Goal: Task Accomplishment & Management: Complete application form

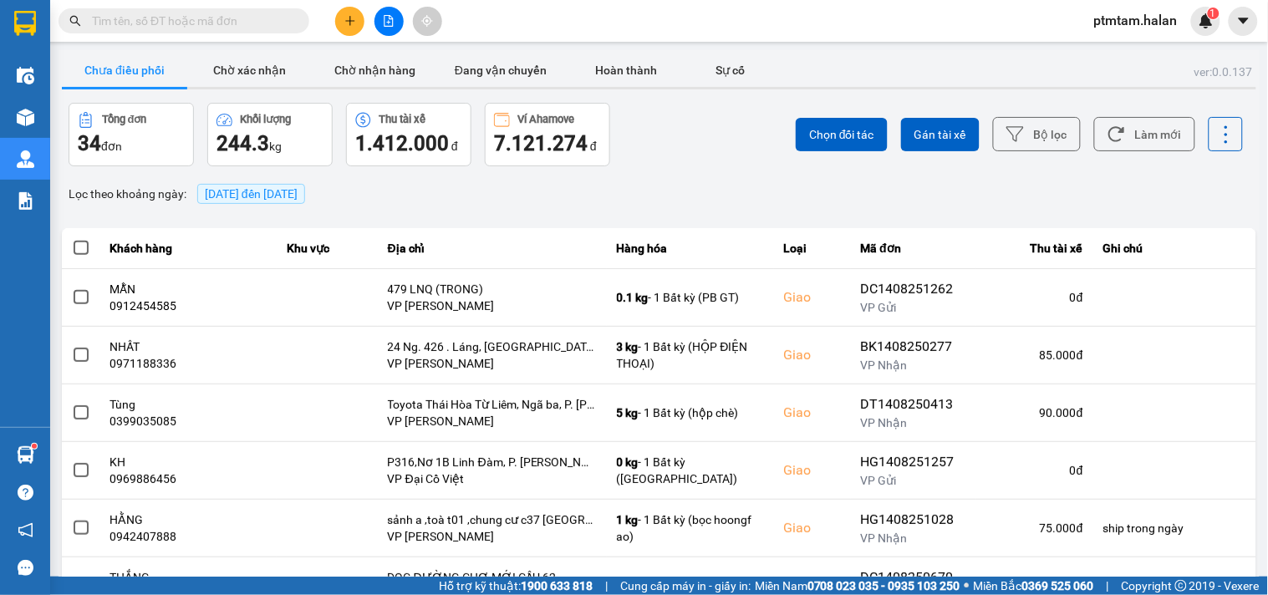
scroll to position [278, 0]
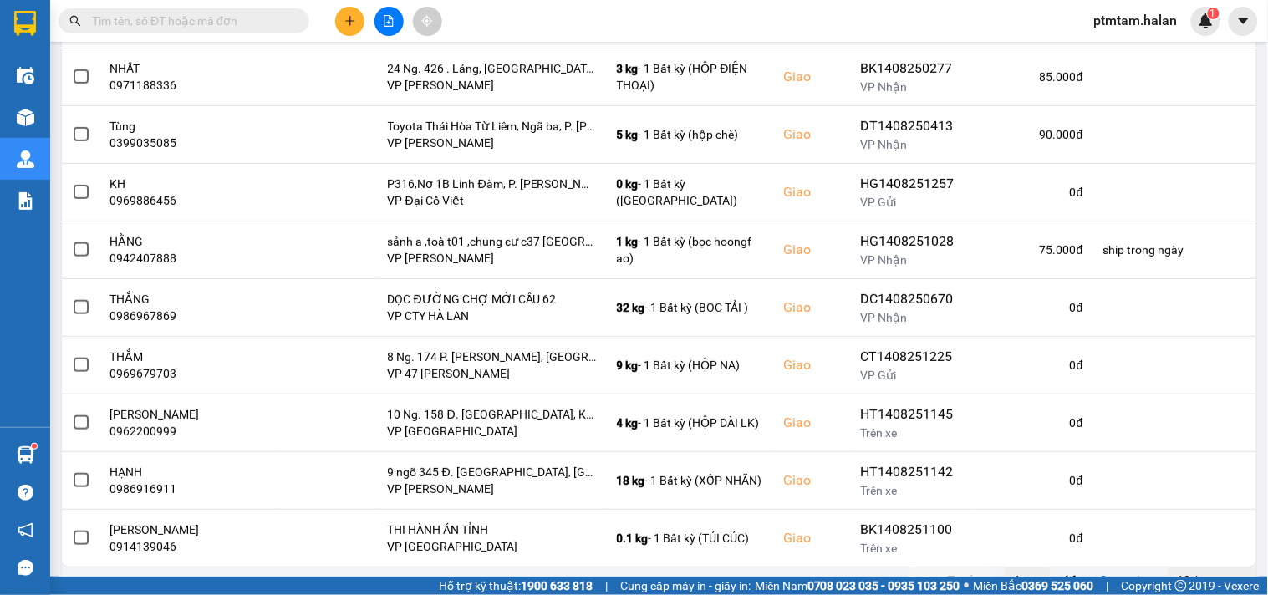
click at [176, 18] on input "text" at bounding box center [190, 21] width 197 height 18
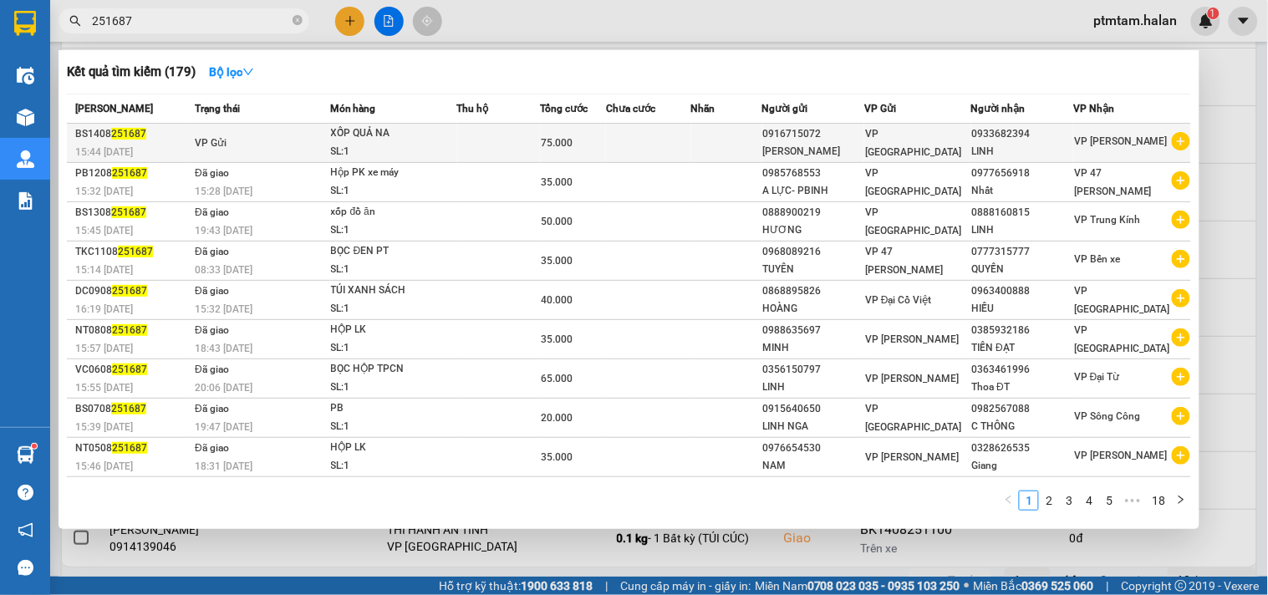
type input "251687"
click at [439, 135] on div "XỐP QUẢ NA" at bounding box center [393, 134] width 125 height 18
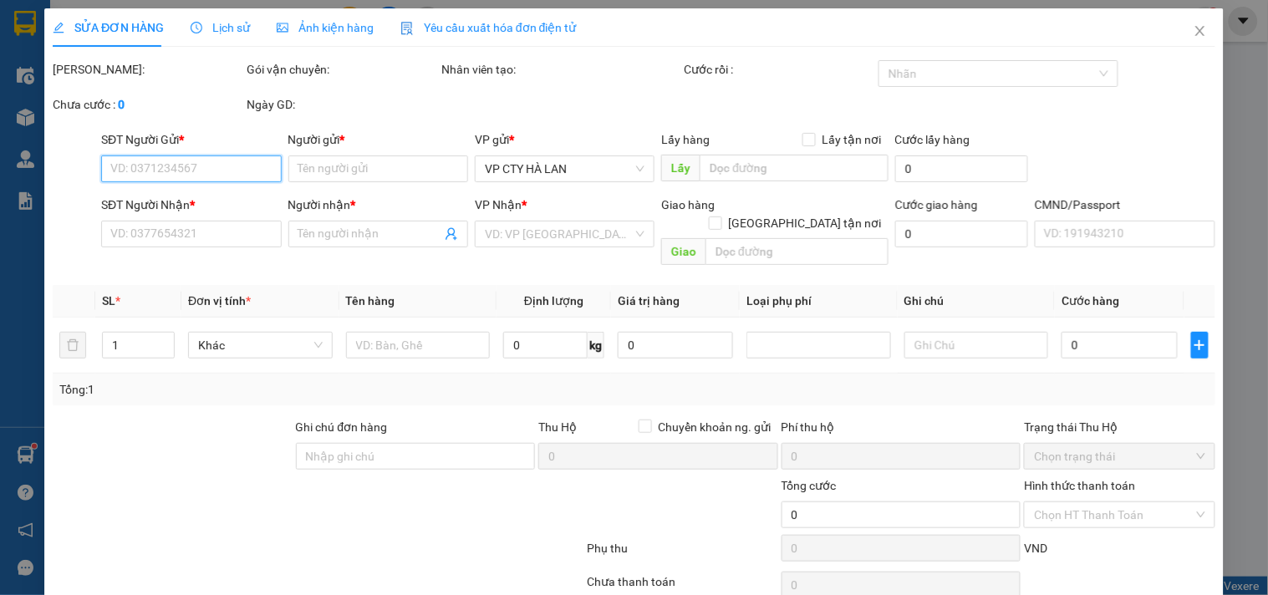
type input "0916715072"
type input "[PERSON_NAME]"
type input "0933682394"
type input "LINH"
type input "75.000"
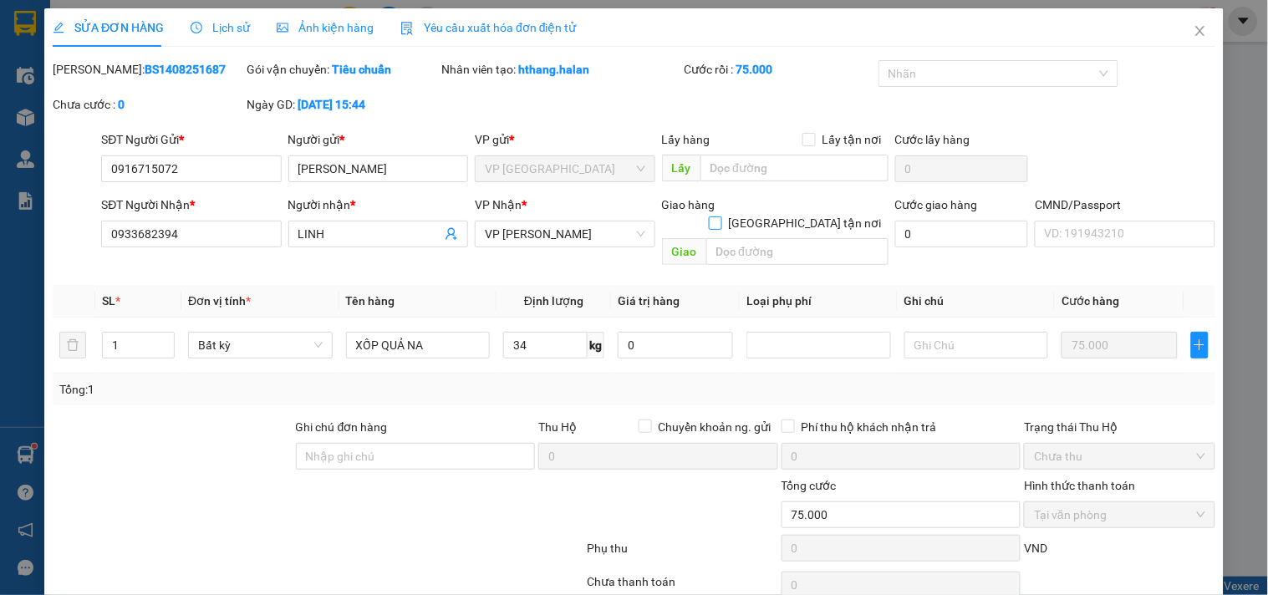
click at [721, 216] on input "[GEOGRAPHIC_DATA] tận nơi" at bounding box center [715, 222] width 12 height 12
checkbox input "true"
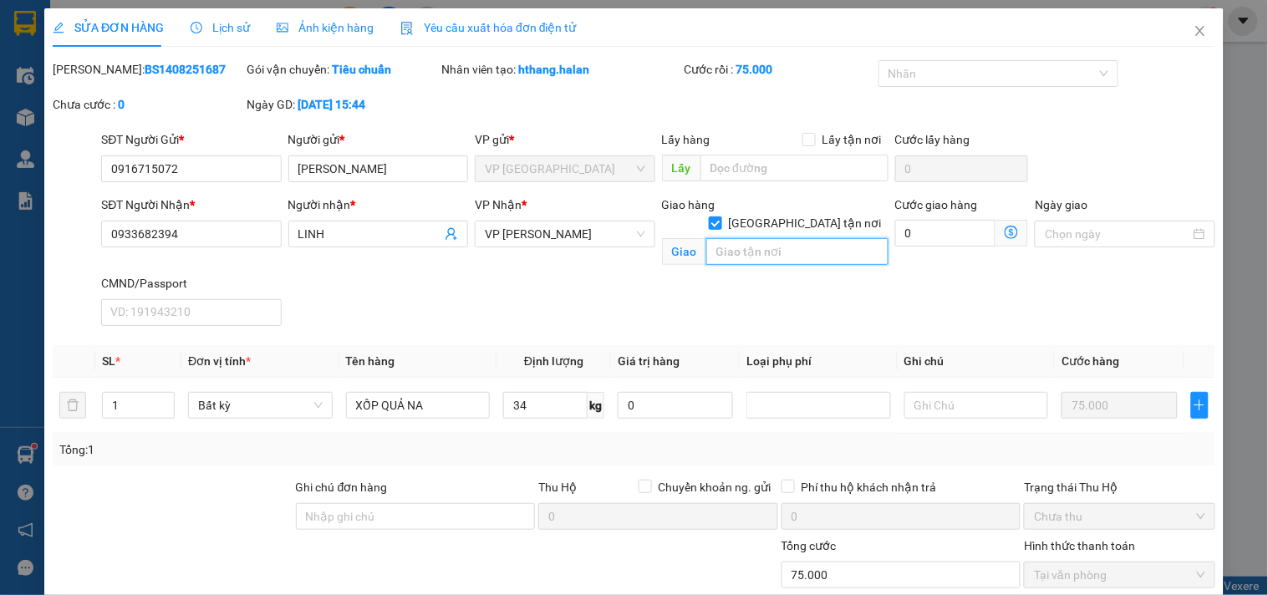
click at [787, 238] on input "text" at bounding box center [797, 251] width 182 height 27
paste input "2Đ [PERSON_NAME]. 42 Đ. An D. [GEOGRAPHIC_DATA], [GEOGRAPHIC_DATA], [GEOGRAPHIC…"
type input "2Đ [PERSON_NAME]. 42 Đ. An D. [GEOGRAPHIC_DATA], [GEOGRAPHIC_DATA], [GEOGRAPHIC…"
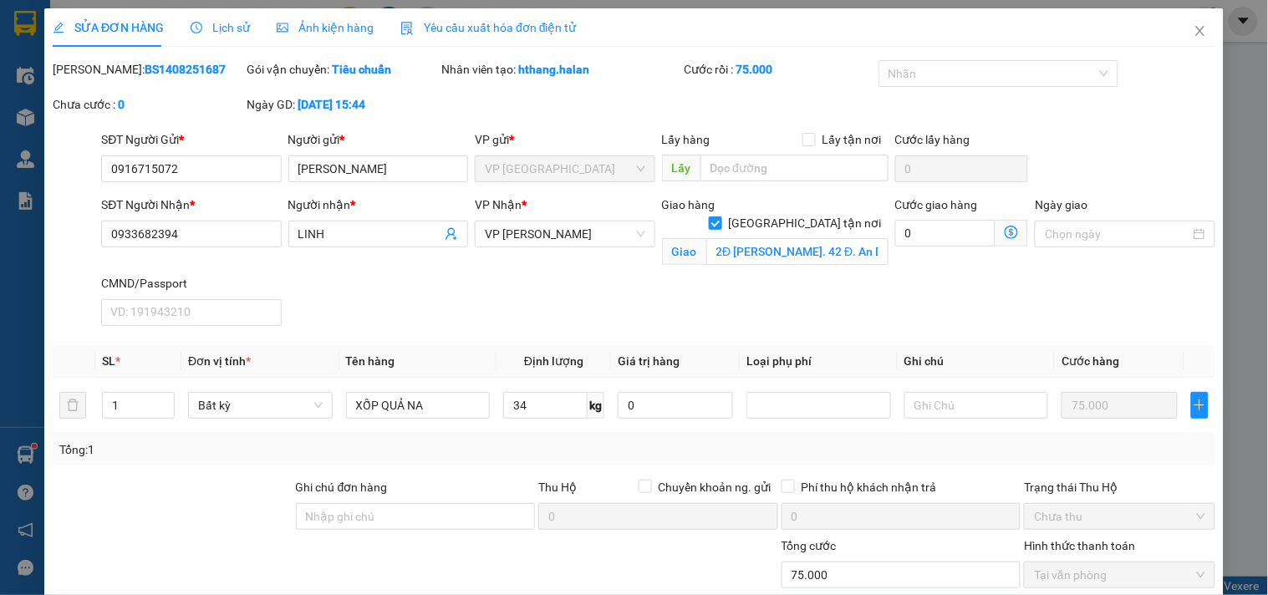
click at [1005, 231] on icon "dollar-circle" at bounding box center [1011, 232] width 13 height 13
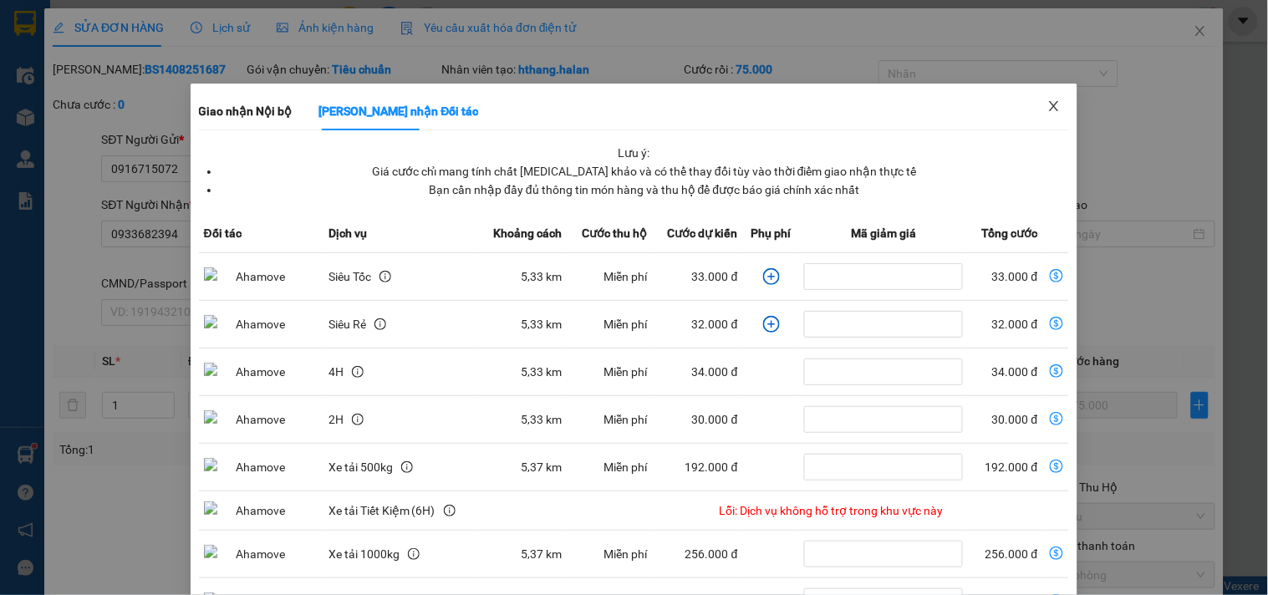
click at [1047, 111] on icon "close" at bounding box center [1053, 105] width 13 height 13
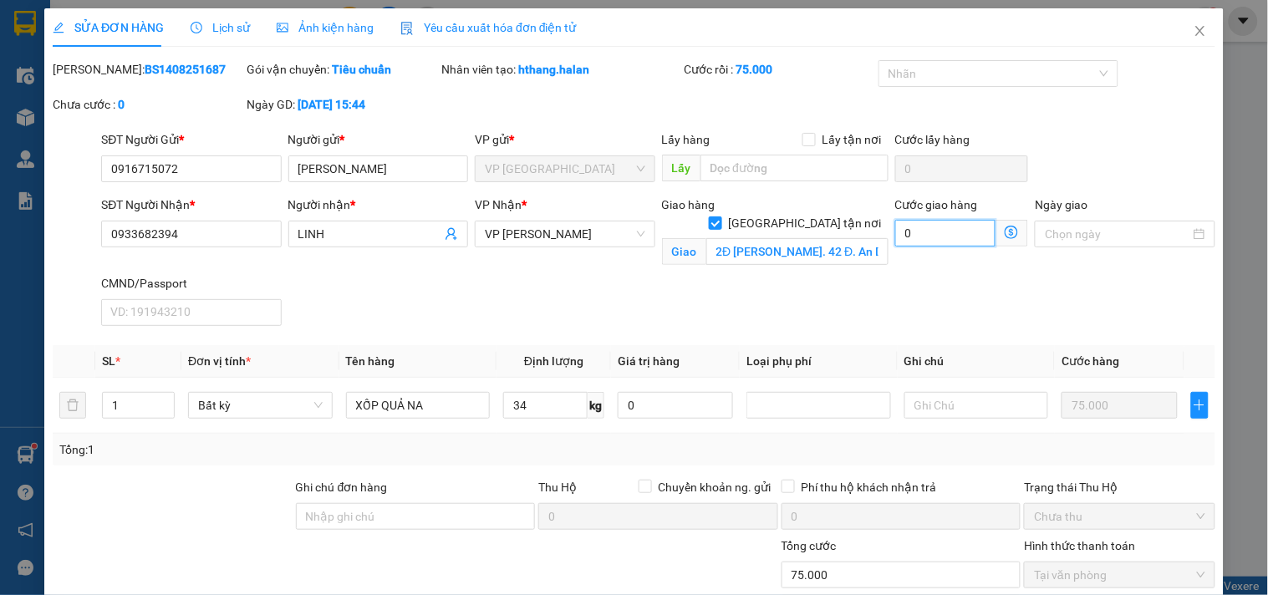
click at [920, 243] on input "0" at bounding box center [945, 233] width 101 height 27
type input "2"
type input "75.002"
type input "2"
type input "75.025"
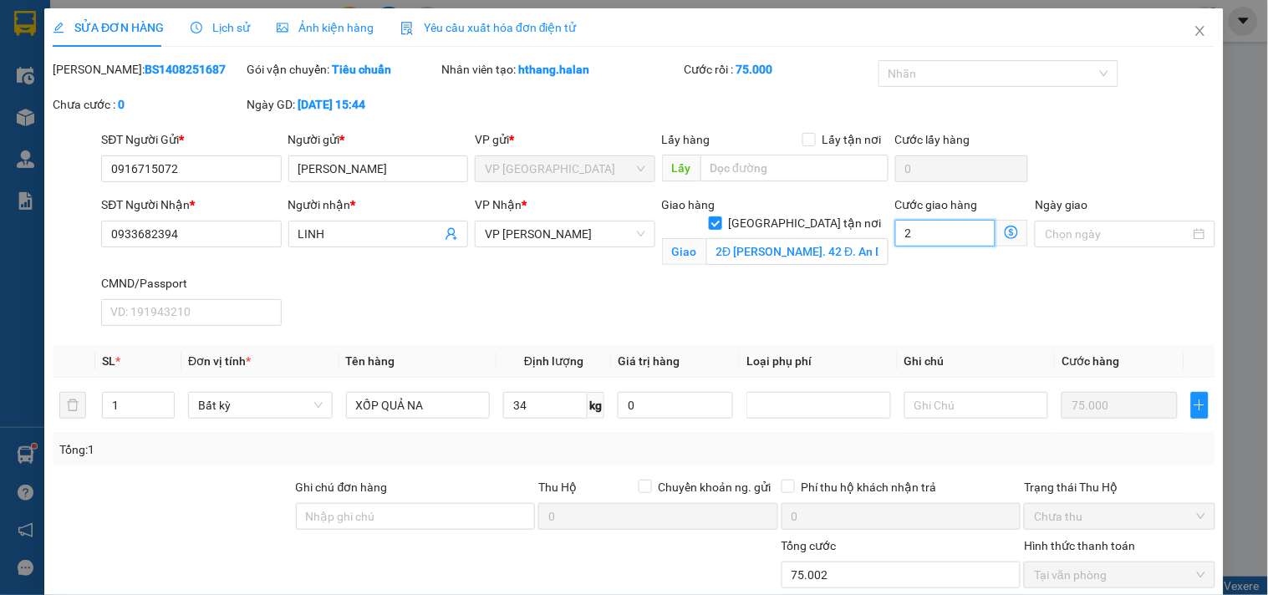
type input "25"
type input "100.000"
type input "25.000"
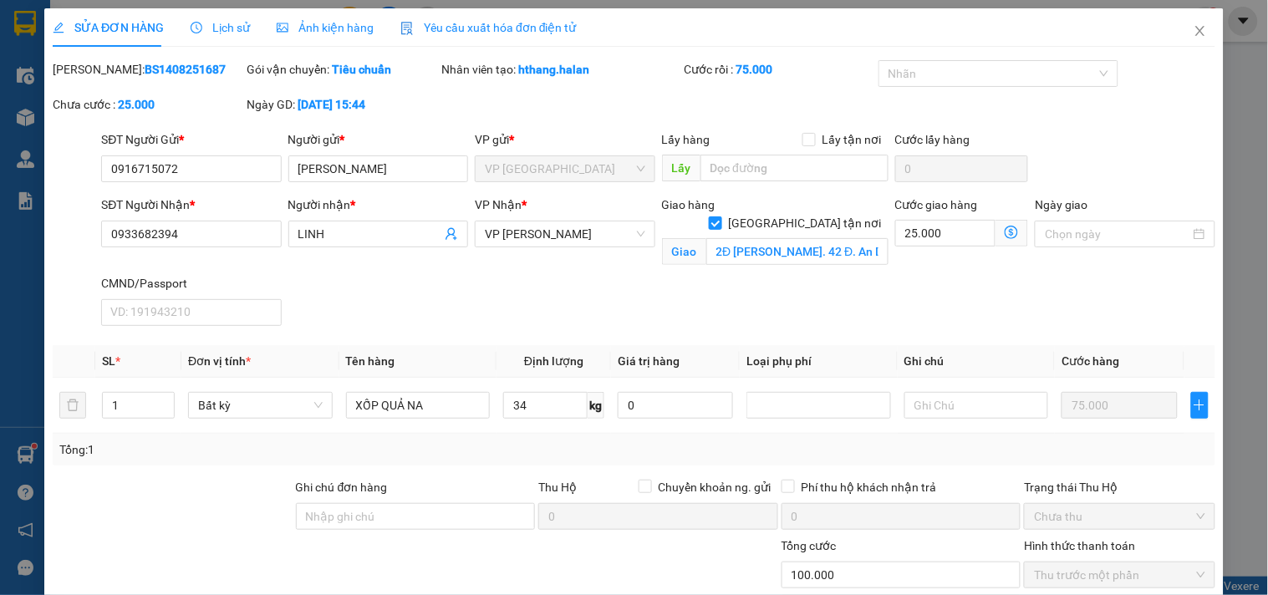
click at [967, 288] on div "SĐT Người Nhận * 0933682394 Người nhận * LINH VP Nhận * VP Võ Chí Công Giao hàn…" at bounding box center [658, 264] width 1121 height 137
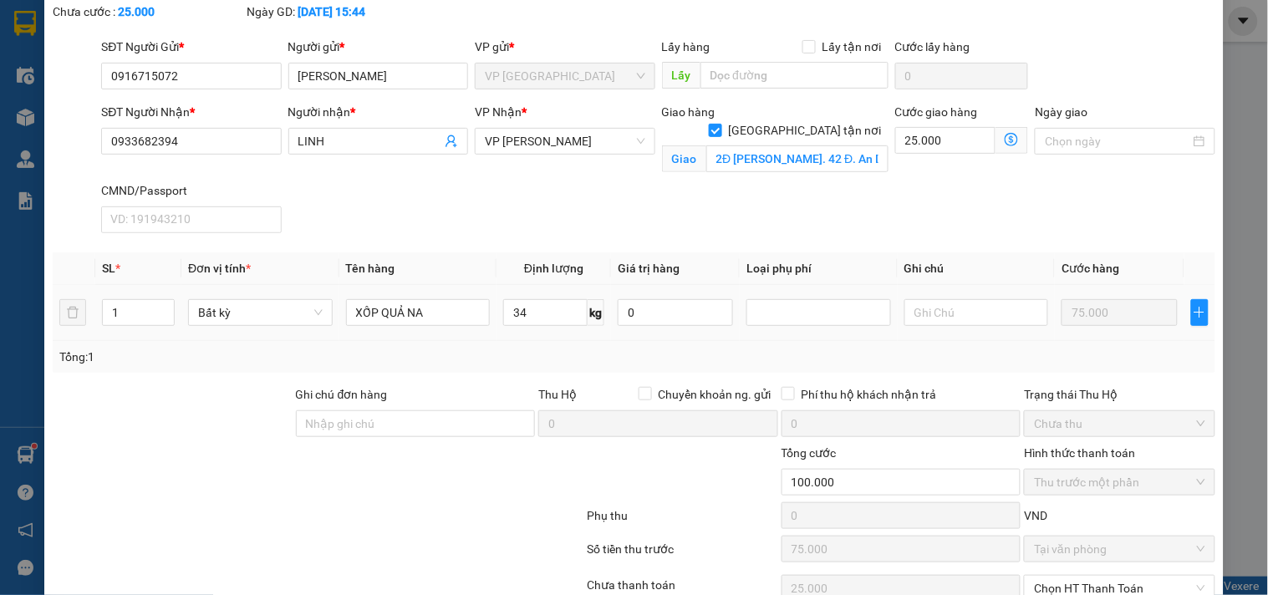
scroll to position [174, 0]
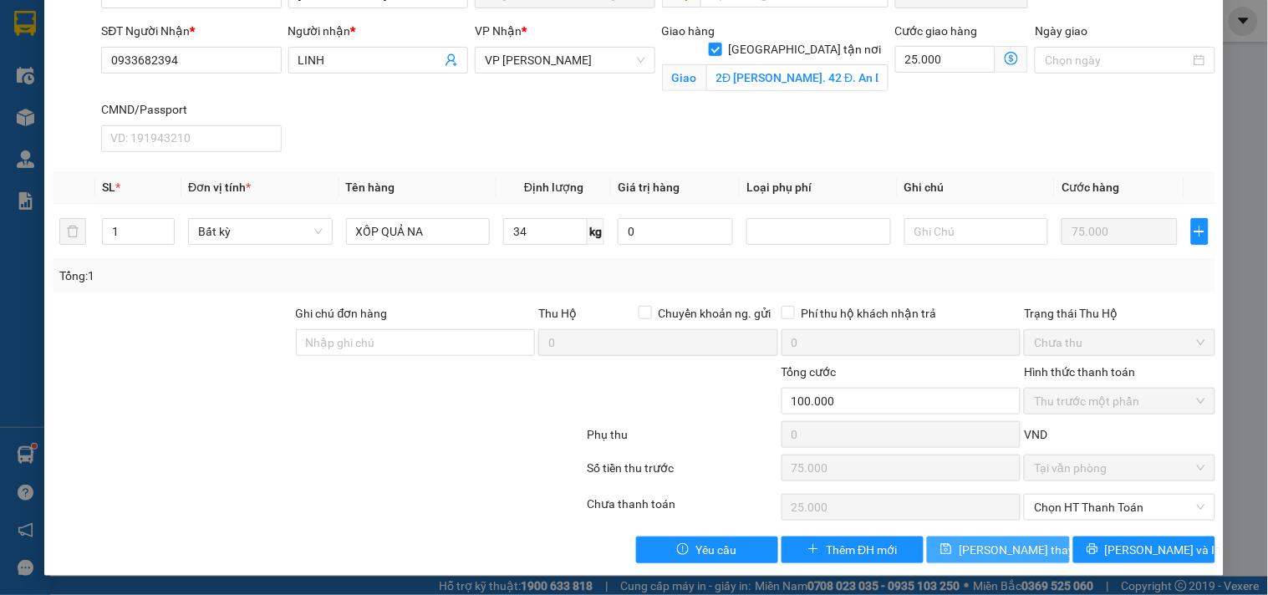
click at [974, 547] on span "[PERSON_NAME] thay đổi" at bounding box center [1026, 550] width 134 height 18
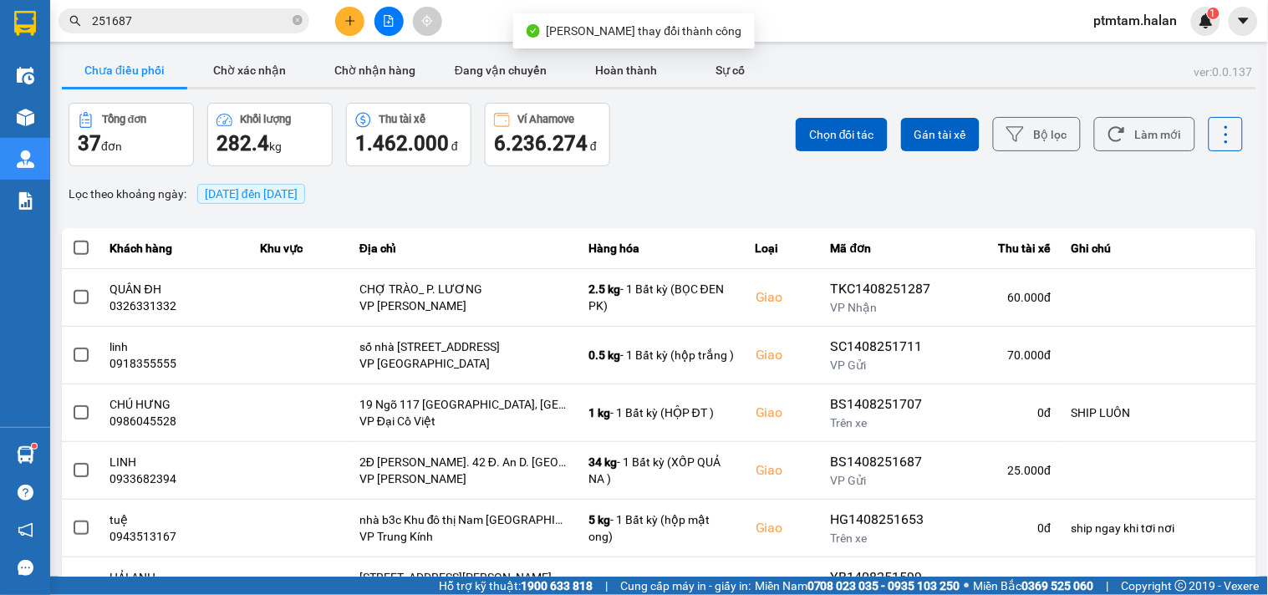
click at [191, 18] on input "251687" at bounding box center [190, 21] width 197 height 18
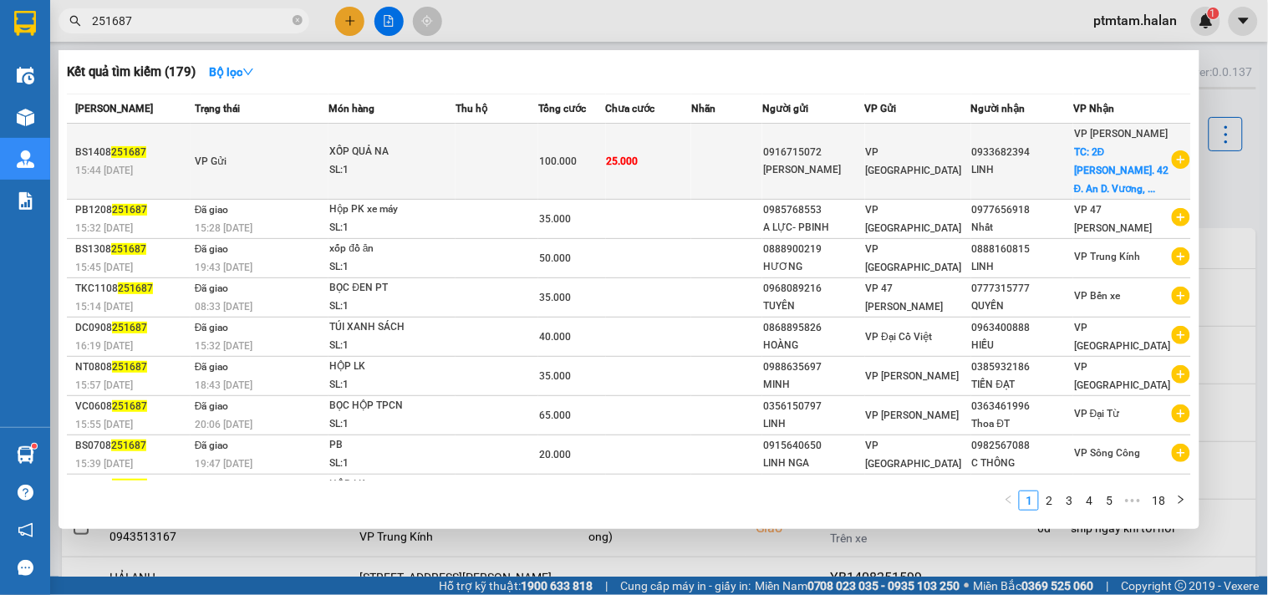
click at [489, 147] on td at bounding box center [497, 162] width 83 height 76
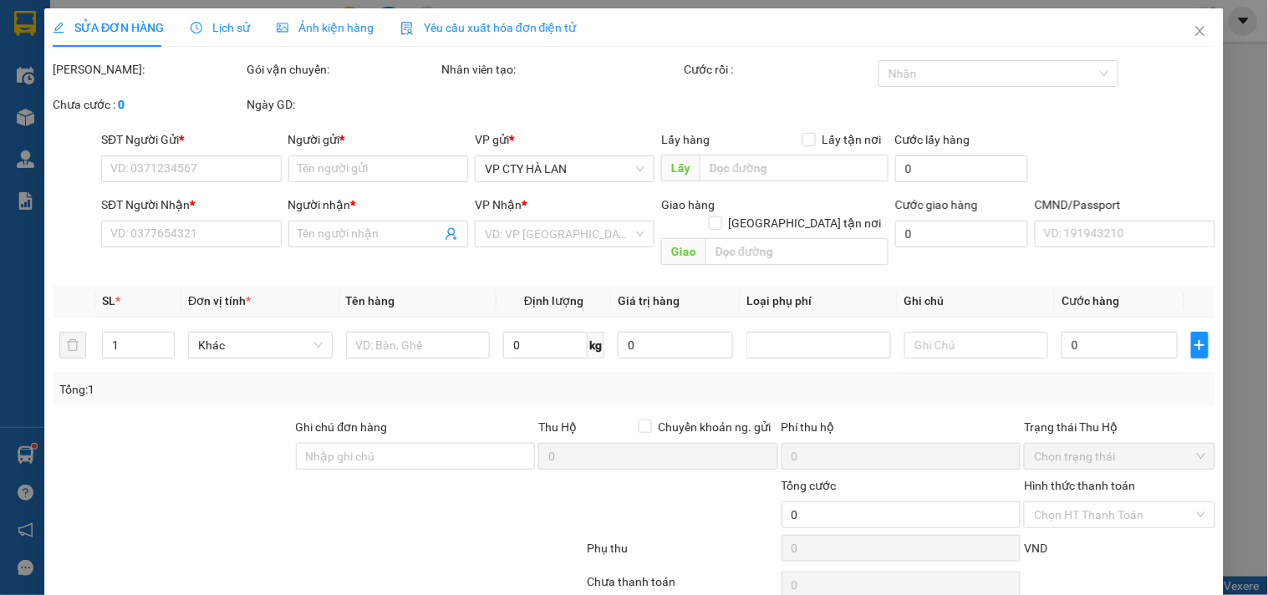
type input "0916715072"
type input "[PERSON_NAME]"
type input "0933682394"
type input "LINH"
checkbox input "true"
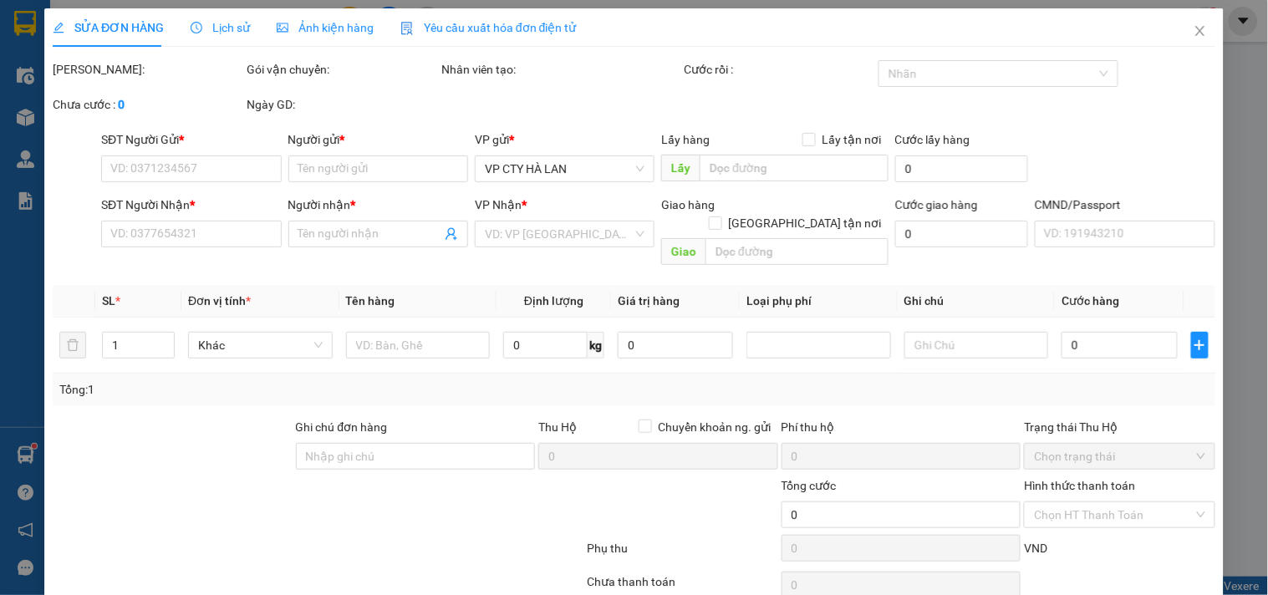
type input "2Đ [PERSON_NAME]. 42 Đ. An D. [GEOGRAPHIC_DATA], [GEOGRAPHIC_DATA], [GEOGRAPHIC…"
type input "100.000"
type input "75.000"
type input "25.000"
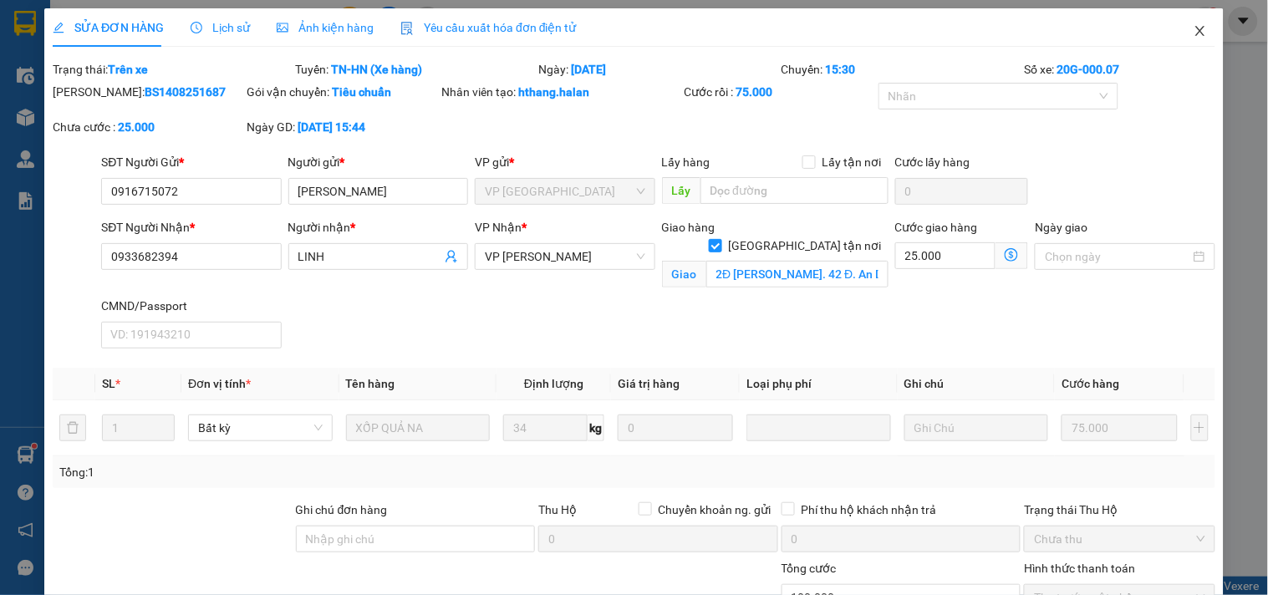
click at [1195, 31] on icon "close" at bounding box center [1199, 31] width 9 height 10
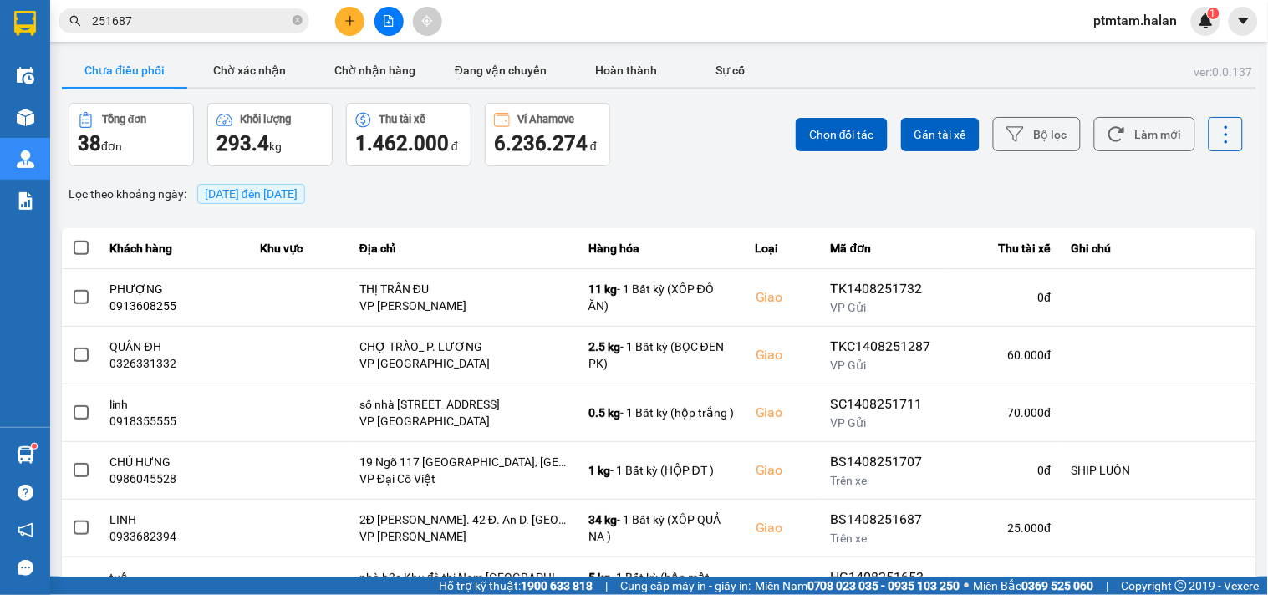
click at [171, 17] on input "251687" at bounding box center [190, 21] width 197 height 18
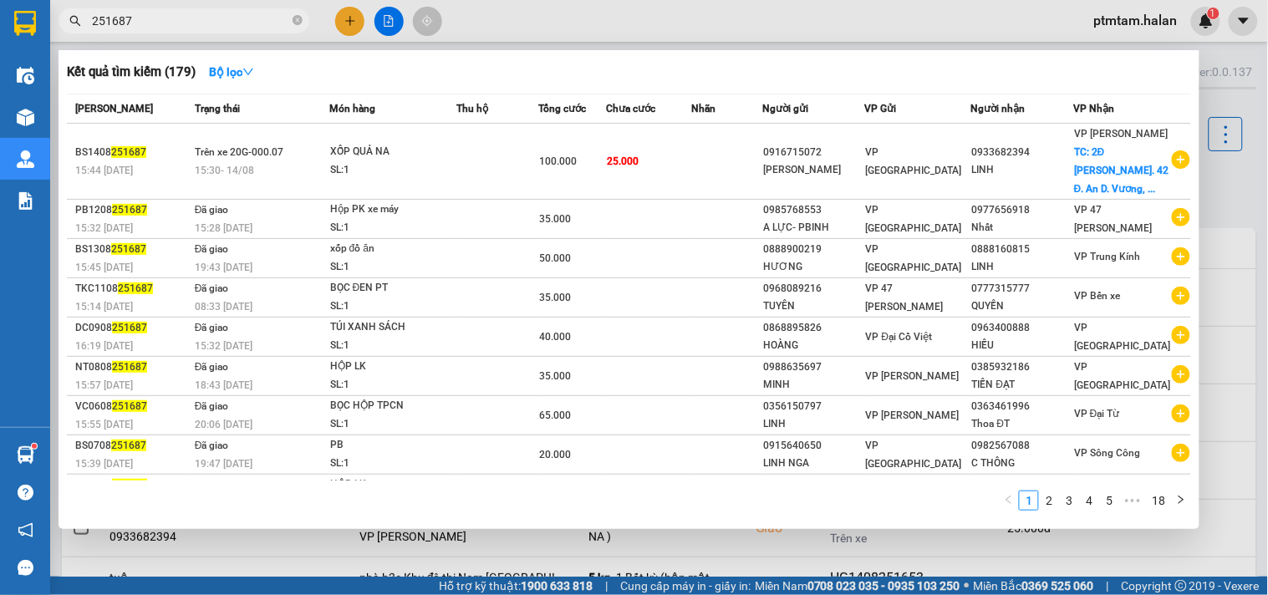
click at [655, 30] on div at bounding box center [634, 297] width 1268 height 595
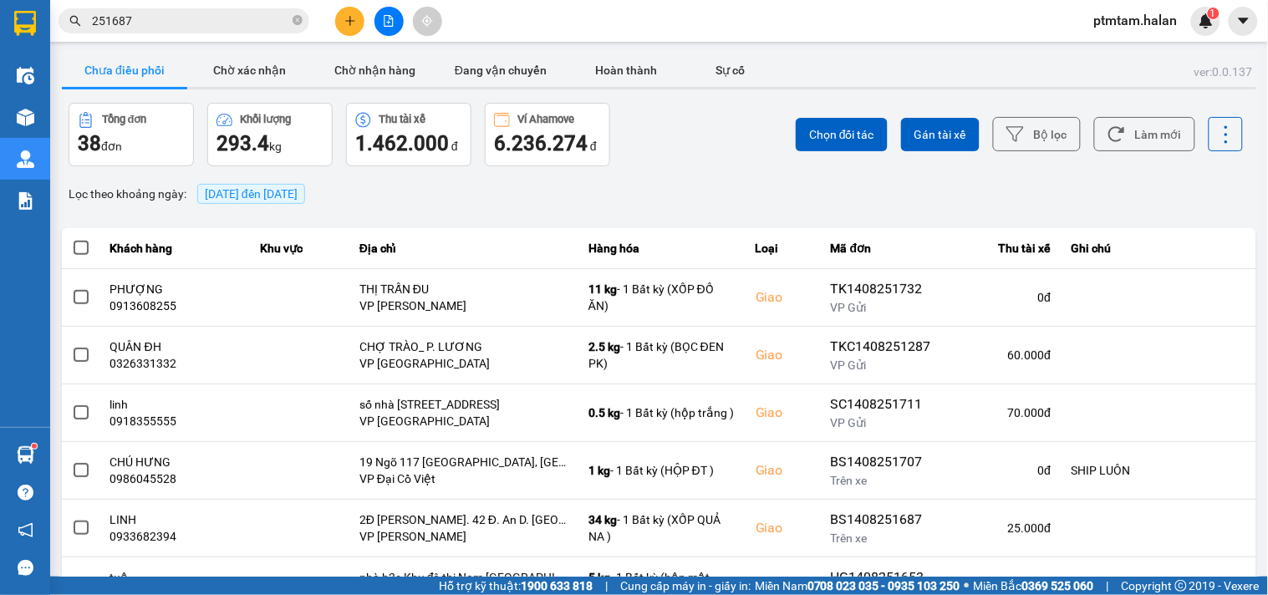
drag, startPoint x: 667, startPoint y: 163, endPoint x: 893, endPoint y: 152, distance: 225.9
click at [669, 163] on div "Chọn đối tác Gán tài xế Bộ lọc Làm mới" at bounding box center [950, 135] width 588 height 64
click at [1142, 126] on button "Làm mới" at bounding box center [1144, 134] width 101 height 34
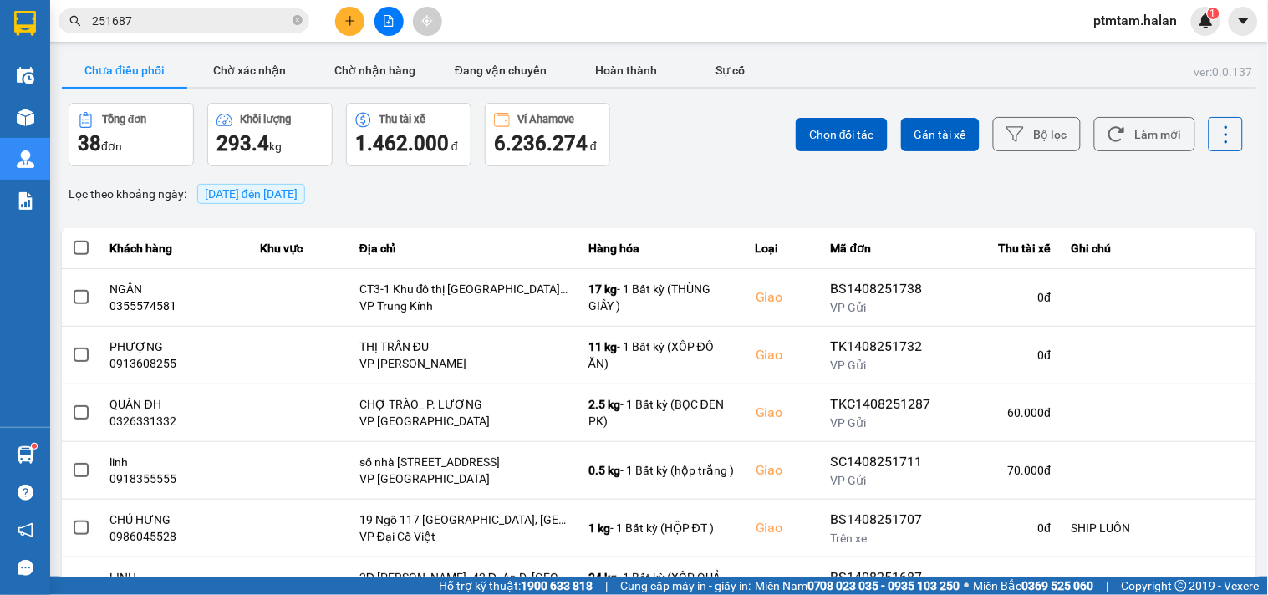
click at [726, 181] on div "Lọc theo khoảng ngày : [DATE] đến [DATE]" at bounding box center [659, 194] width 1194 height 28
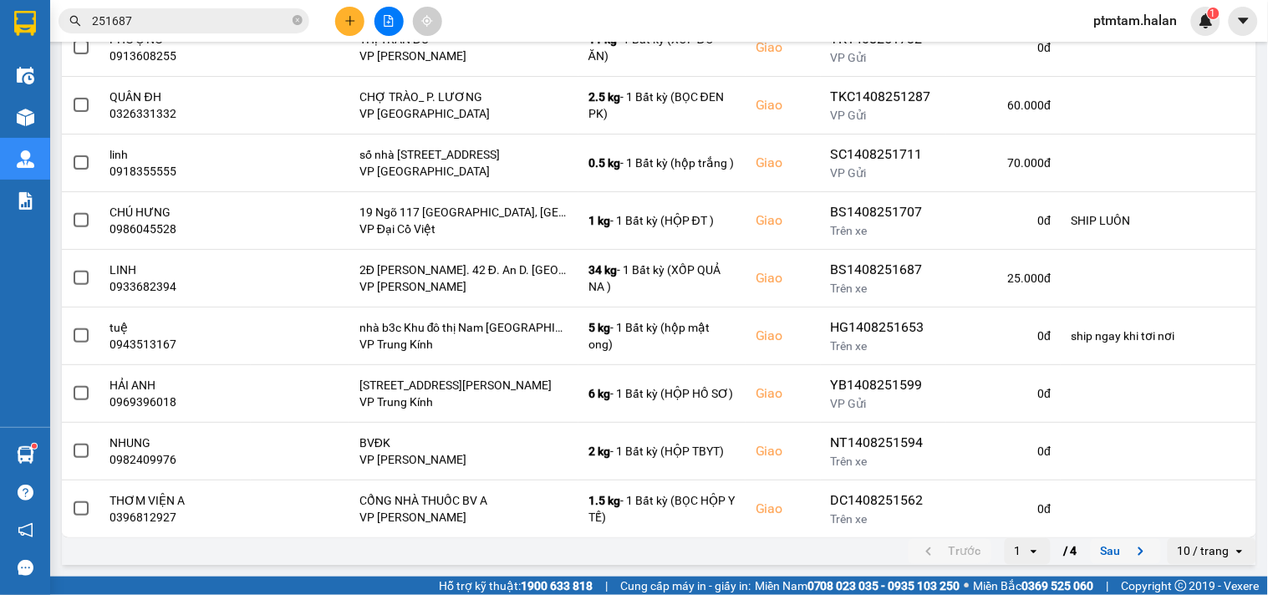
click at [1102, 548] on button "Sau" at bounding box center [1126, 551] width 70 height 25
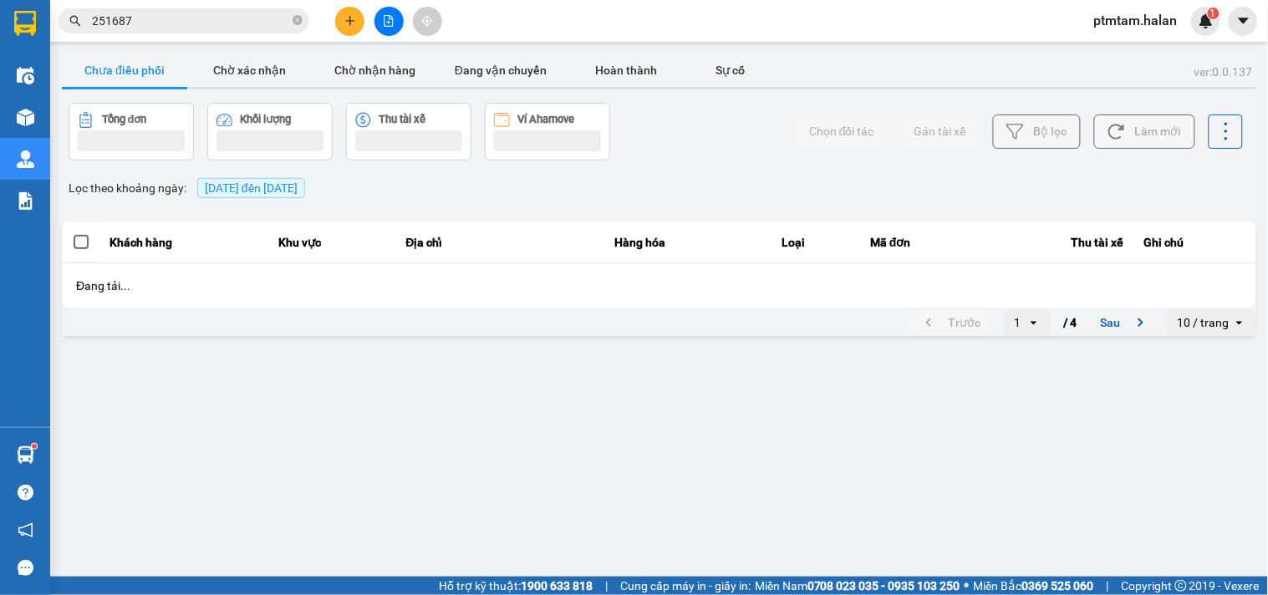
scroll to position [0, 0]
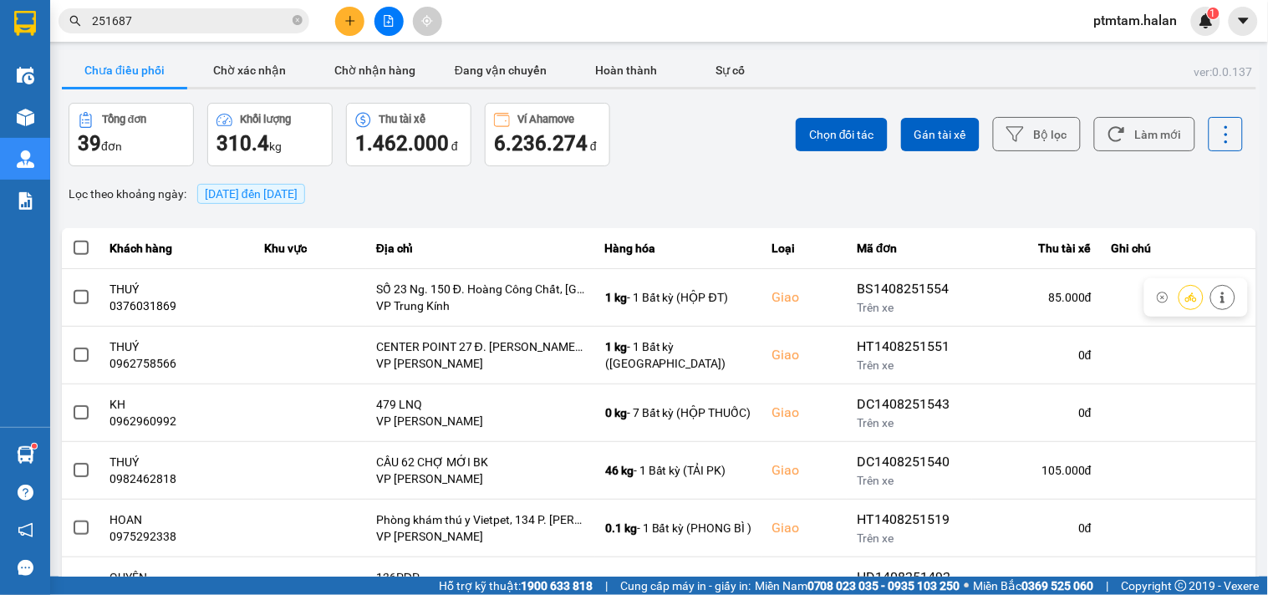
click at [733, 192] on div "Lọc theo khoảng ngày : [DATE] đến [DATE]" at bounding box center [659, 194] width 1194 height 28
click at [702, 191] on div "Lọc theo khoảng ngày : [DATE] đến [DATE]" at bounding box center [659, 194] width 1194 height 28
click at [178, 7] on div "Kết quả tìm kiếm ( 179 ) Bộ lọc Mã ĐH Trạng thái Món hàng Thu hộ Tổng cước Chưa…" at bounding box center [163, 21] width 326 height 29
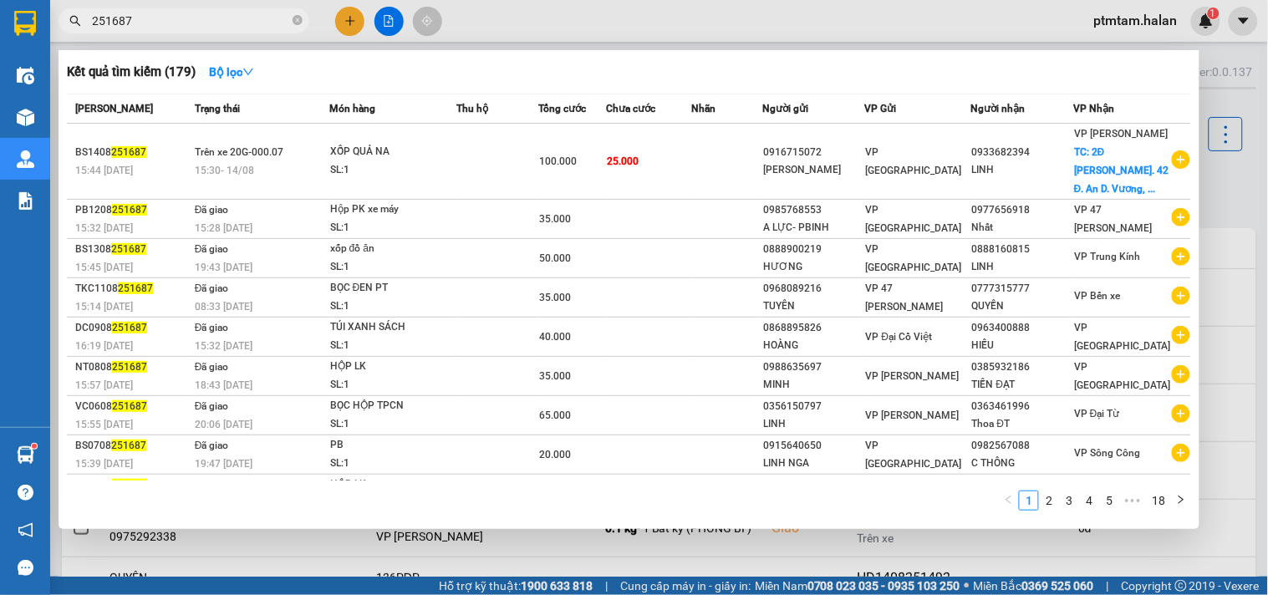
click at [167, 26] on input "251687" at bounding box center [190, 21] width 197 height 18
click at [614, 19] on div at bounding box center [634, 297] width 1268 height 595
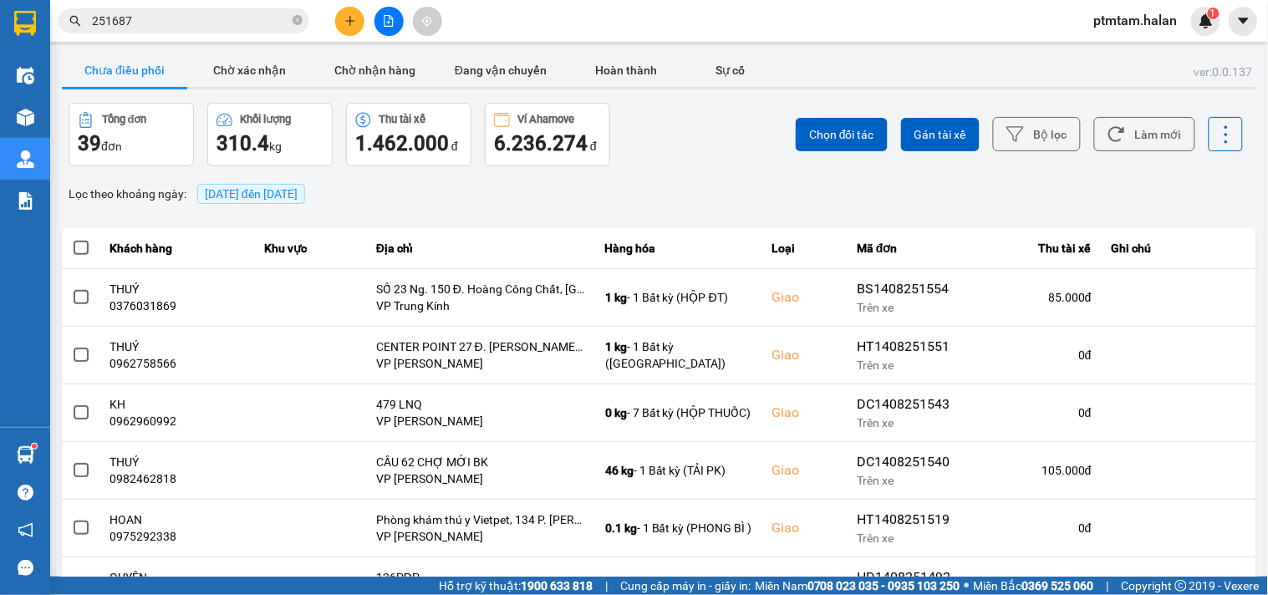
click at [712, 159] on div "Chọn đối tác Gán tài xế Bộ lọc Làm mới" at bounding box center [950, 135] width 588 height 64
click at [1143, 138] on button "Làm mới" at bounding box center [1144, 134] width 101 height 34
click at [185, 25] on input "251687" at bounding box center [190, 21] width 197 height 18
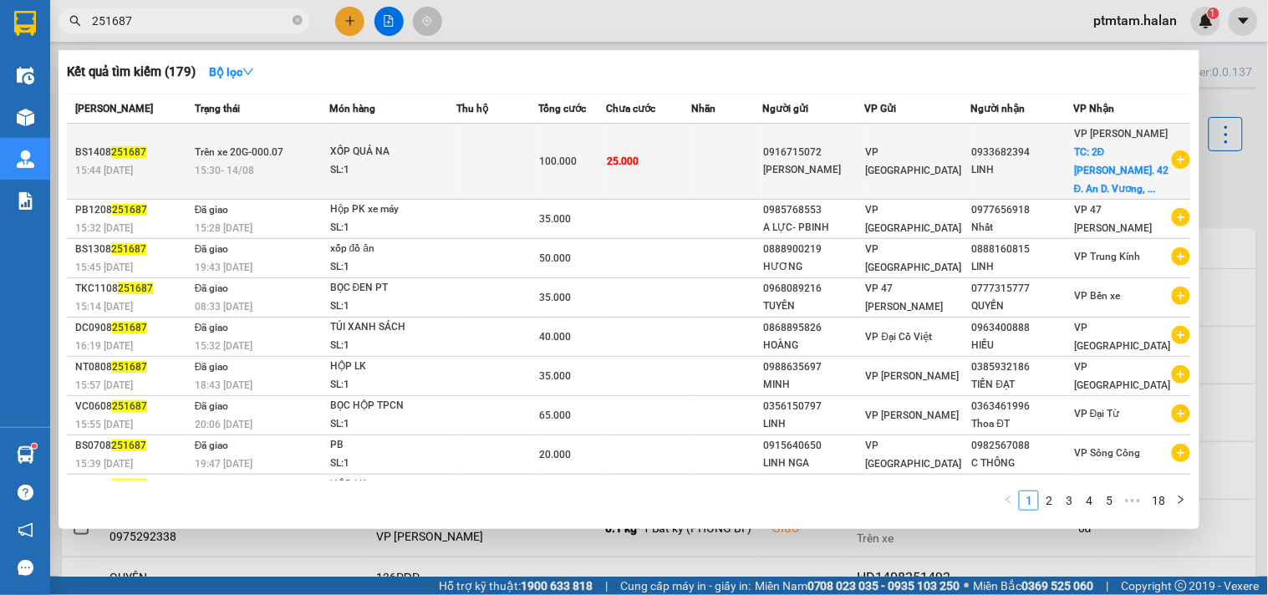
click at [438, 161] on div "SL: 1" at bounding box center [392, 170] width 125 height 18
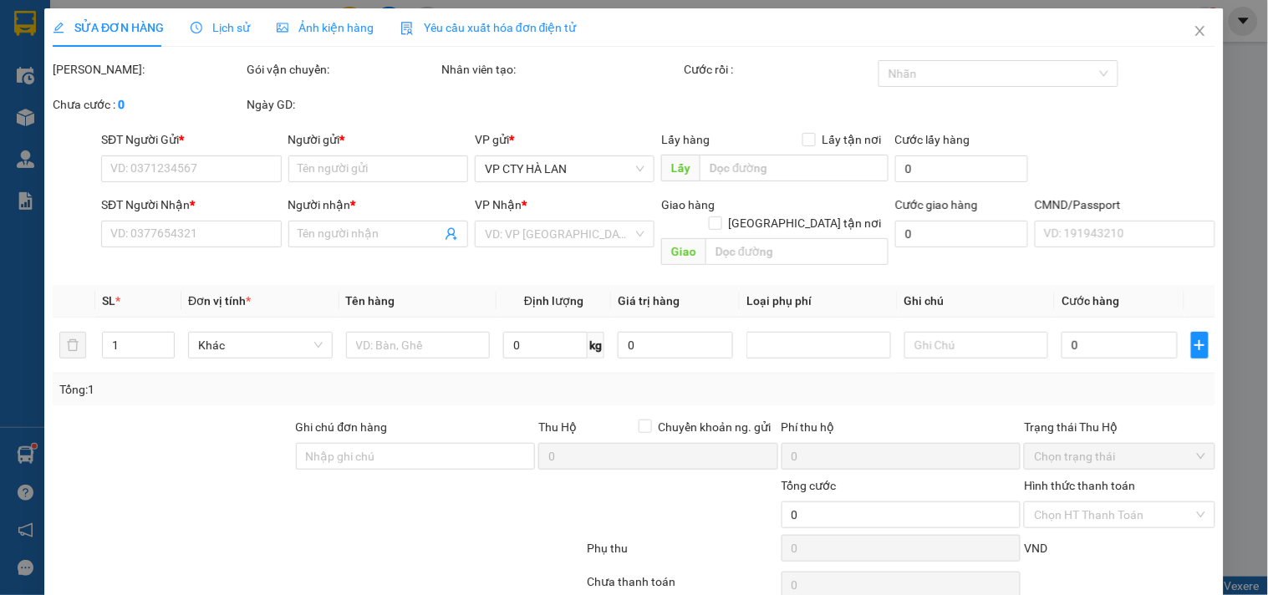
type input "0916715072"
type input "[PERSON_NAME]"
type input "0933682394"
type input "LINH"
checkbox input "true"
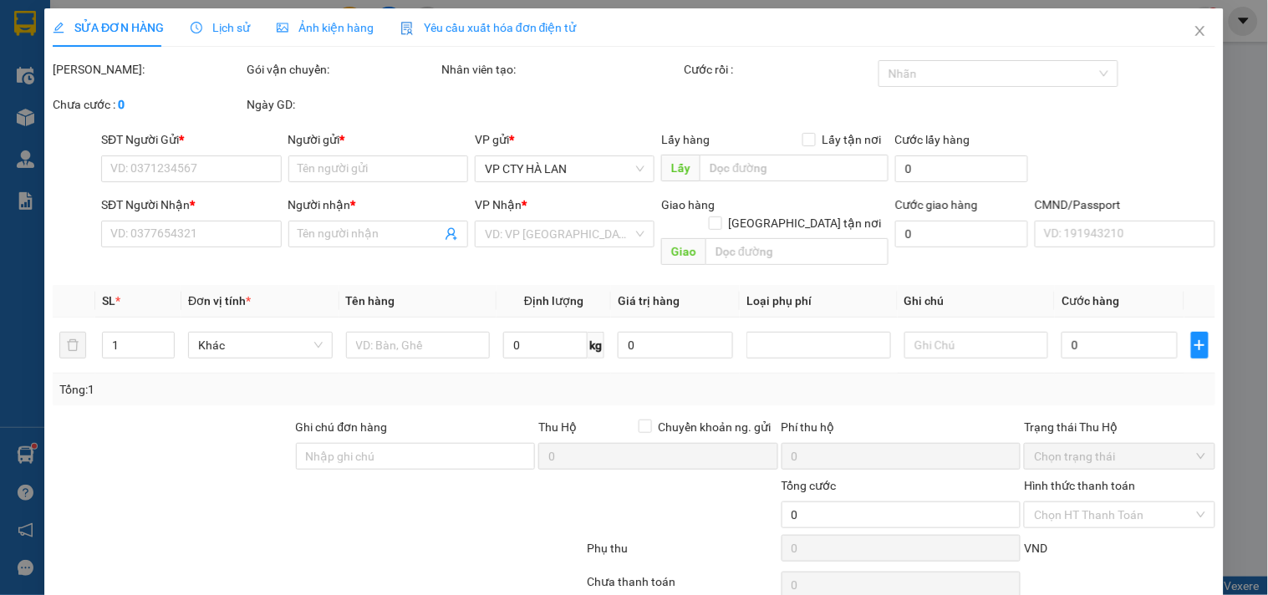
type input "2Đ [PERSON_NAME]. 42 Đ. An D. [GEOGRAPHIC_DATA], [GEOGRAPHIC_DATA], [GEOGRAPHIC…"
type input "100.000"
type input "75.000"
type input "25.000"
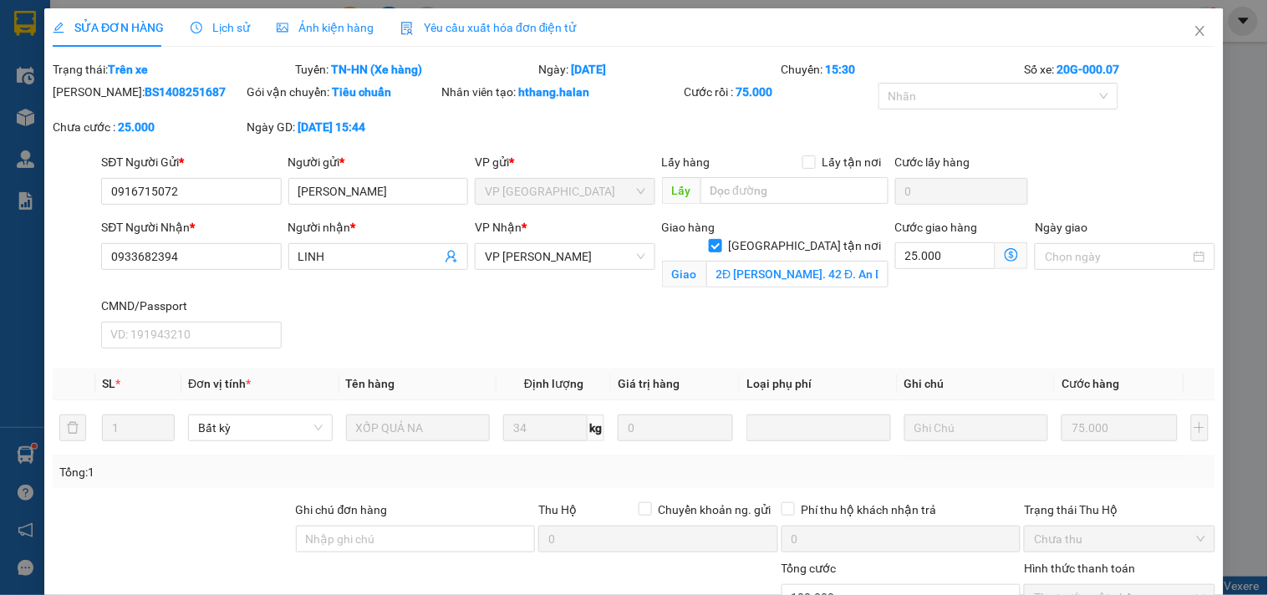
click at [1009, 257] on span at bounding box center [1012, 255] width 33 height 27
click at [1005, 256] on icon "dollar-circle" at bounding box center [1011, 254] width 13 height 13
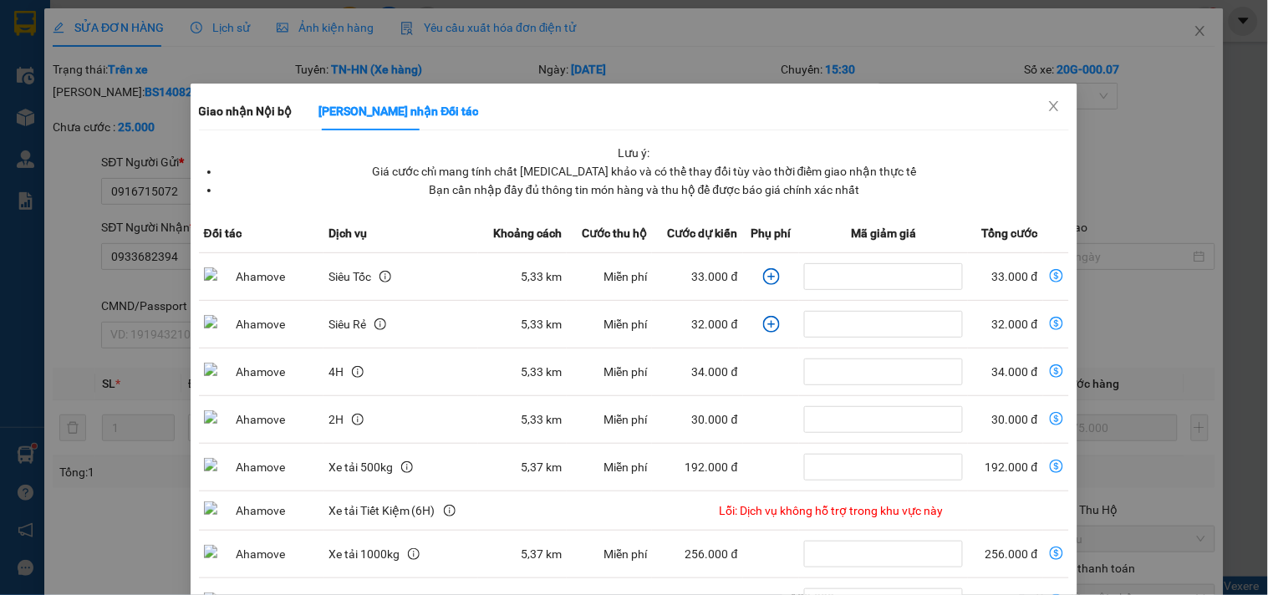
click at [763, 281] on icon "plus-circle" at bounding box center [771, 276] width 17 height 17
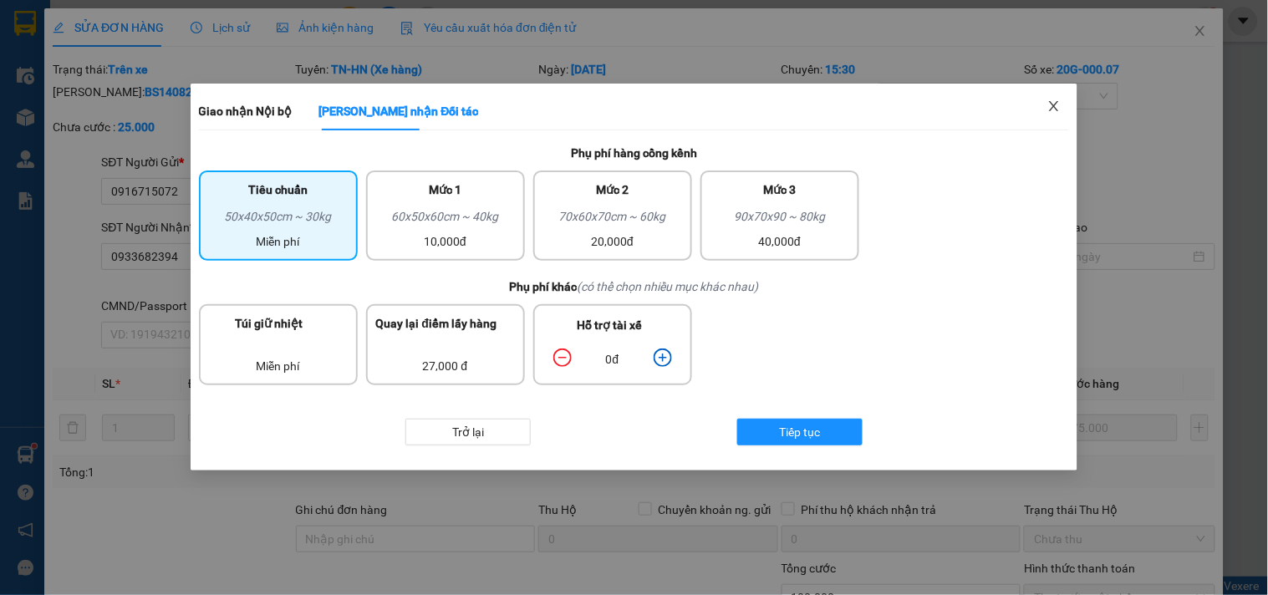
click at [1058, 110] on icon "close" at bounding box center [1053, 105] width 13 height 13
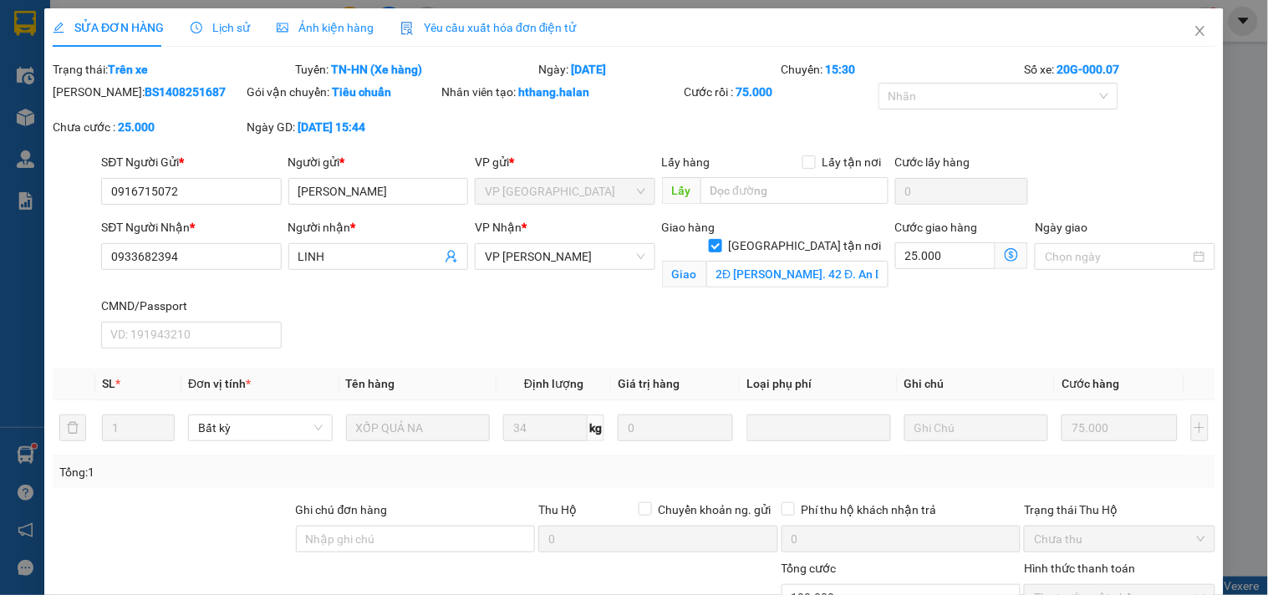
click at [767, 331] on div "SĐT Người Nhận * 0933682394 Người nhận * LINH VP Nhận * VP Võ Chí Công Giao hàn…" at bounding box center [658, 286] width 1121 height 137
click at [195, 495] on div "Total Paid Fee 75.000 Total UnPaid Fee 25.000 Cash Collection Total Fee Trạng t…" at bounding box center [634, 410] width 1163 height 700
click at [1194, 31] on icon "close" at bounding box center [1200, 30] width 13 height 13
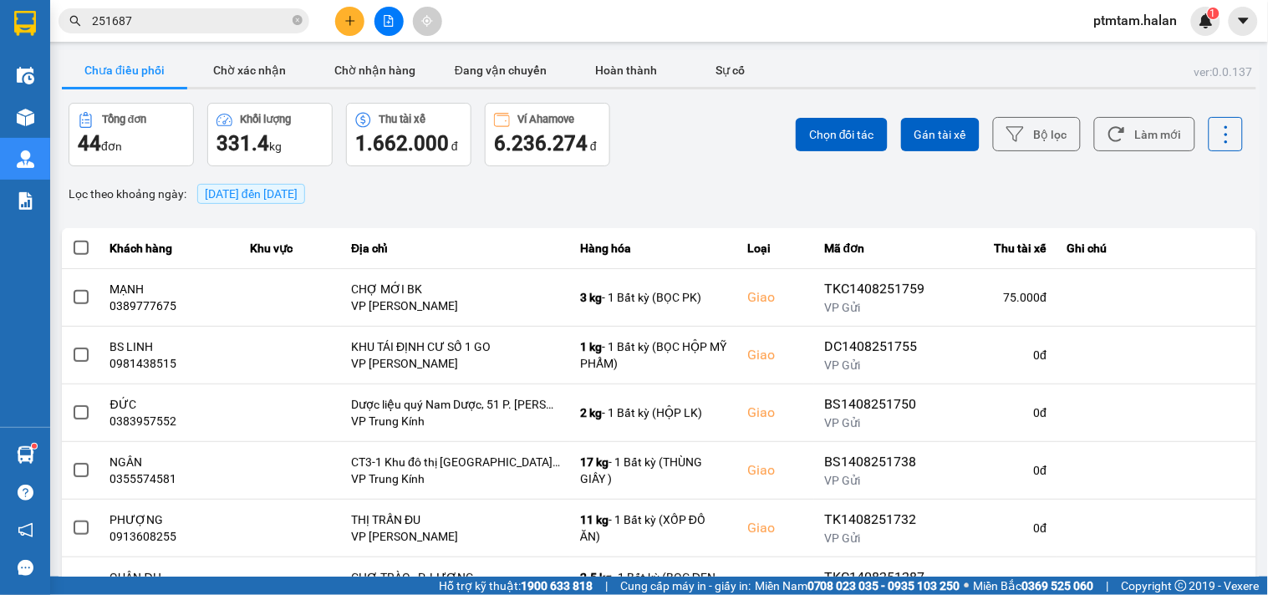
click at [677, 164] on div "Chọn đối tác Gán tài xế Bộ lọc Làm mới" at bounding box center [950, 135] width 588 height 64
click at [1112, 132] on icon at bounding box center [1116, 134] width 16 height 15
click at [700, 135] on div "Chọn đối tác Gán tài xế Bộ lọc Làm mới" at bounding box center [950, 135] width 588 height 64
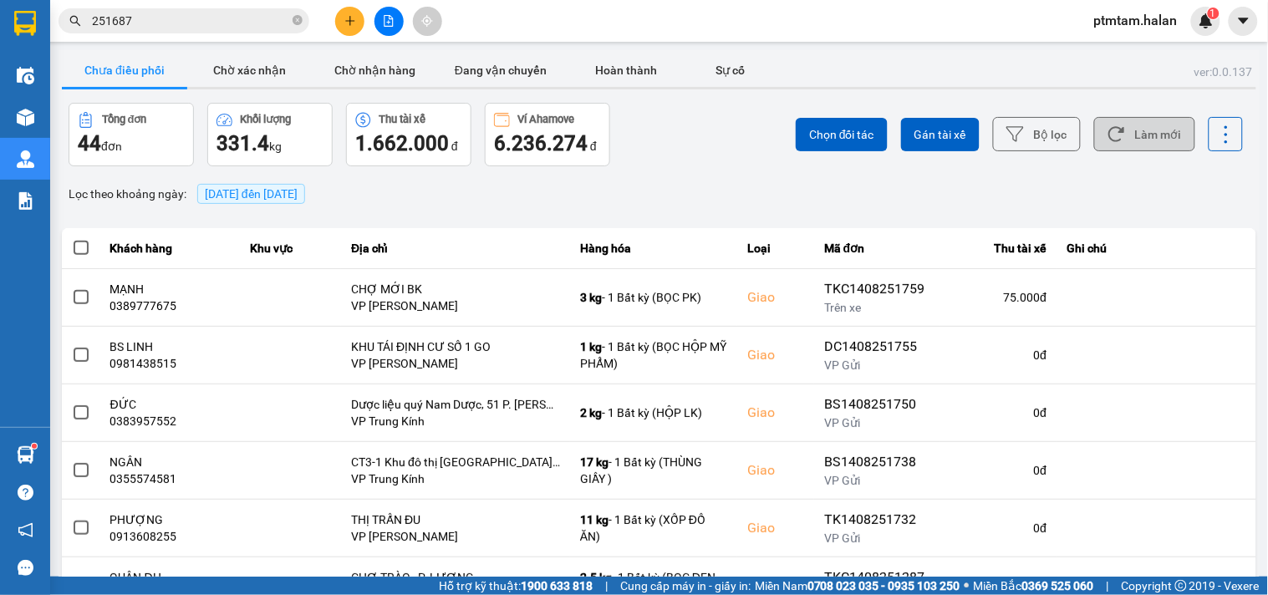
click at [1138, 145] on button "Làm mới" at bounding box center [1144, 134] width 101 height 34
click at [710, 170] on div "ver: 0.0.137 Chưa điều phối Chờ xác nhận Chờ nhận hàng Đang vận chuyển Hoàn thà…" at bounding box center [659, 463] width 1201 height 826
click at [868, 196] on div "Lọc theo khoảng ngày : [DATE] đến [DATE]" at bounding box center [659, 194] width 1194 height 28
drag, startPoint x: 878, startPoint y: 203, endPoint x: 980, endPoint y: 204, distance: 102.8
click at [878, 203] on div "Lọc theo khoảng ngày : [DATE] đến [DATE]" at bounding box center [659, 194] width 1194 height 28
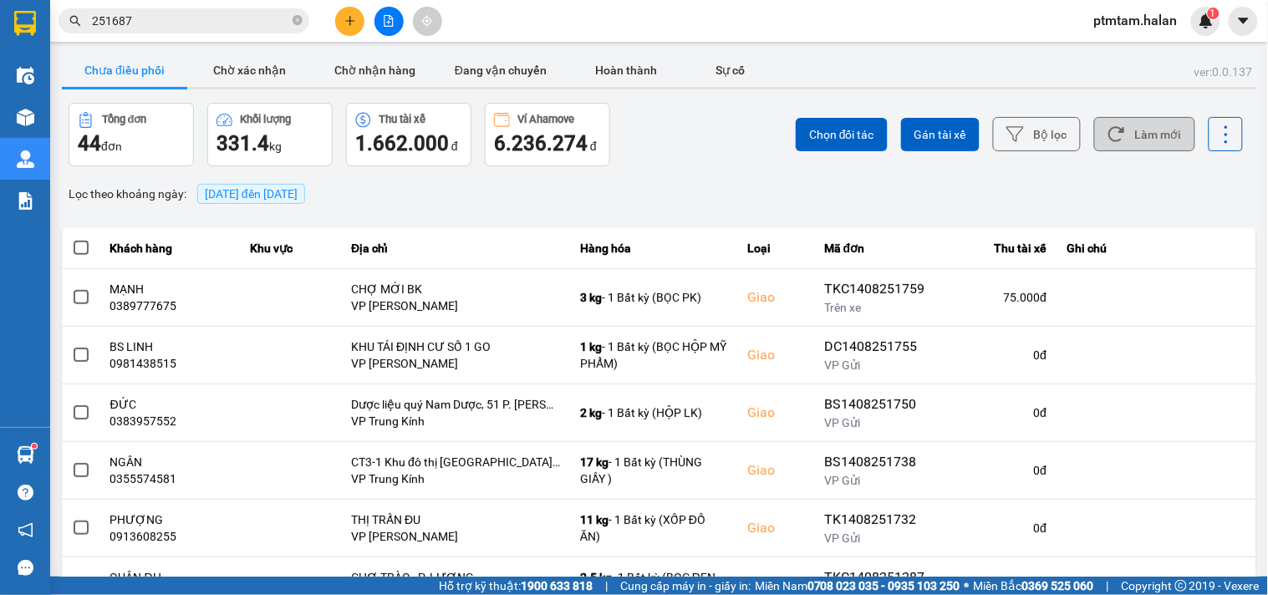
click at [1158, 145] on button "Làm mới" at bounding box center [1144, 134] width 101 height 34
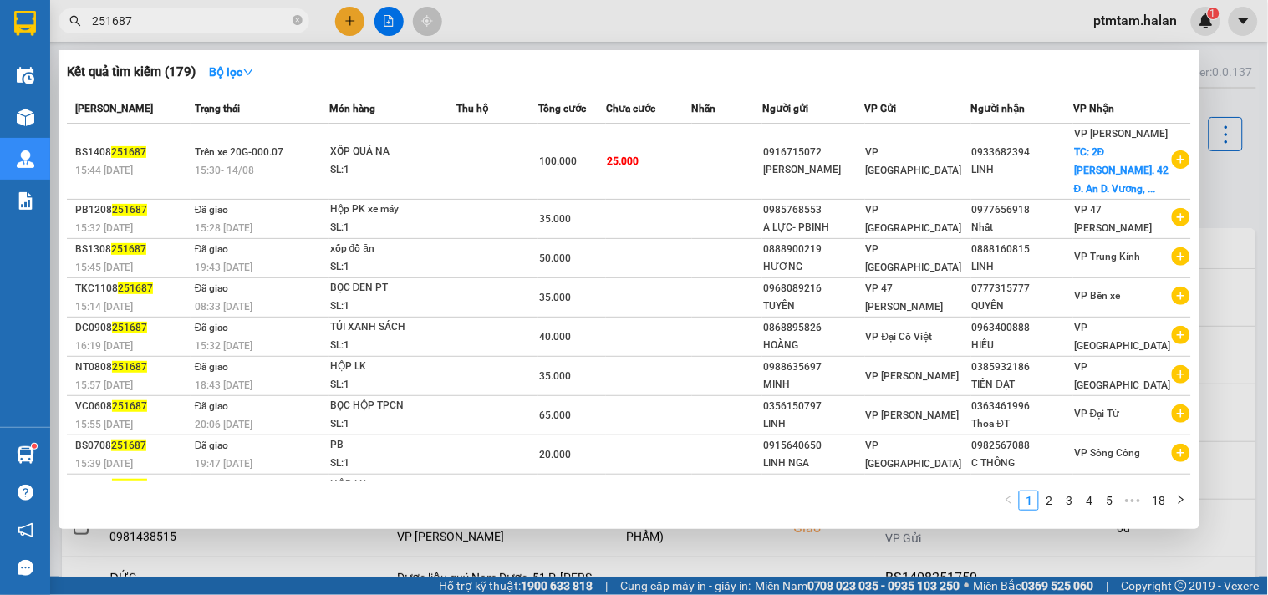
click at [220, 20] on input "251687" at bounding box center [190, 21] width 197 height 18
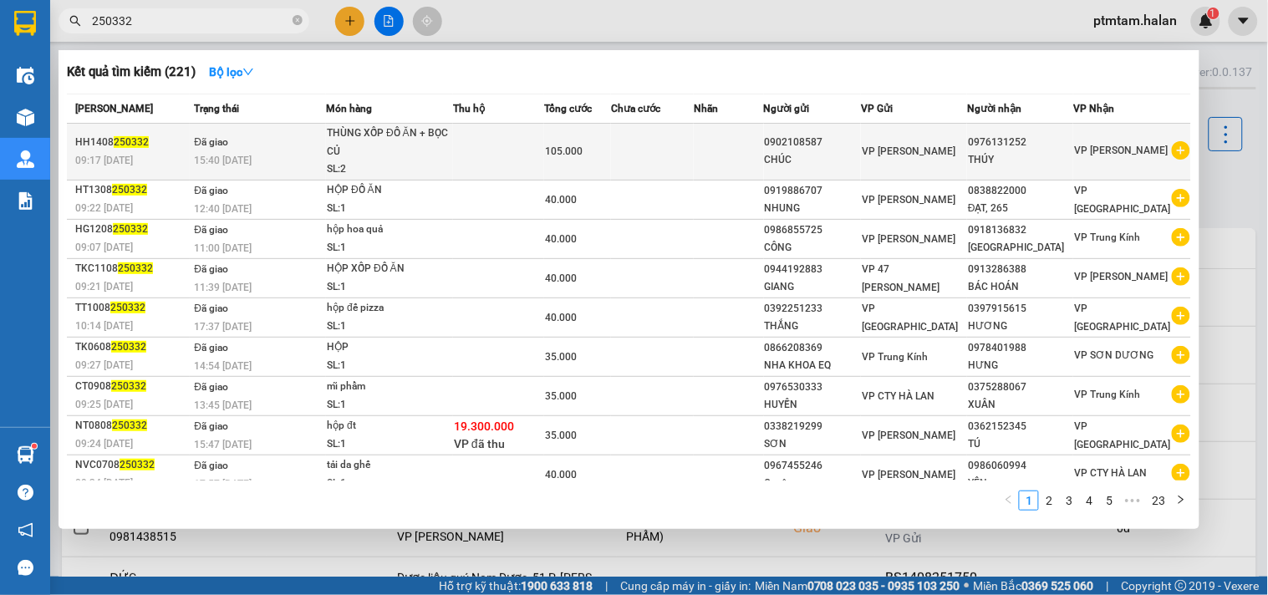
type input "250332"
click at [481, 145] on td at bounding box center [498, 152] width 91 height 57
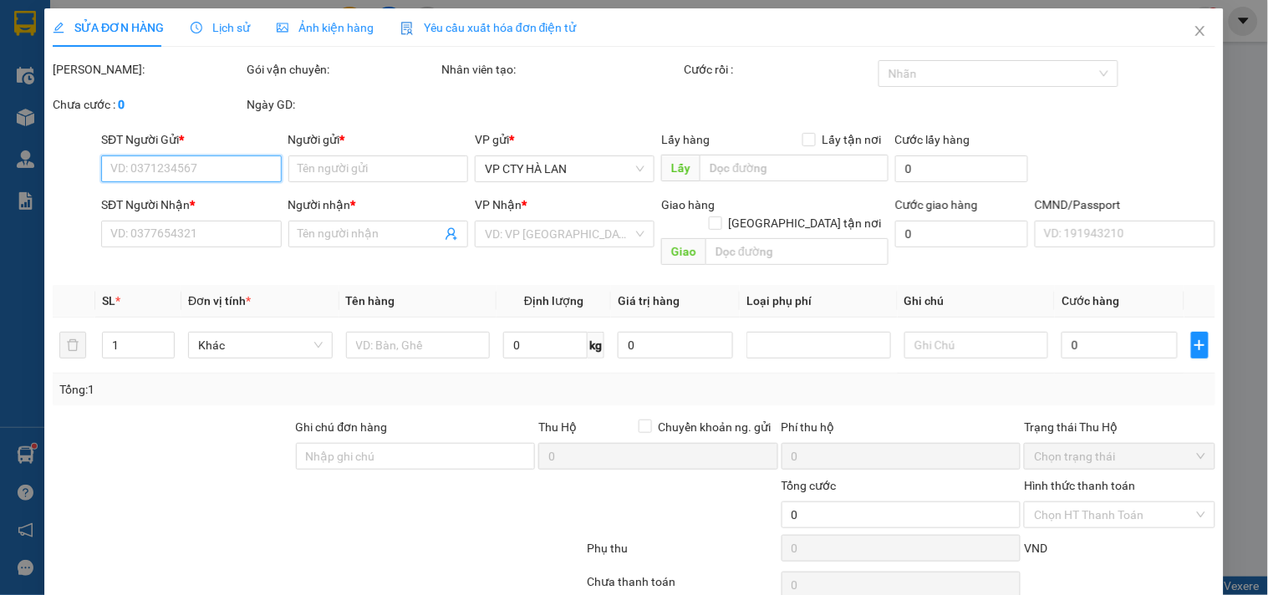
type input "0902108587"
type input "CHÚC"
type input "0976131252"
type input "THÚY"
type input "105.000"
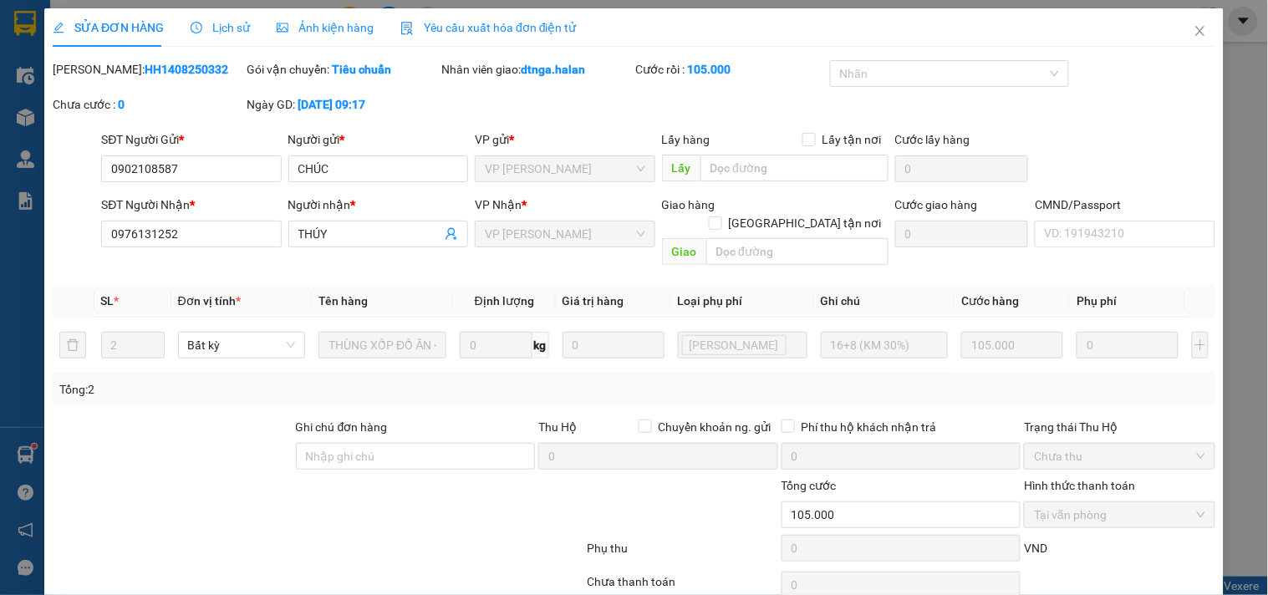
click at [228, 26] on span "Lịch sử" at bounding box center [220, 27] width 59 height 13
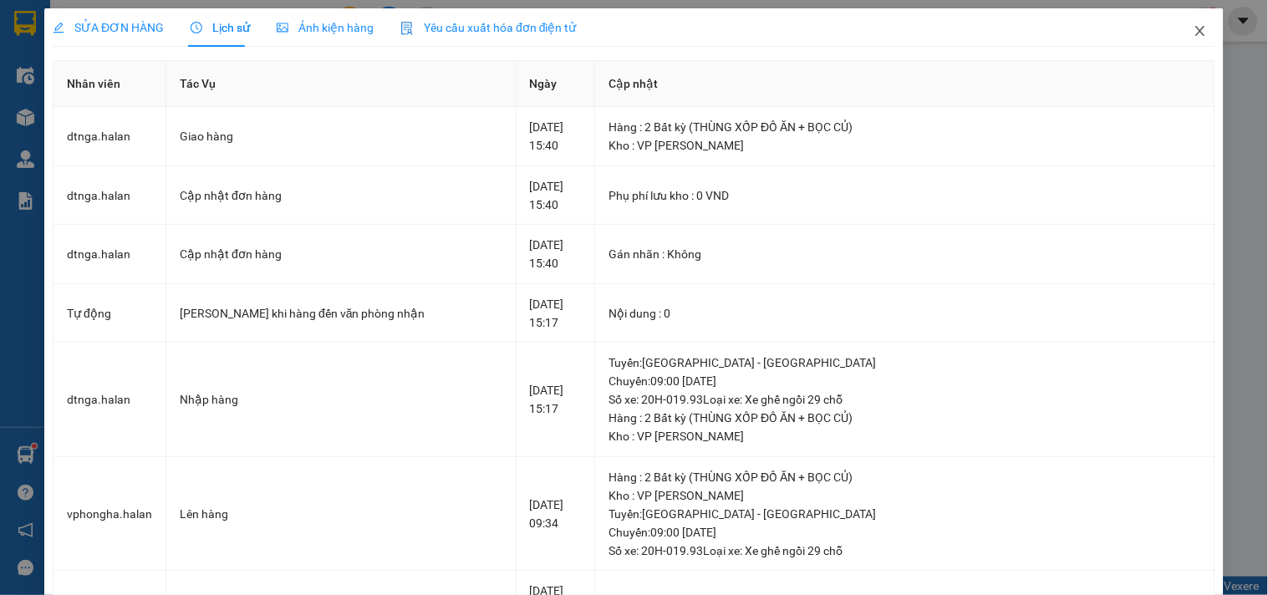
click at [1194, 31] on icon "close" at bounding box center [1200, 30] width 13 height 13
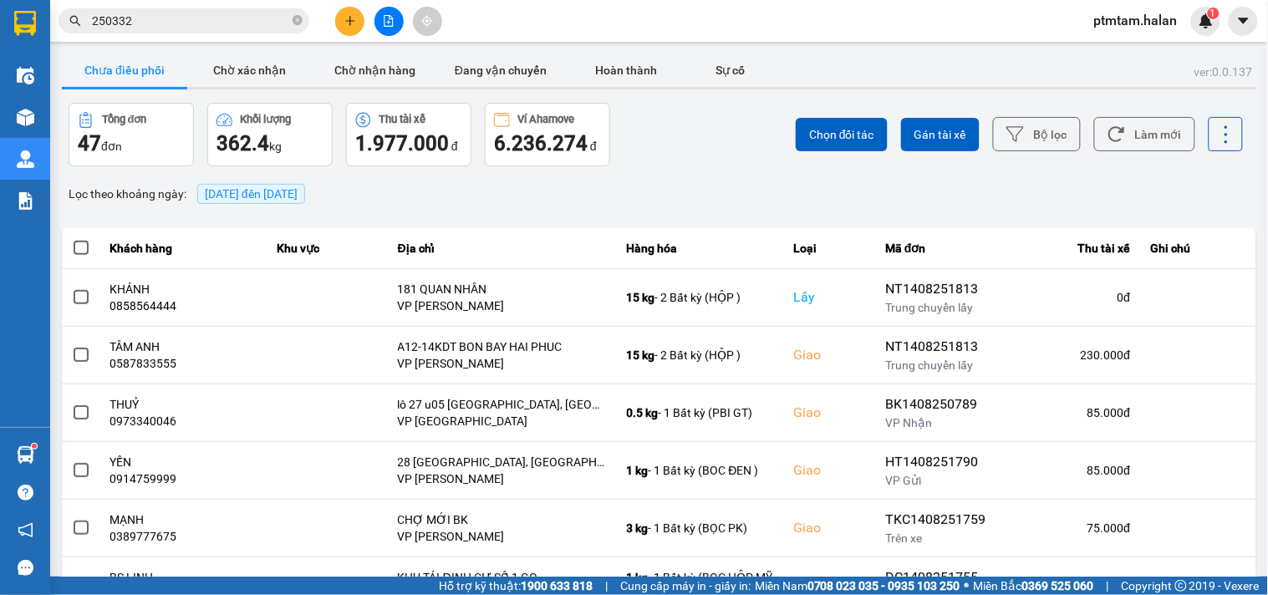
click at [206, 28] on input "250332" at bounding box center [190, 21] width 197 height 18
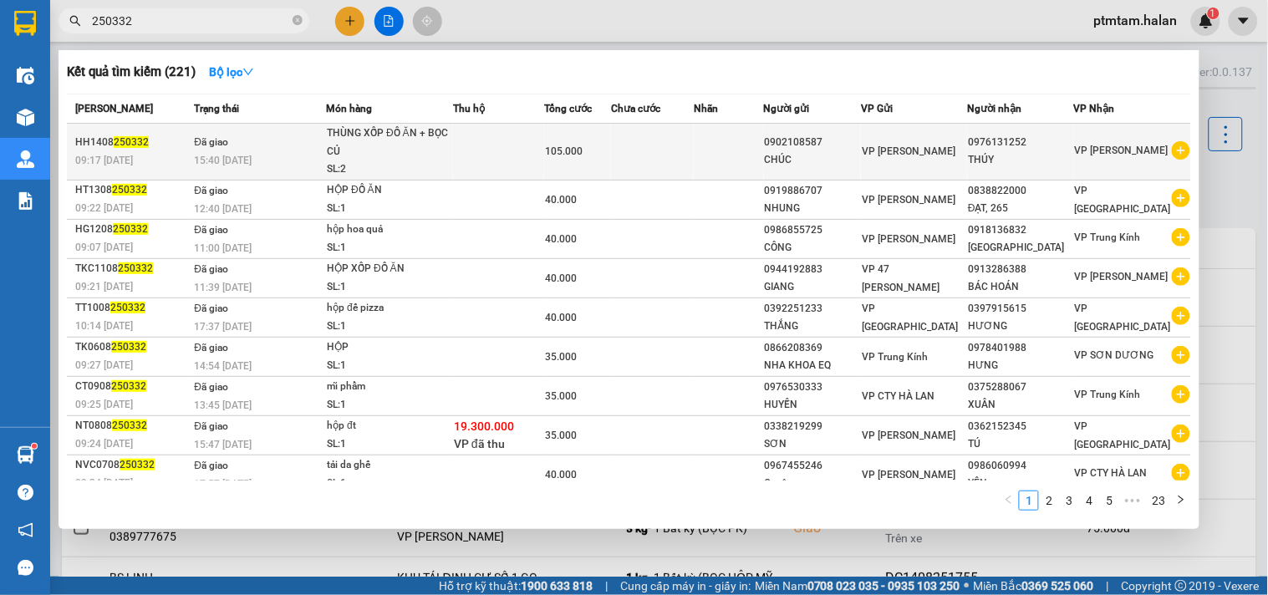
click at [287, 153] on div "15:40 [DATE]" at bounding box center [259, 160] width 131 height 18
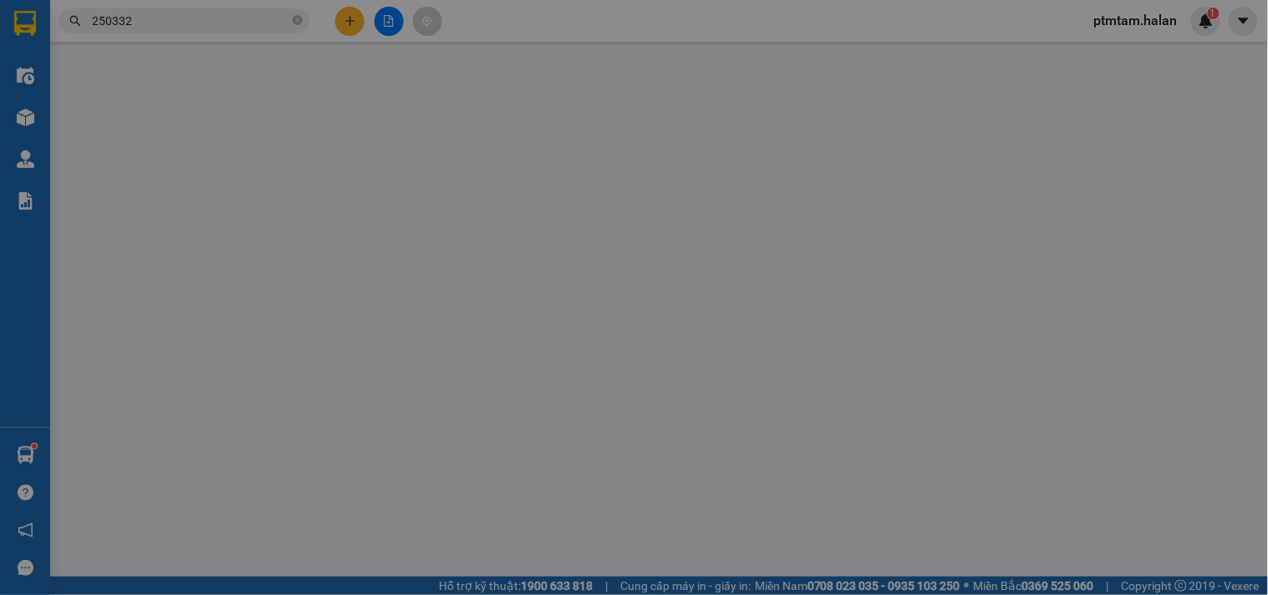
type input "0902108587"
type input "CHÚC"
type input "0976131252"
type input "THÚY"
type input "105.000"
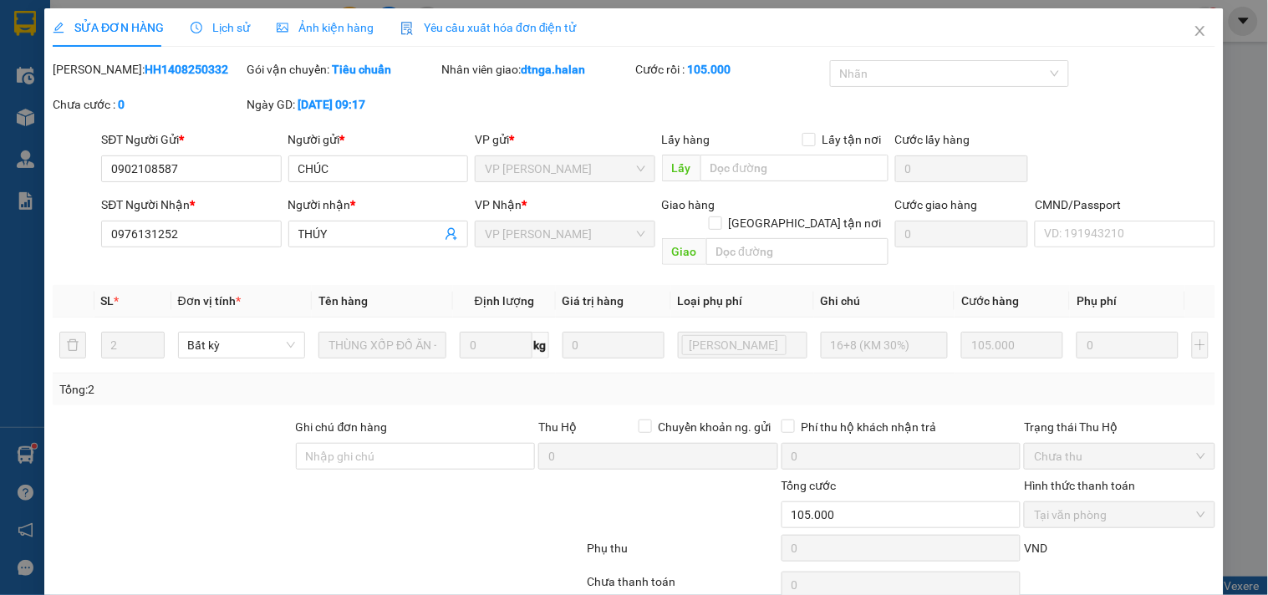
click at [229, 27] on span "Lịch sử" at bounding box center [220, 27] width 59 height 13
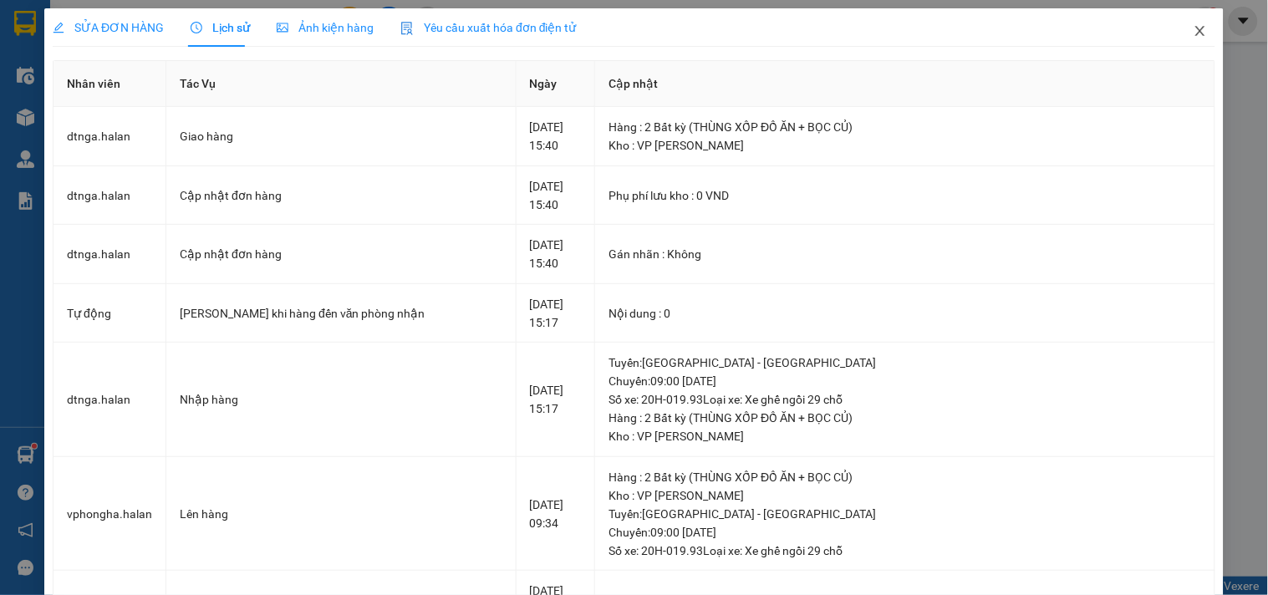
click at [1194, 32] on icon "close" at bounding box center [1200, 30] width 13 height 13
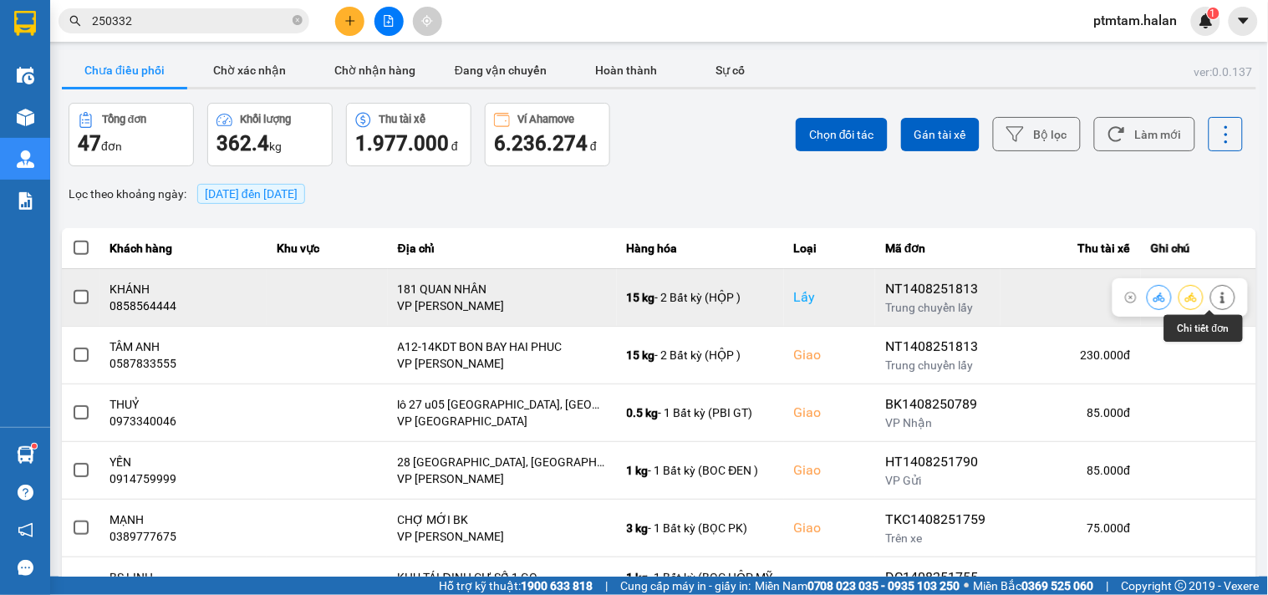
click at [1220, 298] on icon at bounding box center [1222, 298] width 4 height 12
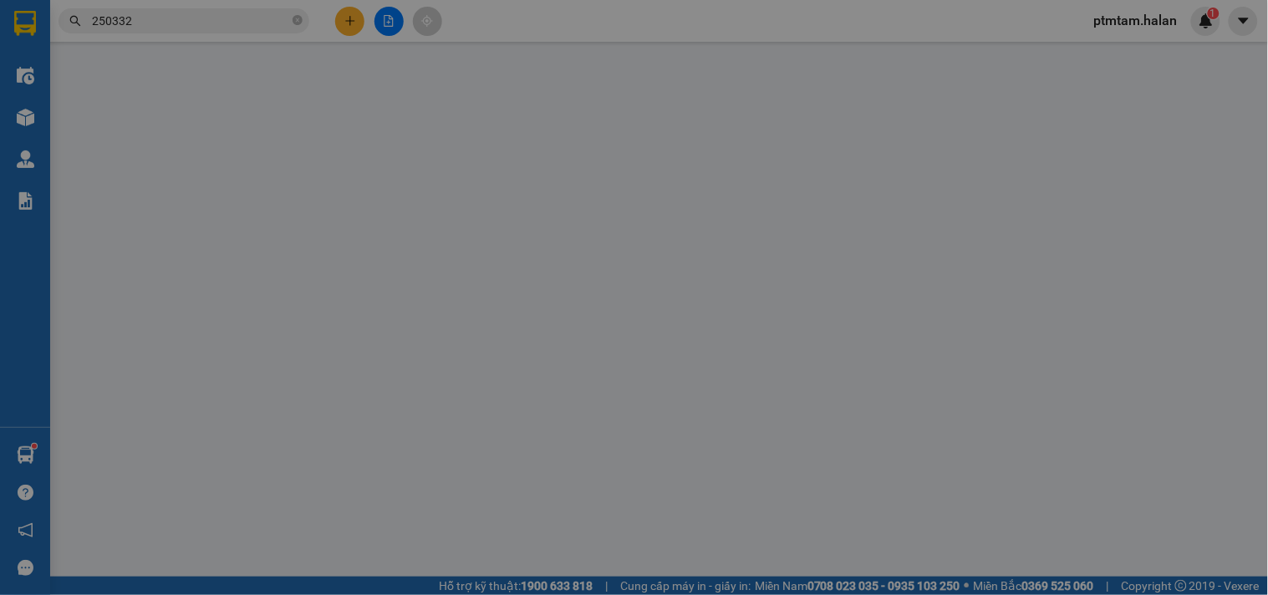
type input "0858564444"
type input "KHÁNH"
checkbox input "true"
type input "181 QUAN NHÂN"
type input "0587833555"
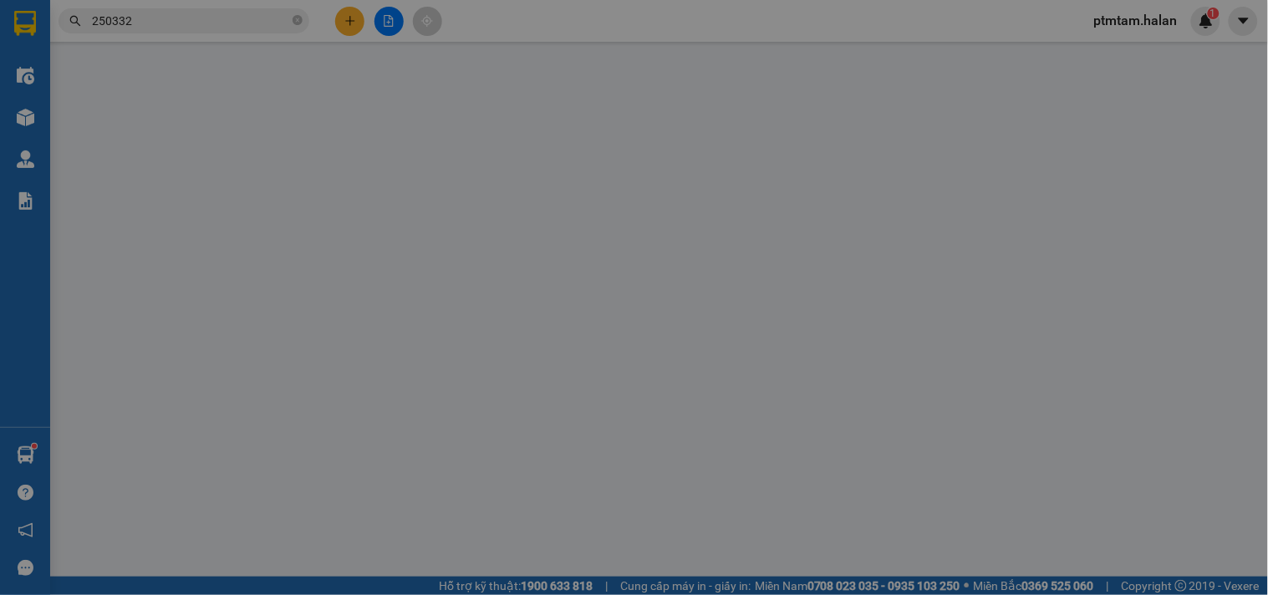
type input "TÂM ANH"
checkbox input "true"
type input "A12-14KDT BON BAY HAI PHUC"
type input "230.000"
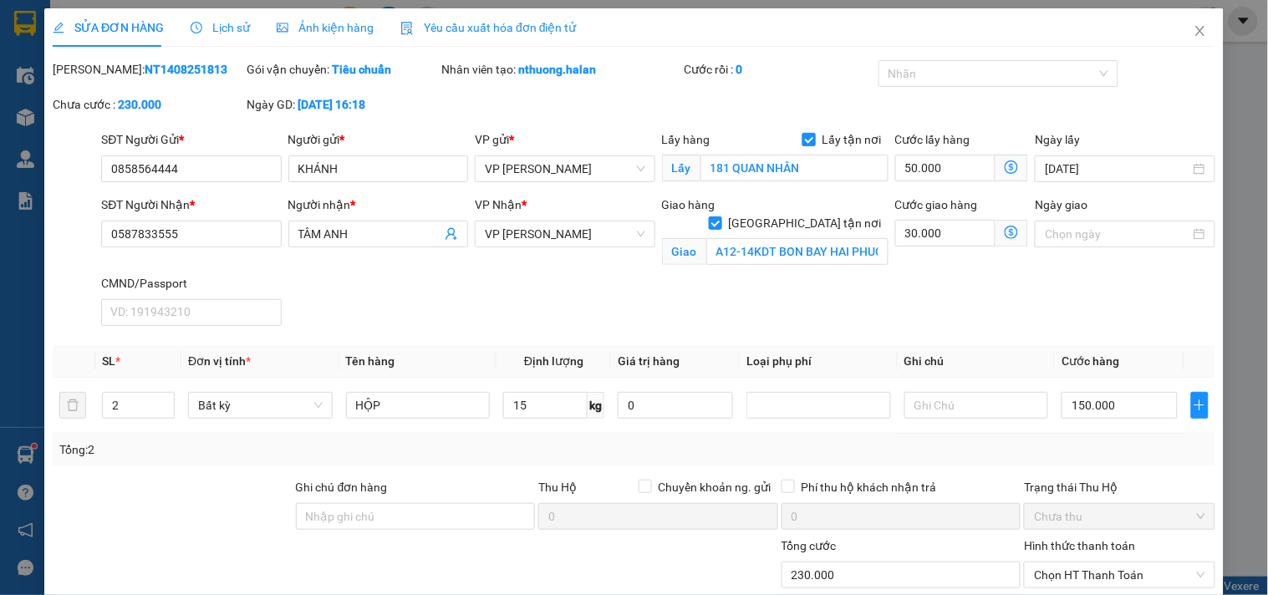
click at [803, 142] on input "Lấy tận nơi" at bounding box center [808, 139] width 12 height 12
checkbox input "false"
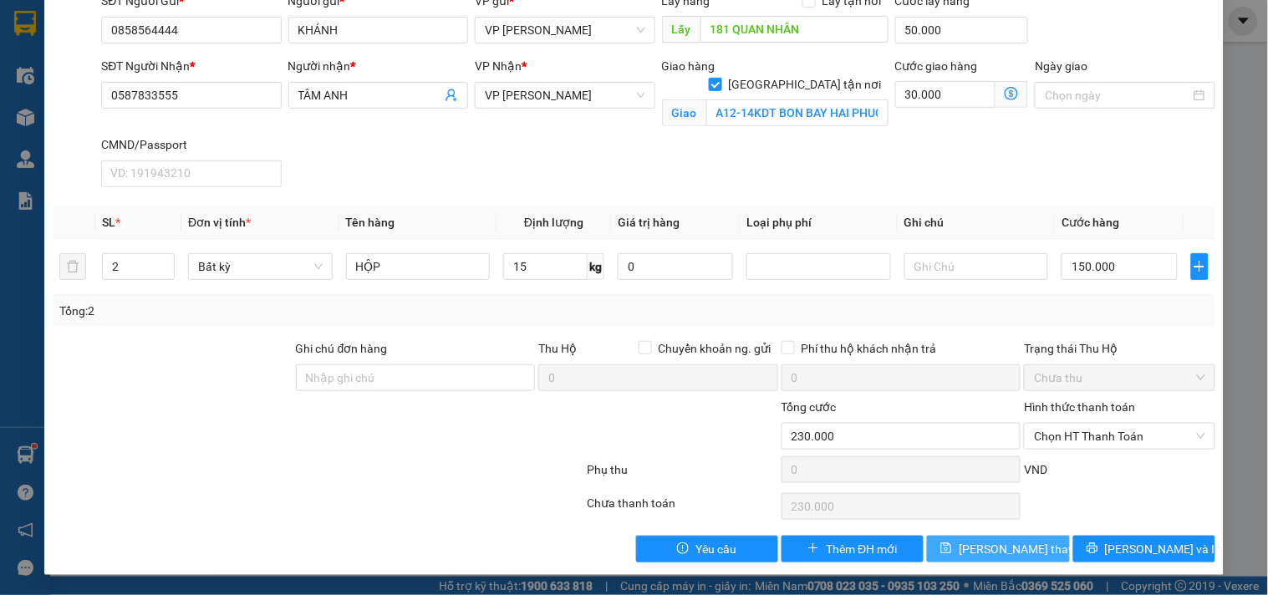
click at [1011, 549] on span "[PERSON_NAME] thay đổi" at bounding box center [1026, 549] width 134 height 18
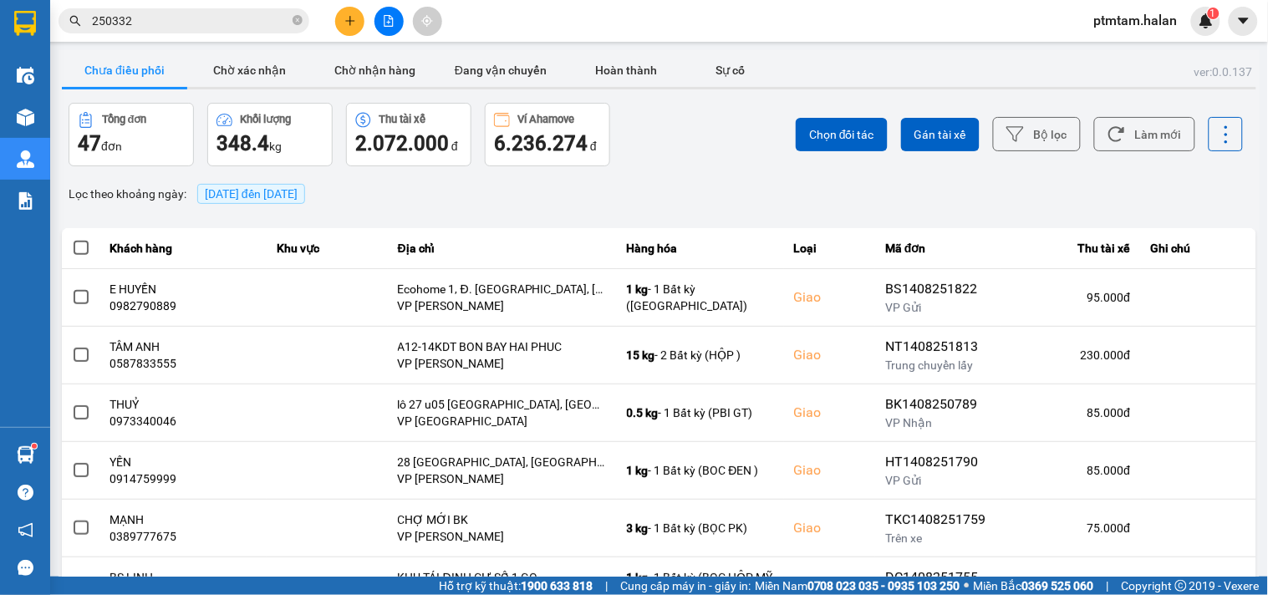
click at [161, 17] on input "250332" at bounding box center [190, 21] width 197 height 18
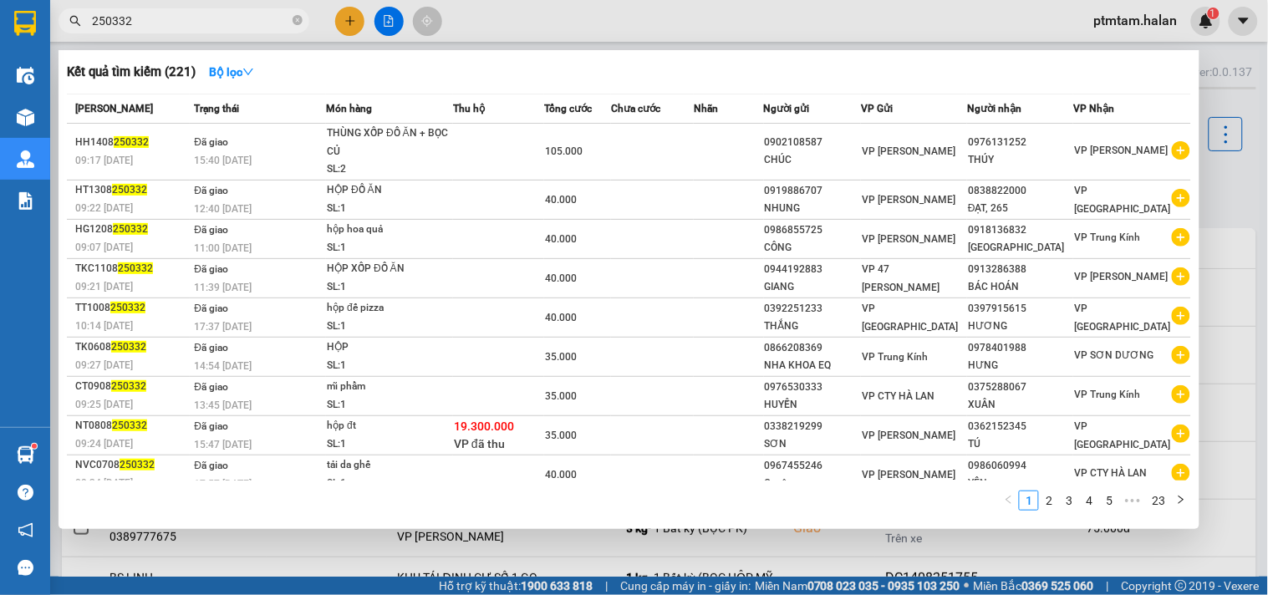
click at [161, 17] on input "250332" at bounding box center [190, 21] width 197 height 18
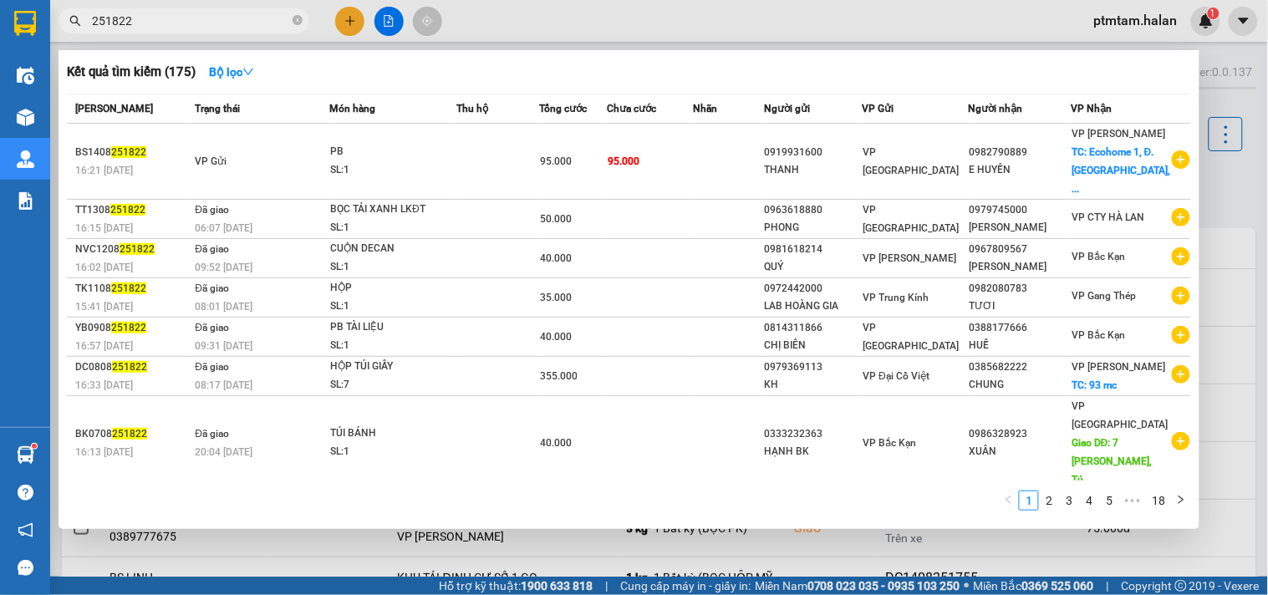
type input "251822"
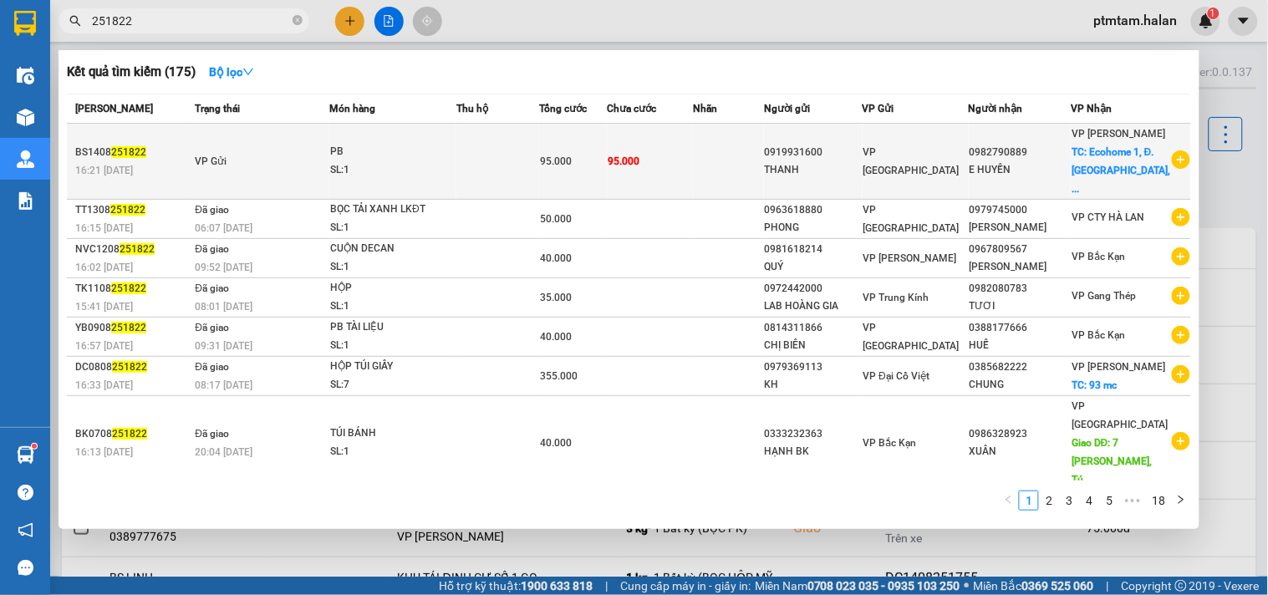
click at [693, 172] on td "95.000" at bounding box center [650, 162] width 86 height 76
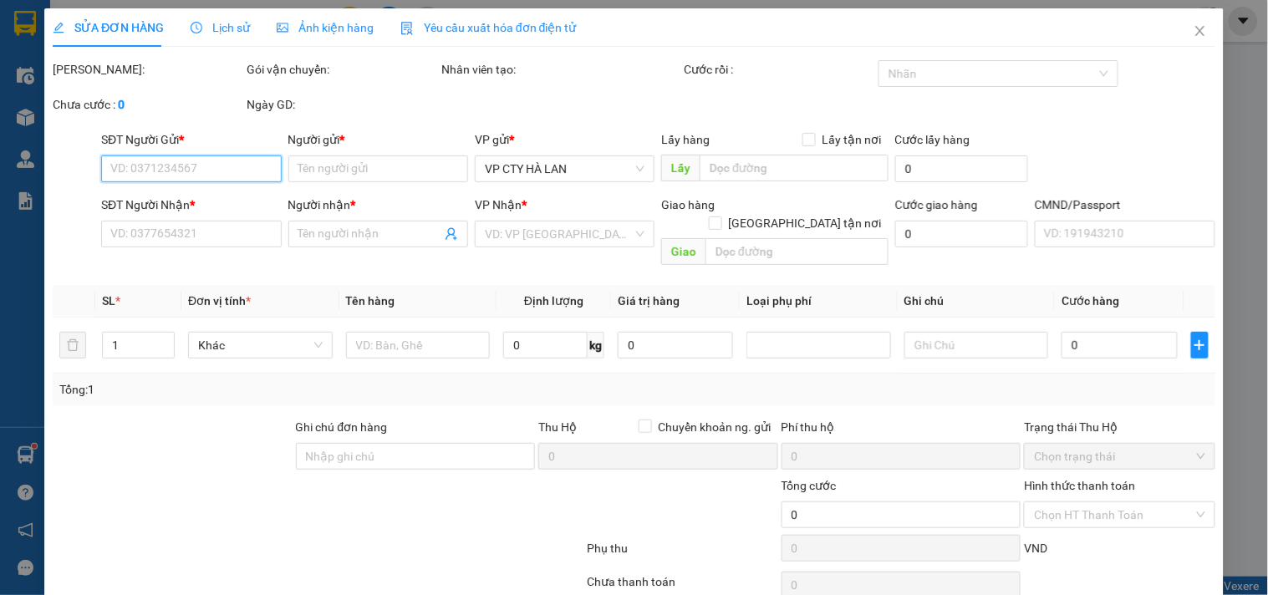
type input "0919931600"
type input "THANH"
type input "0982790889"
type input "E HUYỀN"
checkbox input "true"
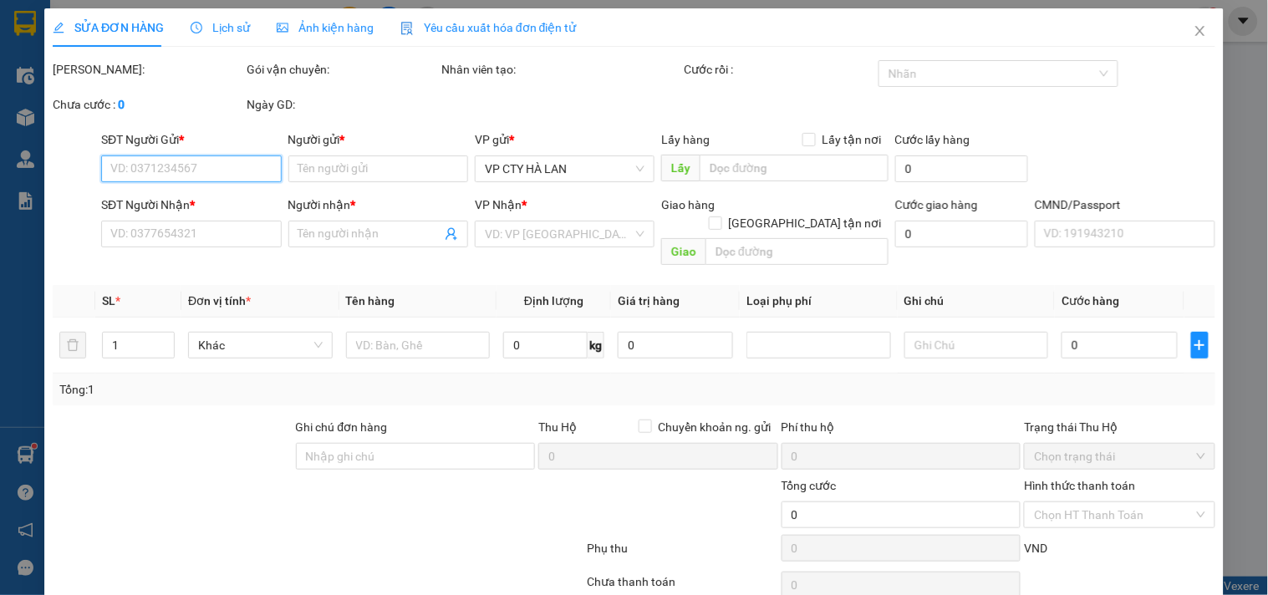
type input "Ecohome 1, Đ. [GEOGRAPHIC_DATA], [GEOGRAPHIC_DATA], [GEOGRAPHIC_DATA], [GEOGRAP…"
type input "95.000"
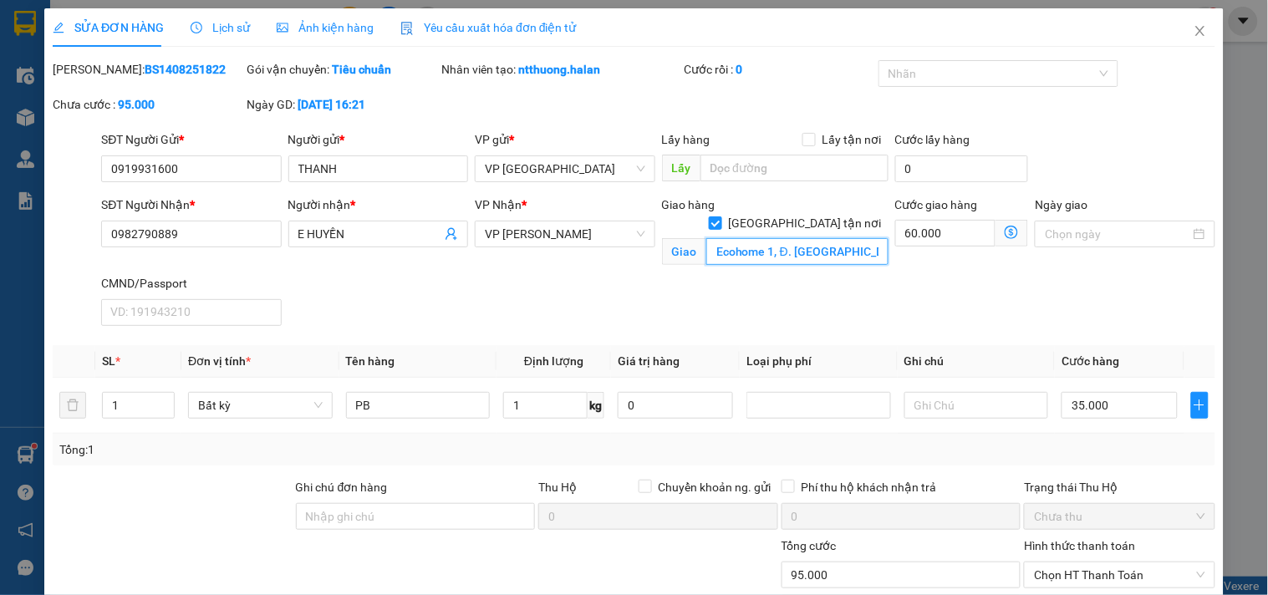
click at [772, 240] on input "Ecohome 1, Đ. [GEOGRAPHIC_DATA], [GEOGRAPHIC_DATA], [GEOGRAPHIC_DATA], [GEOGRAP…" at bounding box center [797, 251] width 182 height 27
click at [790, 238] on input "Ecohome 1, Đ. [GEOGRAPHIC_DATA], [GEOGRAPHIC_DATA], [GEOGRAPHIC_DATA], [GEOGRAP…" at bounding box center [797, 251] width 182 height 27
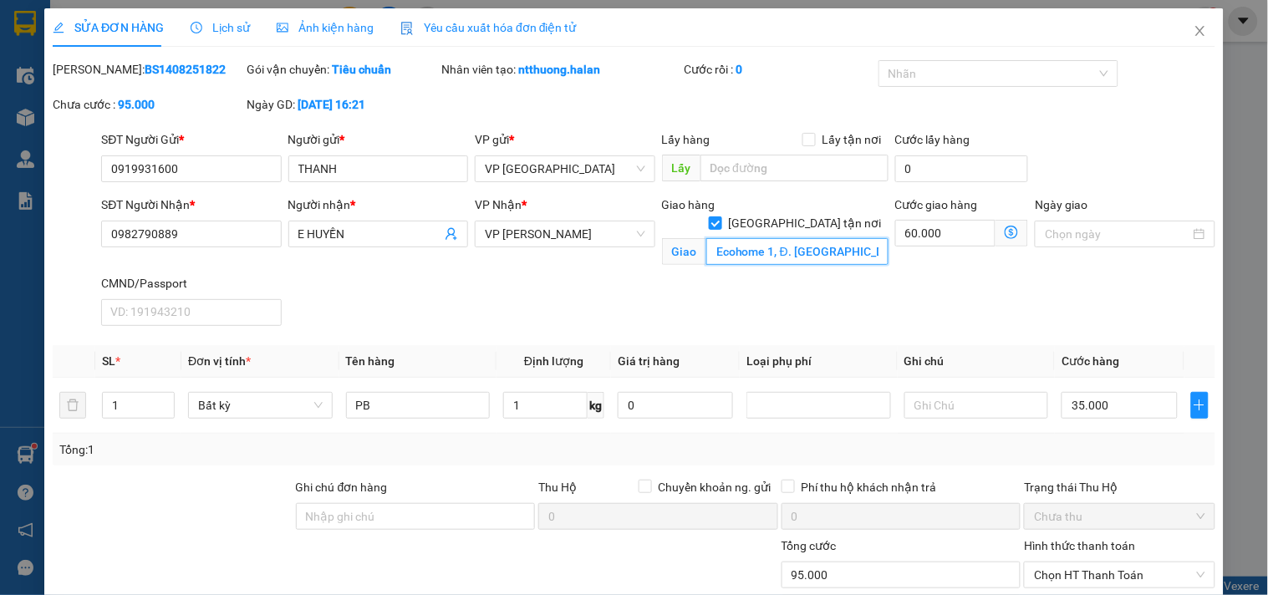
paste input "20 Ngõ 60 [GEOGRAPHIC_DATA], [GEOGRAPHIC_DATA]"
type input "20 Ngõ 60 [GEOGRAPHIC_DATA], [GEOGRAPHIC_DATA]"
click at [1005, 235] on icon "dollar-circle" at bounding box center [1011, 232] width 13 height 13
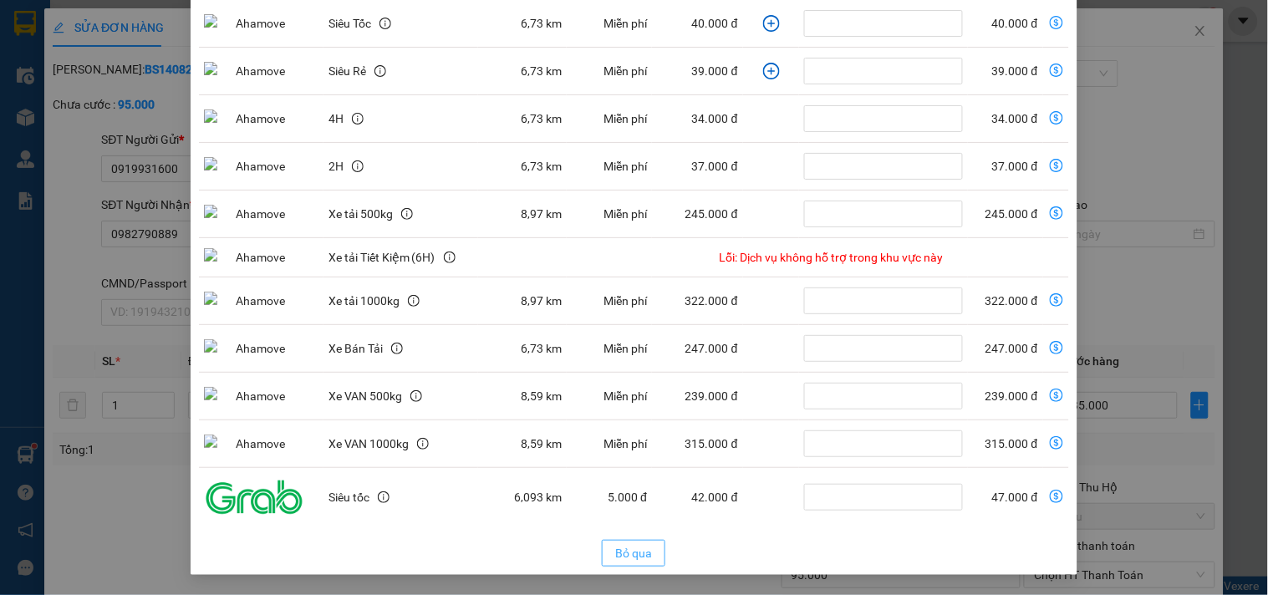
click at [619, 558] on span "Bỏ qua" at bounding box center [633, 553] width 37 height 18
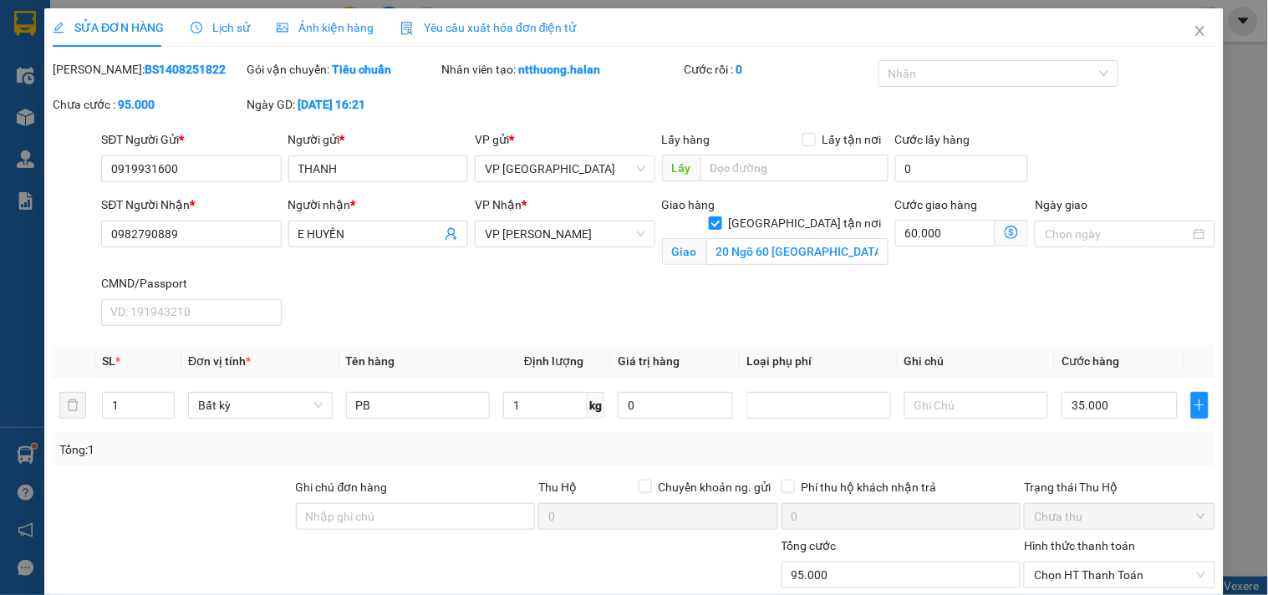
scroll to position [171, 0]
click at [1195, 33] on icon "close" at bounding box center [1199, 31] width 9 height 10
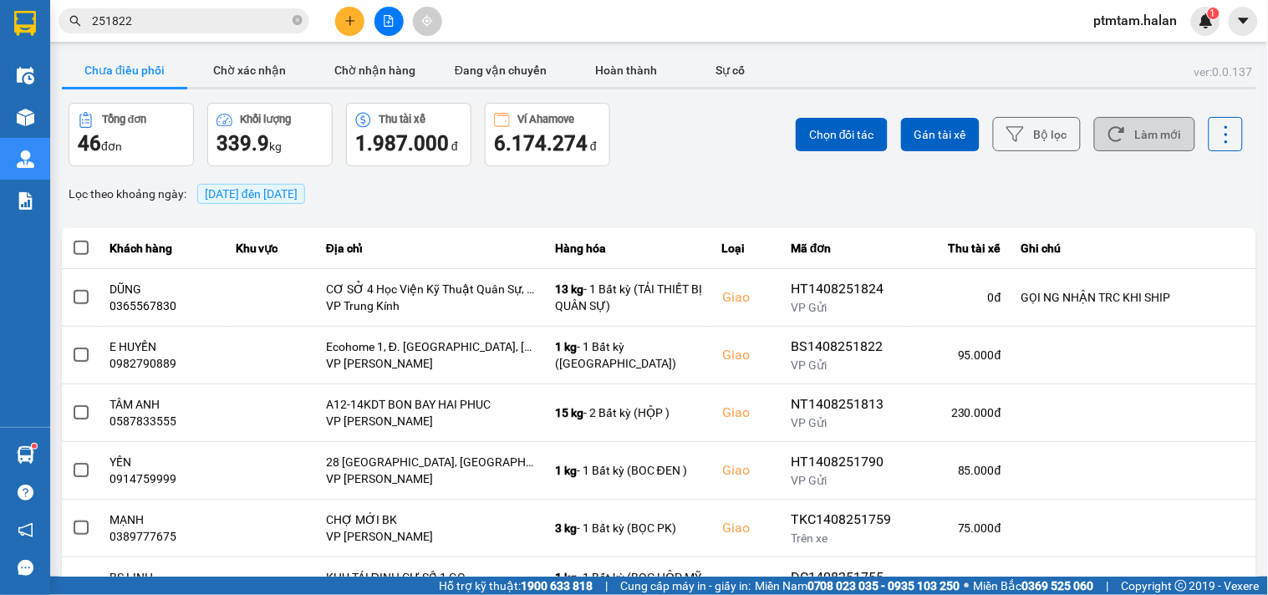
click at [1130, 126] on button "Làm mới" at bounding box center [1144, 134] width 101 height 34
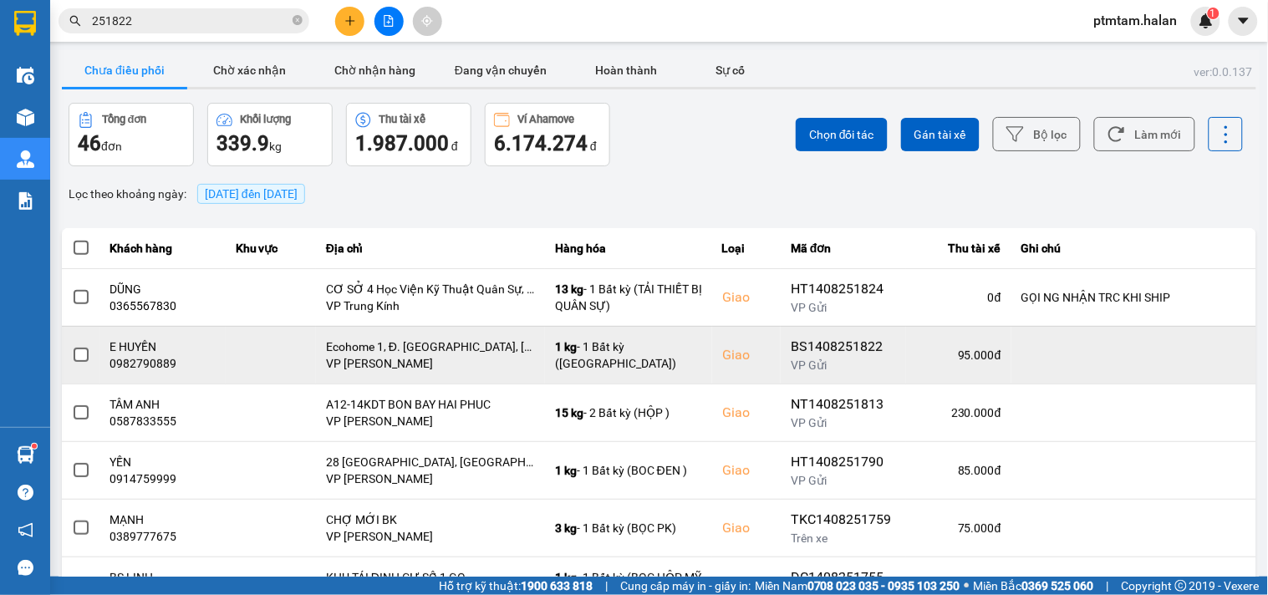
scroll to position [308, 0]
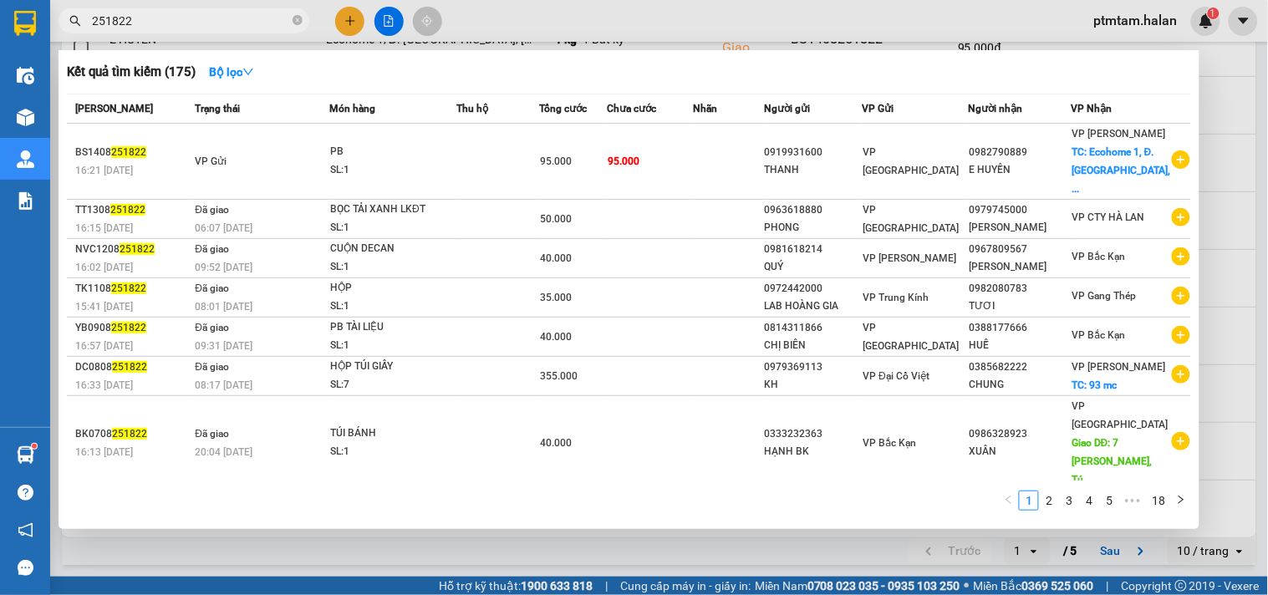
click at [213, 26] on input "251822" at bounding box center [190, 21] width 197 height 18
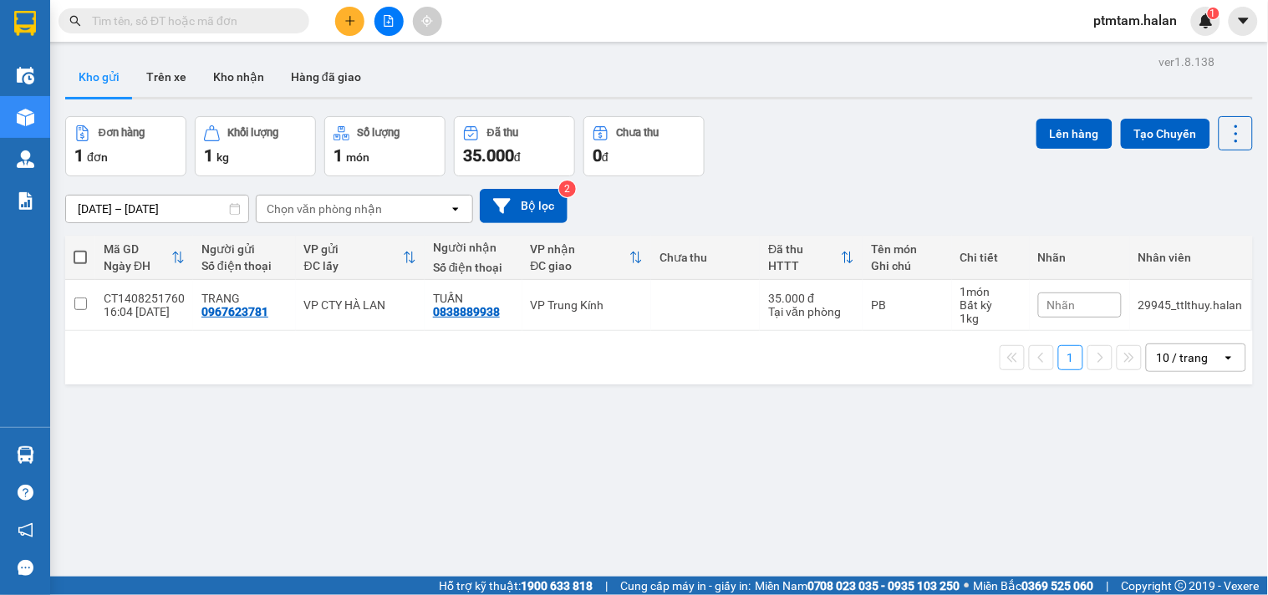
click at [205, 18] on input "text" at bounding box center [190, 21] width 197 height 18
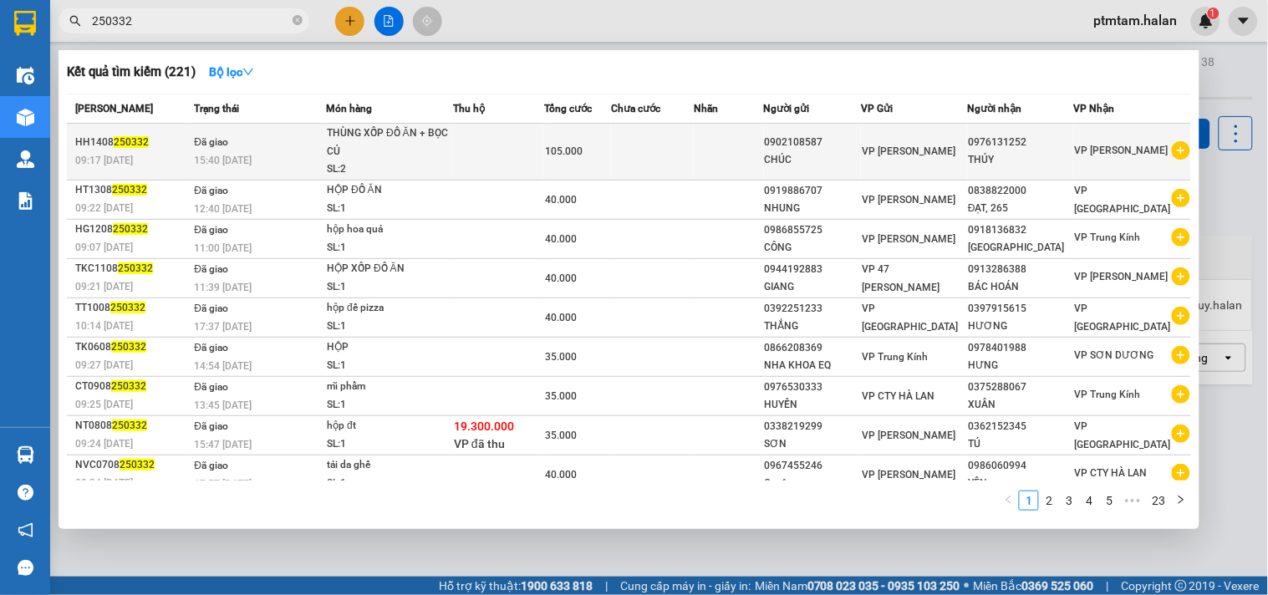
type input "250332"
click at [272, 146] on td "Đã giao 15:40 - 14/08" at bounding box center [258, 152] width 136 height 57
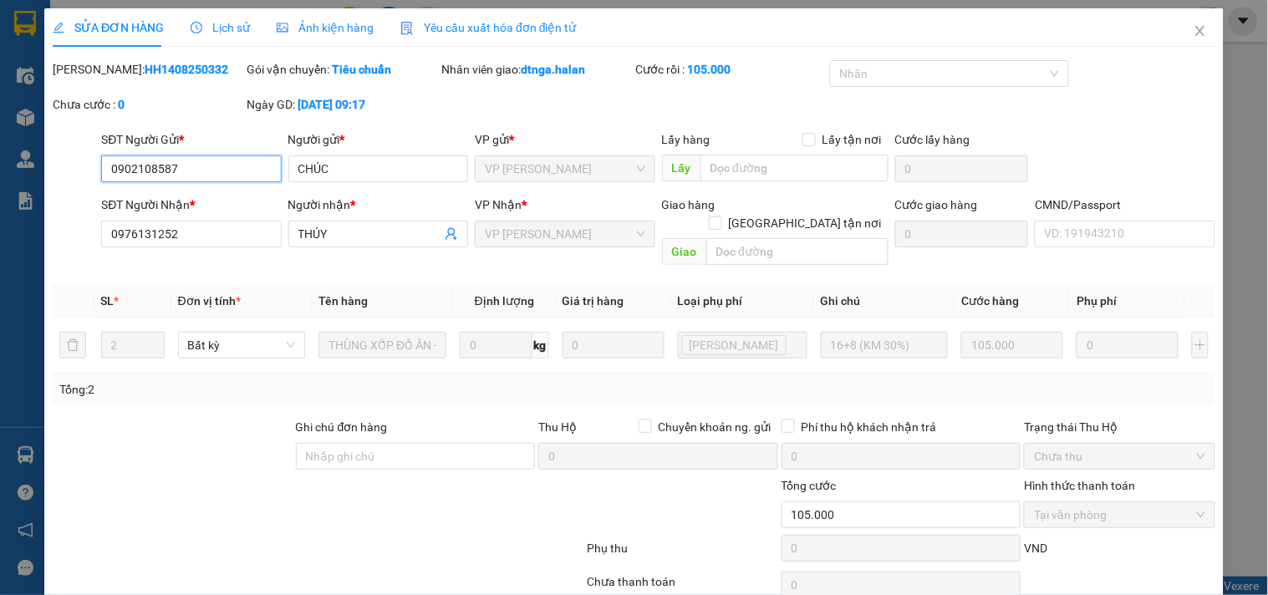
type input "0902108587"
type input "CHÚC"
type input "0976131252"
type input "THÚY"
type input "105.000"
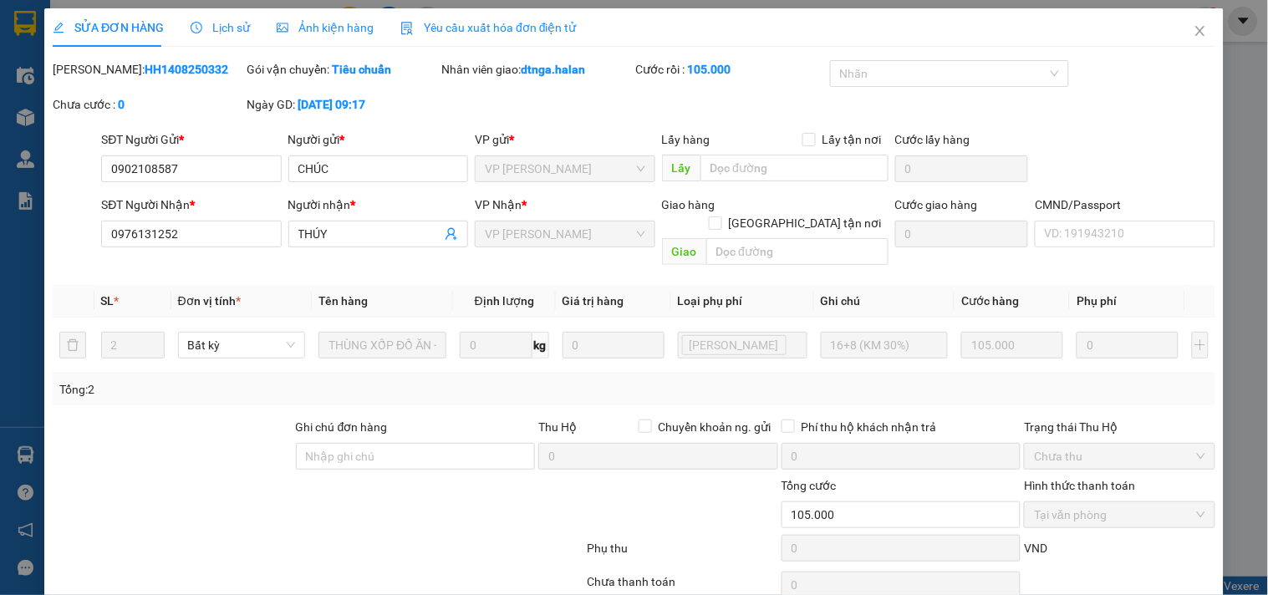
click at [145, 74] on b "HH1408250332" at bounding box center [187, 69] width 84 height 13
copy b "HH1408250332"
click at [226, 35] on div "Lịch sử" at bounding box center [220, 27] width 59 height 18
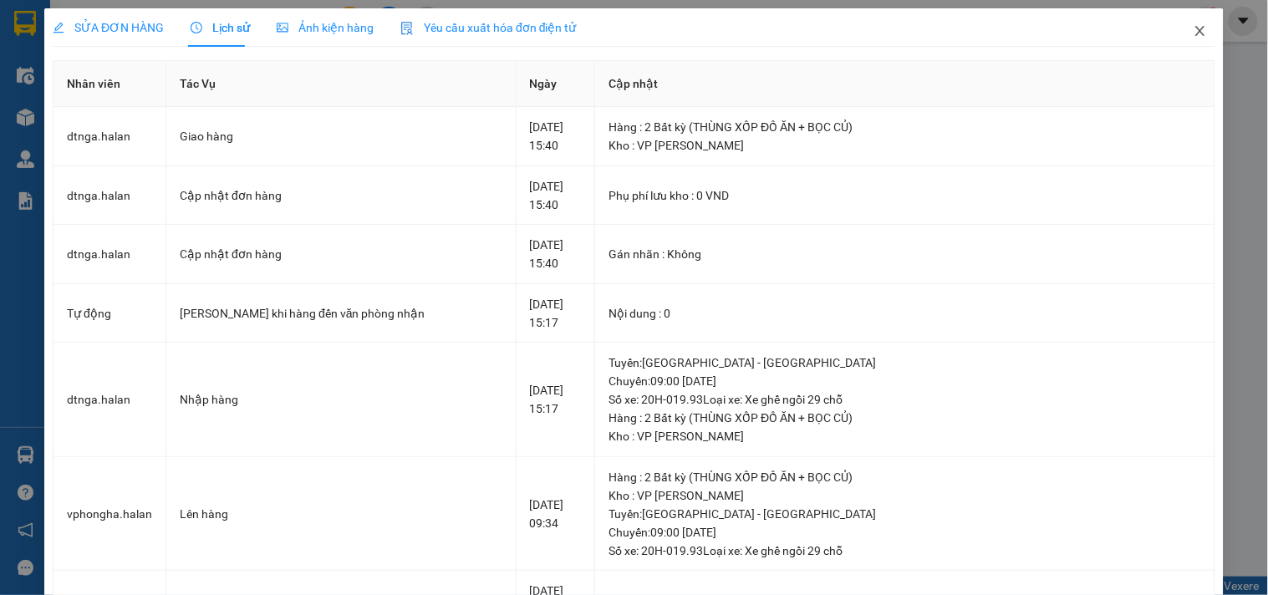
click at [1194, 30] on icon "close" at bounding box center [1200, 30] width 13 height 13
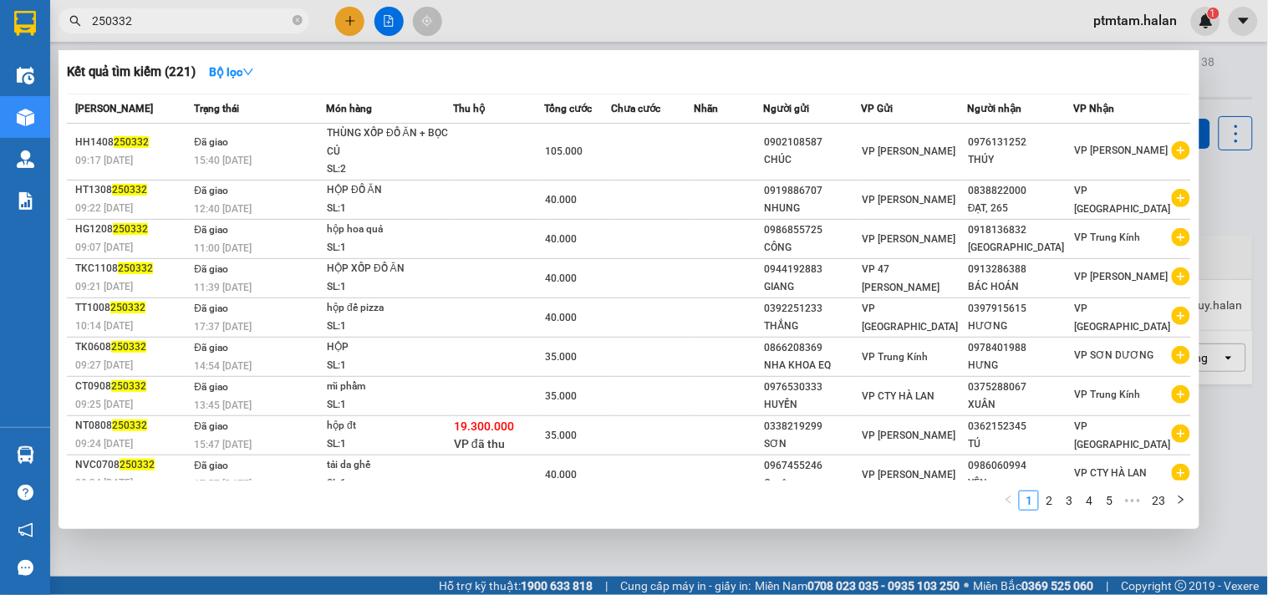
click at [222, 18] on input "250332" at bounding box center [190, 21] width 197 height 18
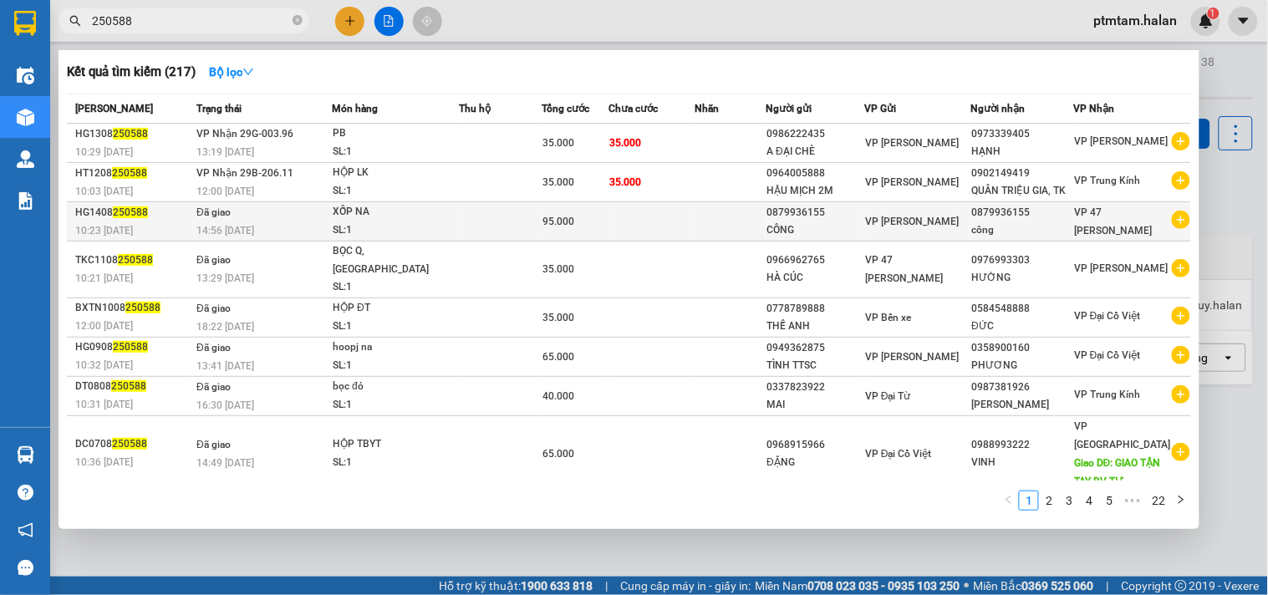
type input "250588"
click at [412, 222] on div "SL: 1" at bounding box center [395, 231] width 125 height 18
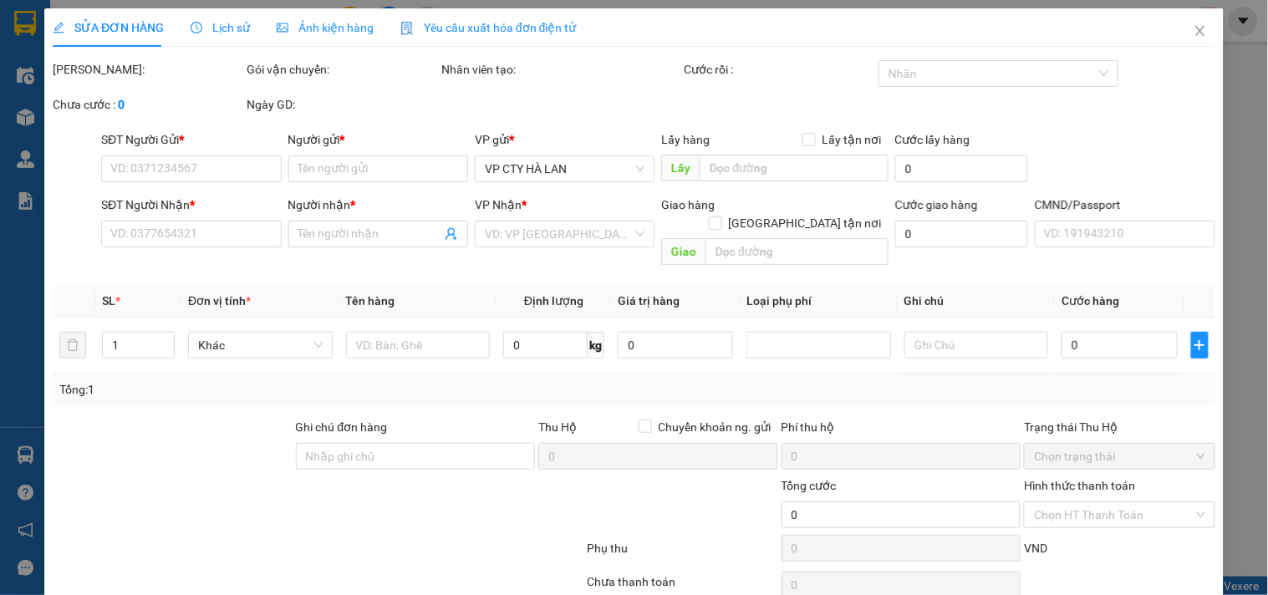
type input "0879936155"
type input "CÔNG"
type input "0879936155"
type input "công"
type input "95.000"
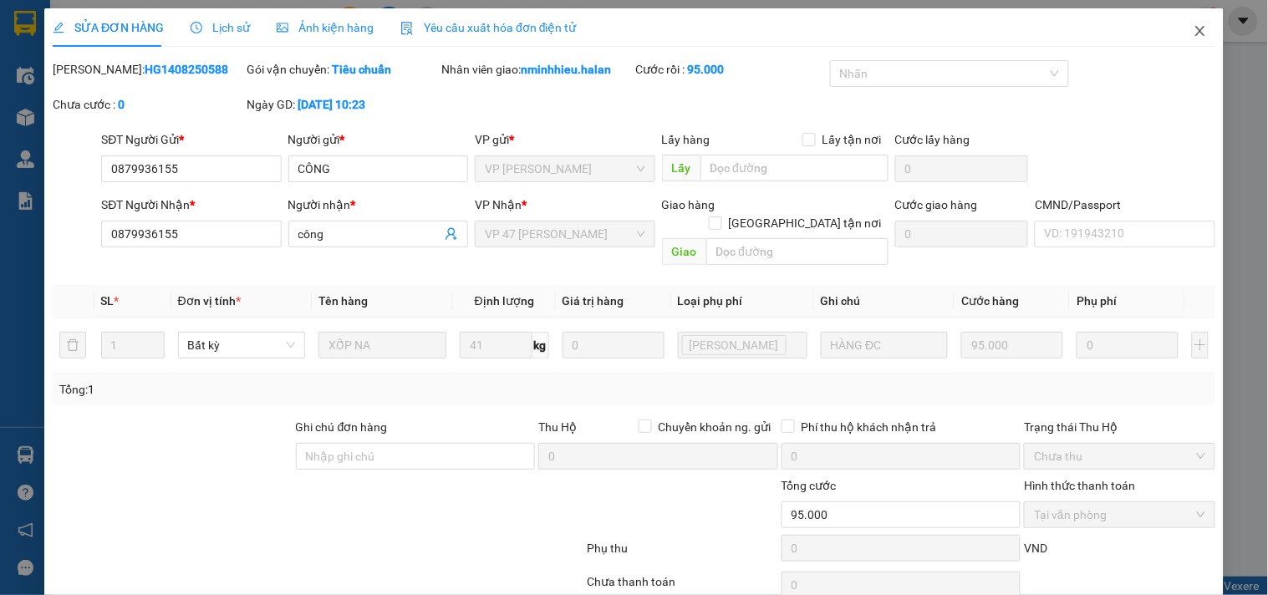
click at [1194, 34] on icon "close" at bounding box center [1200, 30] width 13 height 13
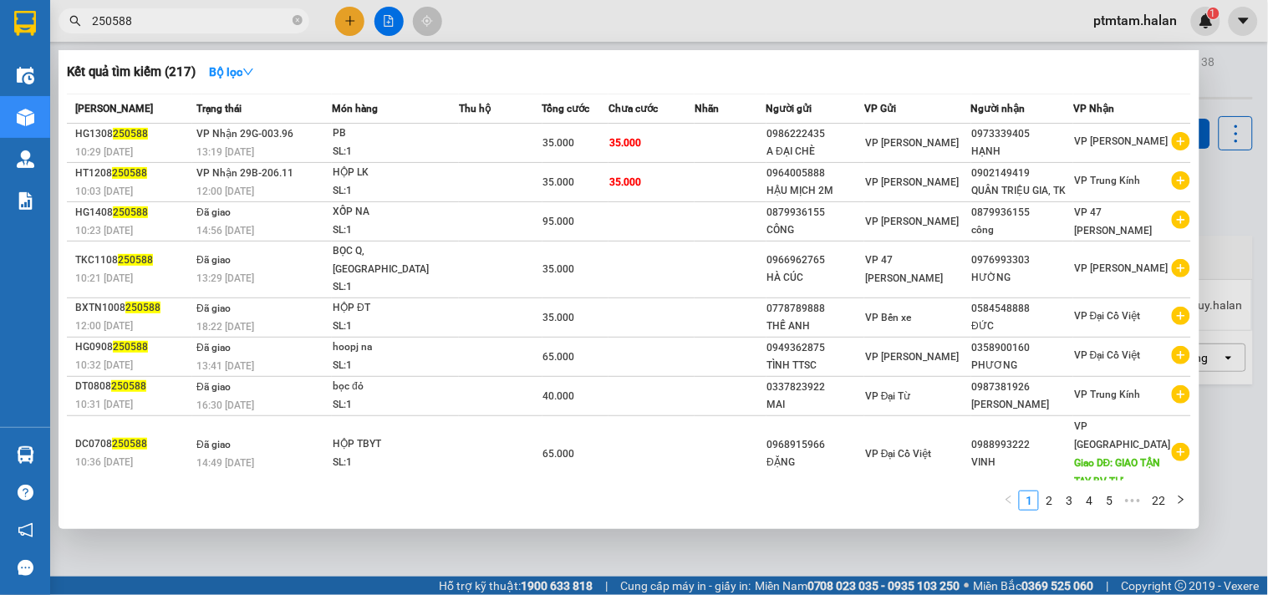
click at [186, 23] on input "250588" at bounding box center [190, 21] width 197 height 18
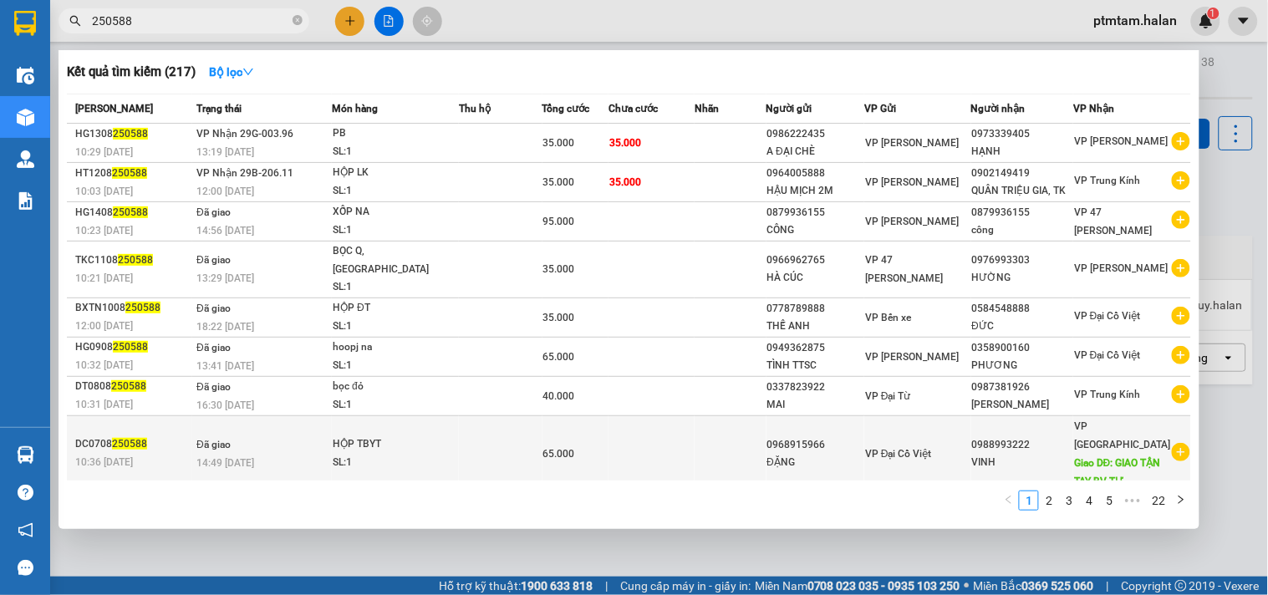
drag, startPoint x: 311, startPoint y: 511, endPoint x: 301, endPoint y: 438, distance: 73.4
click at [311, 511] on div "1 2 3 4 5 ••• 22" at bounding box center [629, 506] width 1124 height 30
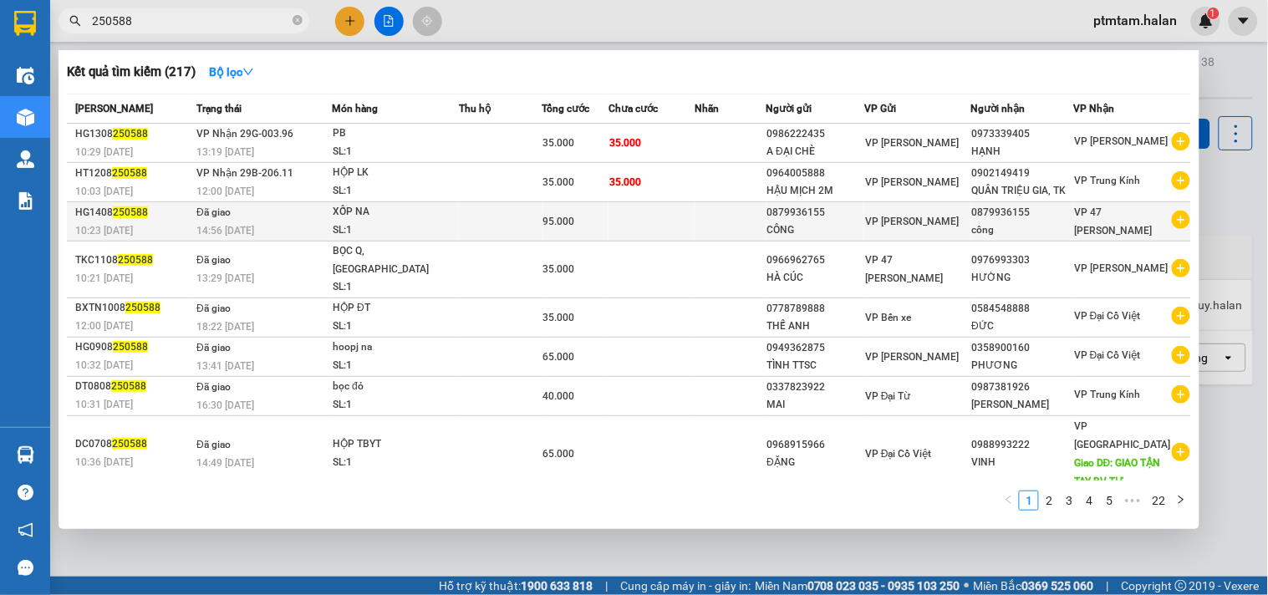
click at [293, 229] on div "14:56 - 14/08" at bounding box center [263, 231] width 135 height 18
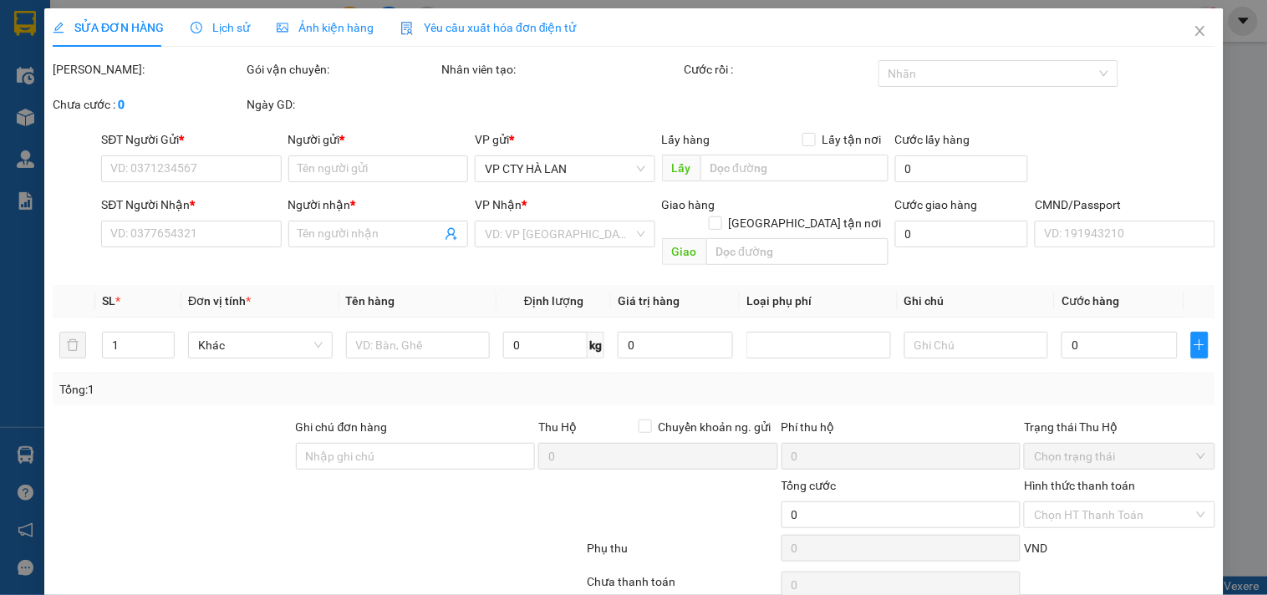
click at [241, 28] on span "Lịch sử" at bounding box center [220, 27] width 59 height 13
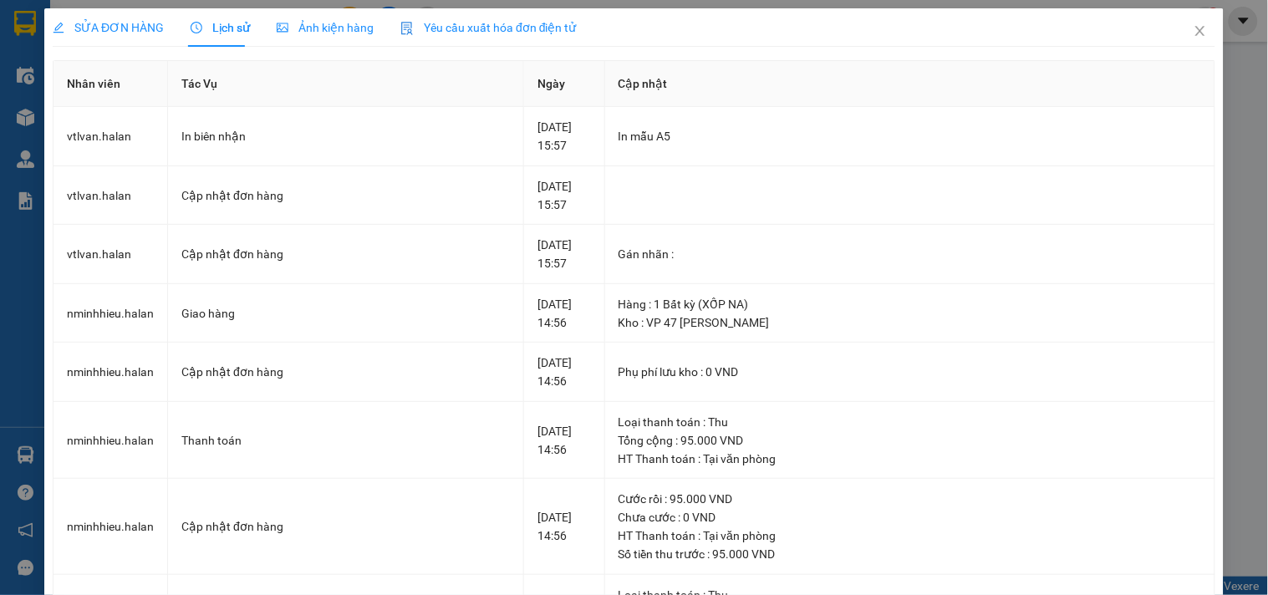
click at [135, 25] on span "SỬA ĐƠN HÀNG" at bounding box center [108, 27] width 111 height 13
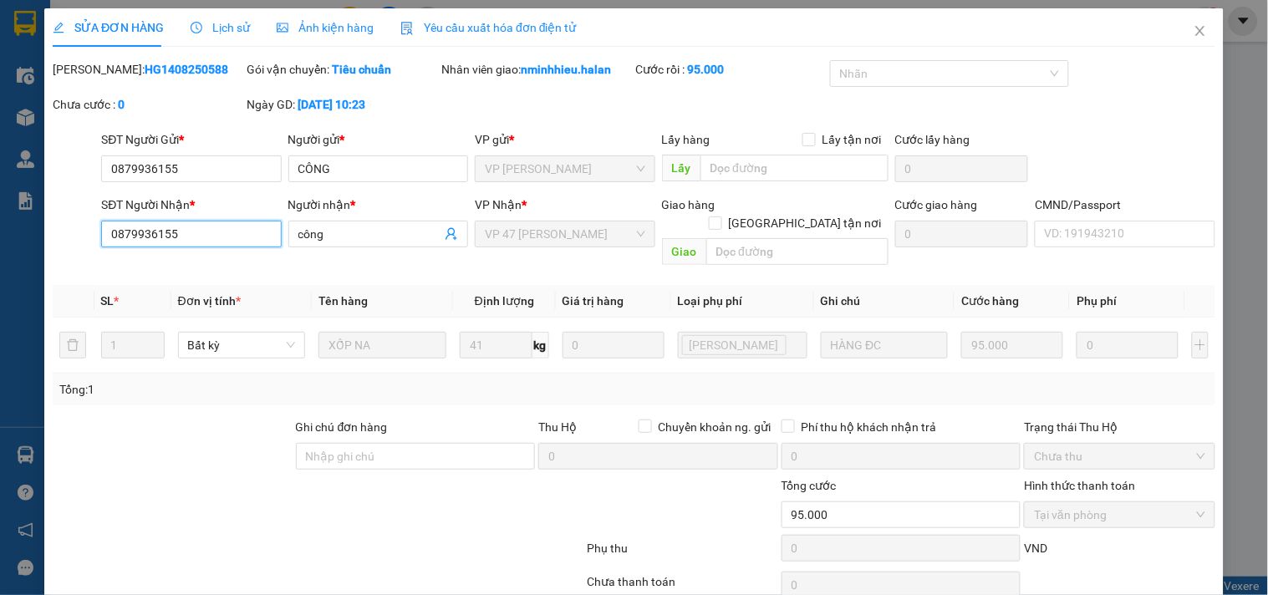
click at [211, 230] on input "0879936155" at bounding box center [191, 234] width 180 height 27
click at [1194, 30] on icon "close" at bounding box center [1200, 30] width 13 height 13
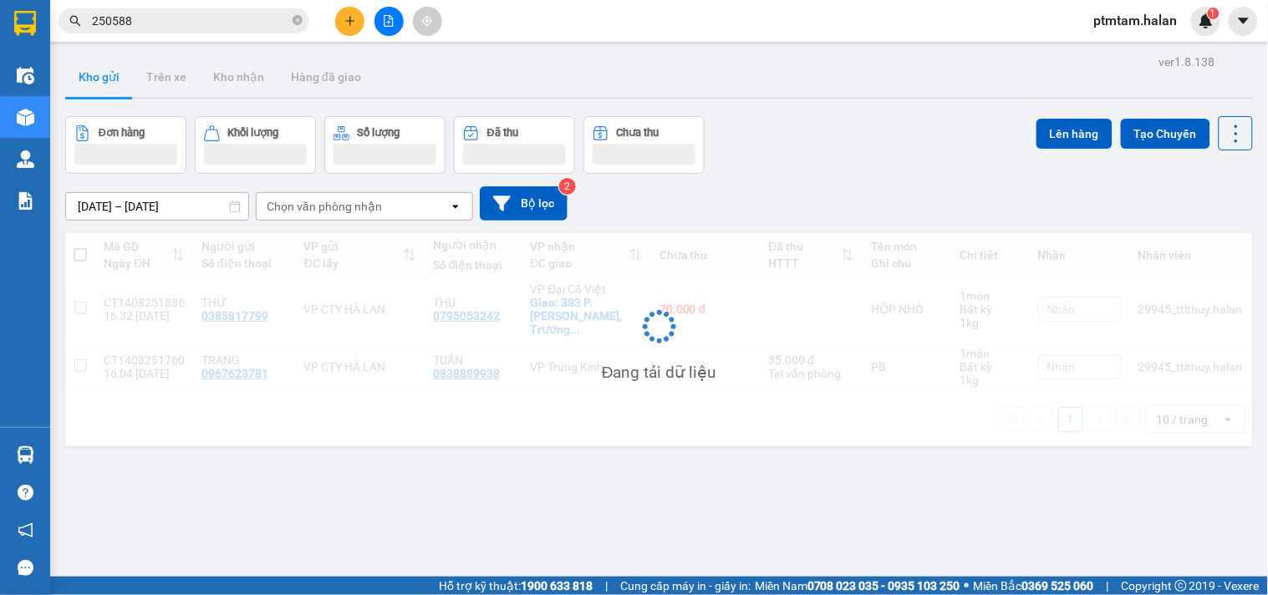
click at [221, 20] on input "250588" at bounding box center [190, 21] width 197 height 18
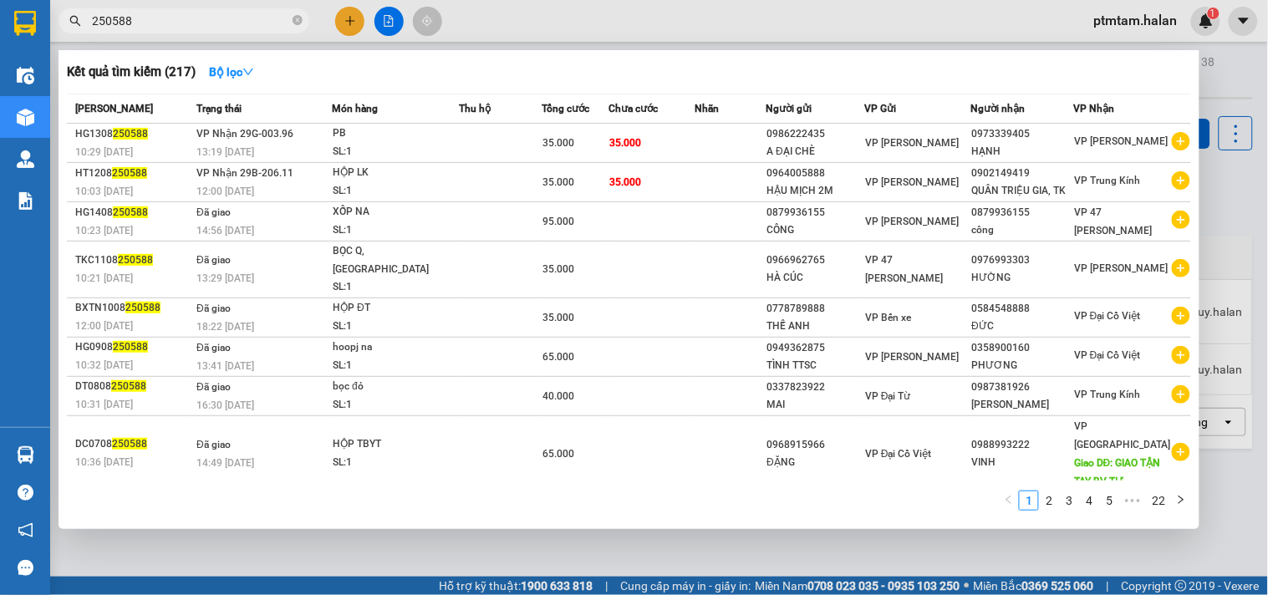
click at [221, 20] on input "250588" at bounding box center [190, 21] width 197 height 18
paste input "0879936155"
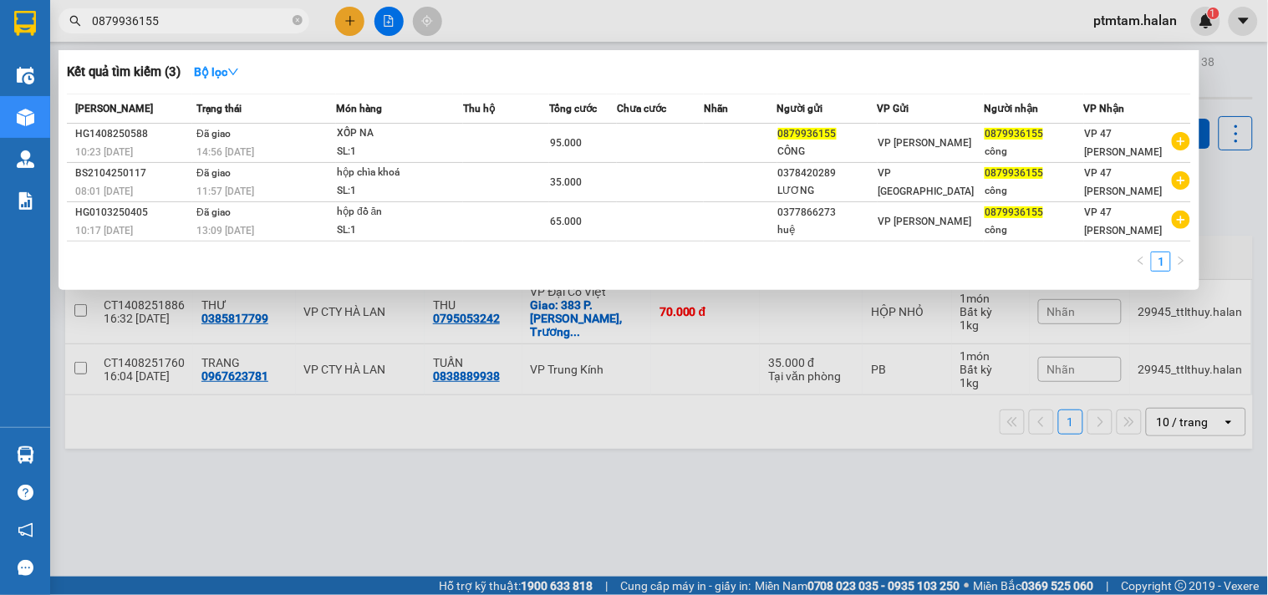
type input "0879936155"
click at [320, 475] on div at bounding box center [634, 297] width 1268 height 595
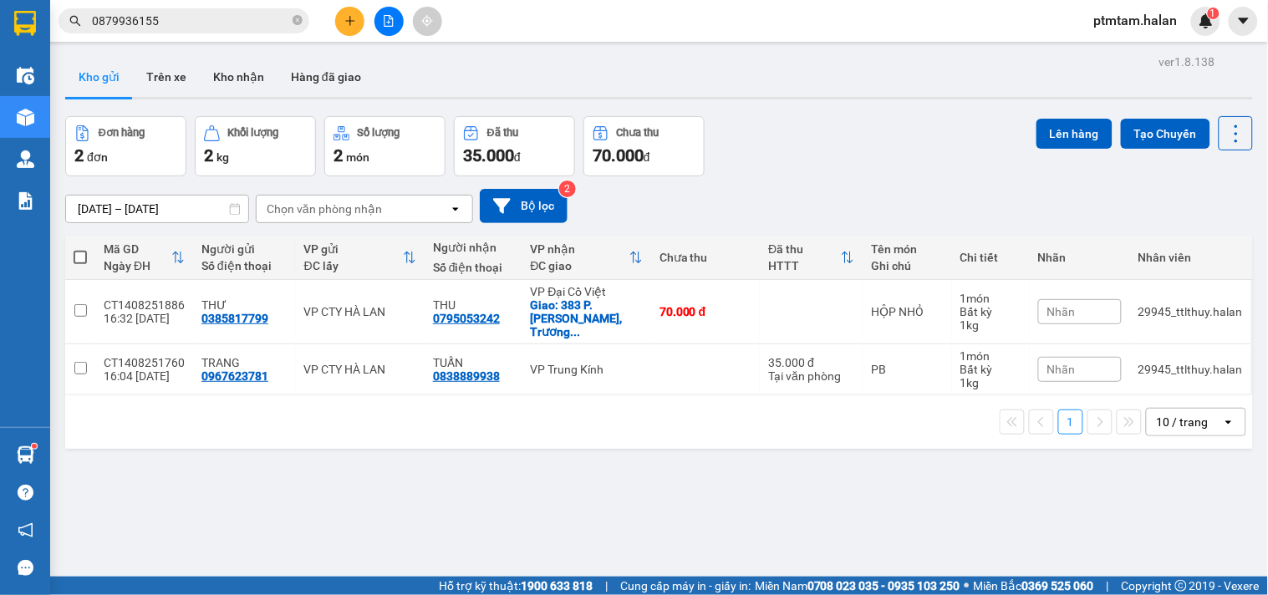
click at [212, 23] on input "0879936155" at bounding box center [190, 21] width 197 height 18
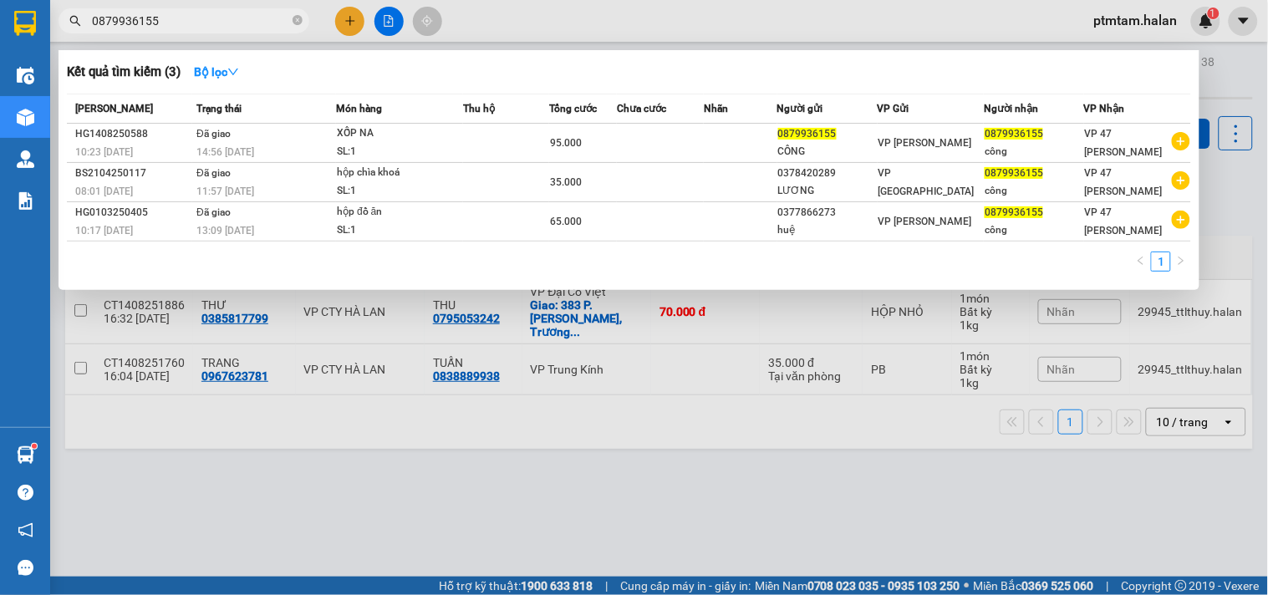
click at [713, 505] on div at bounding box center [634, 297] width 1268 height 595
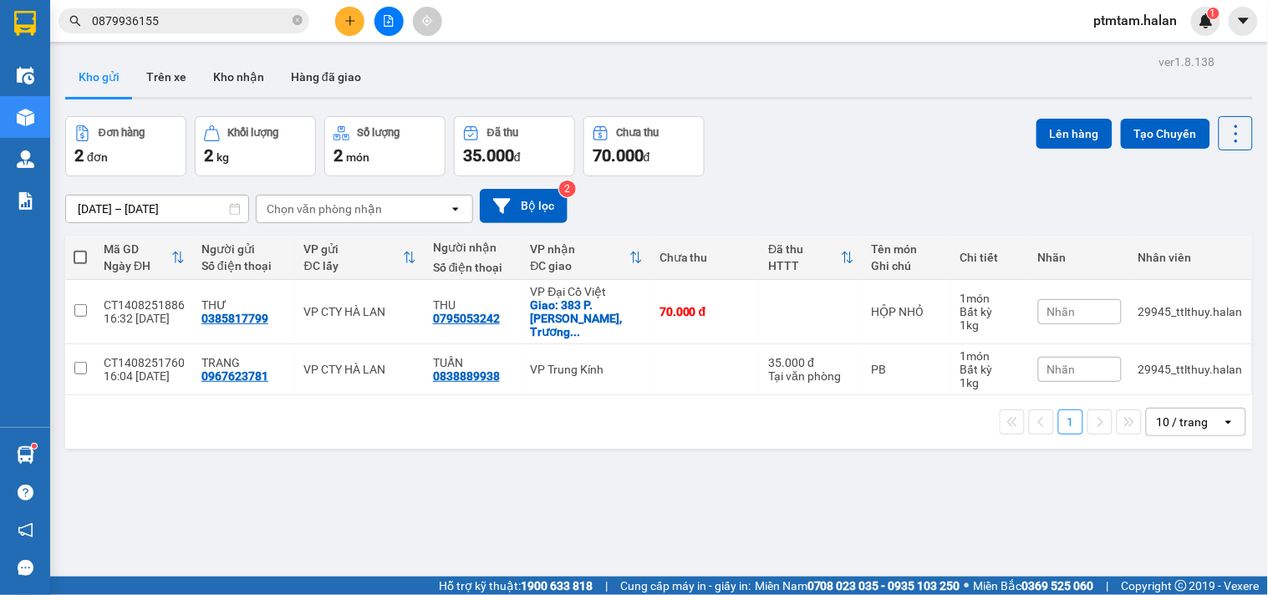
click at [128, 490] on div "ver 1.8.138 Kho gửi Trên xe Kho nhận Hàng đã giao Đơn hàng 2 đơn Khối lượng 2 k…" at bounding box center [659, 347] width 1201 height 595
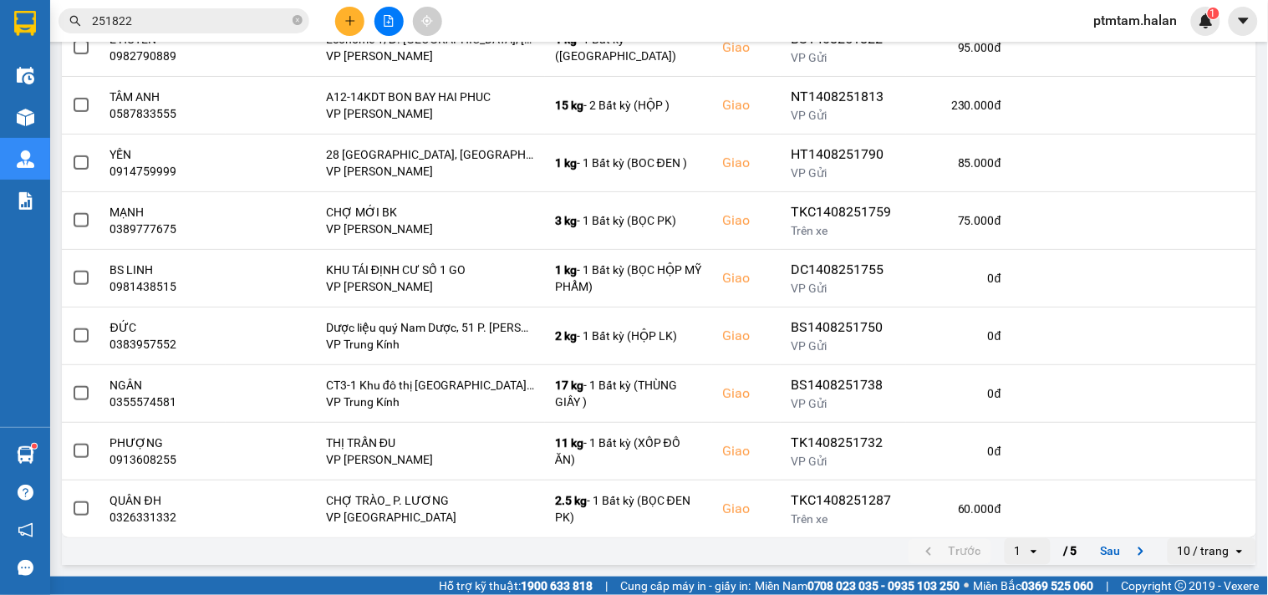
scroll to position [29, 0]
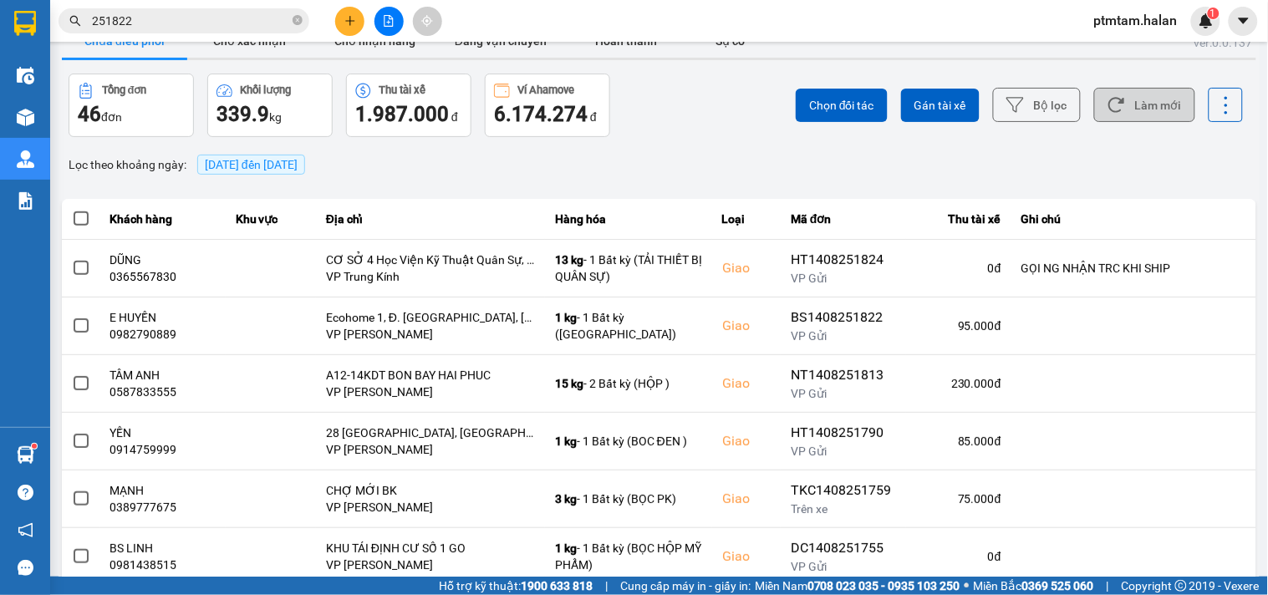
click at [1141, 106] on button "Làm mới" at bounding box center [1144, 105] width 101 height 34
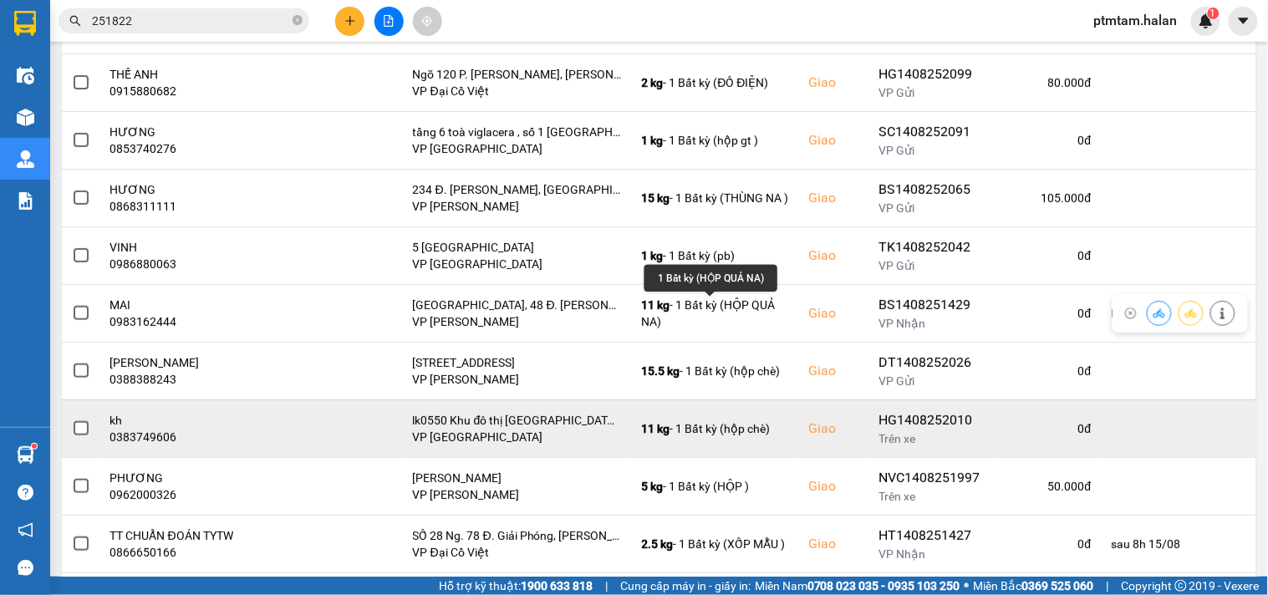
scroll to position [308, 0]
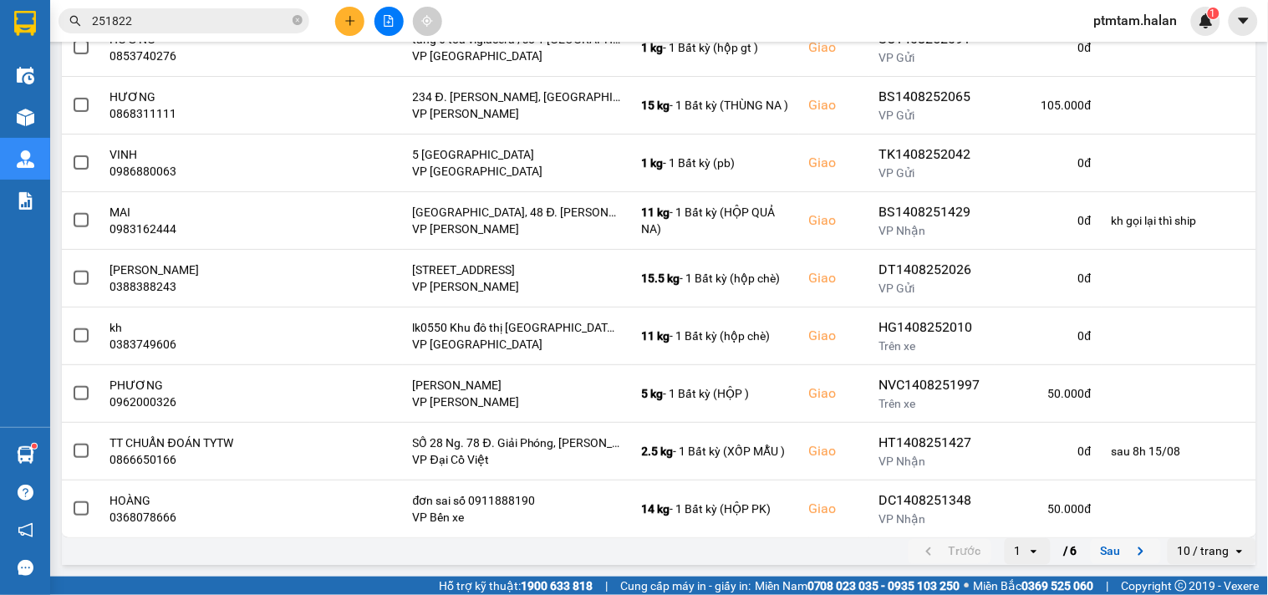
click at [1108, 549] on button "Sau" at bounding box center [1126, 551] width 70 height 25
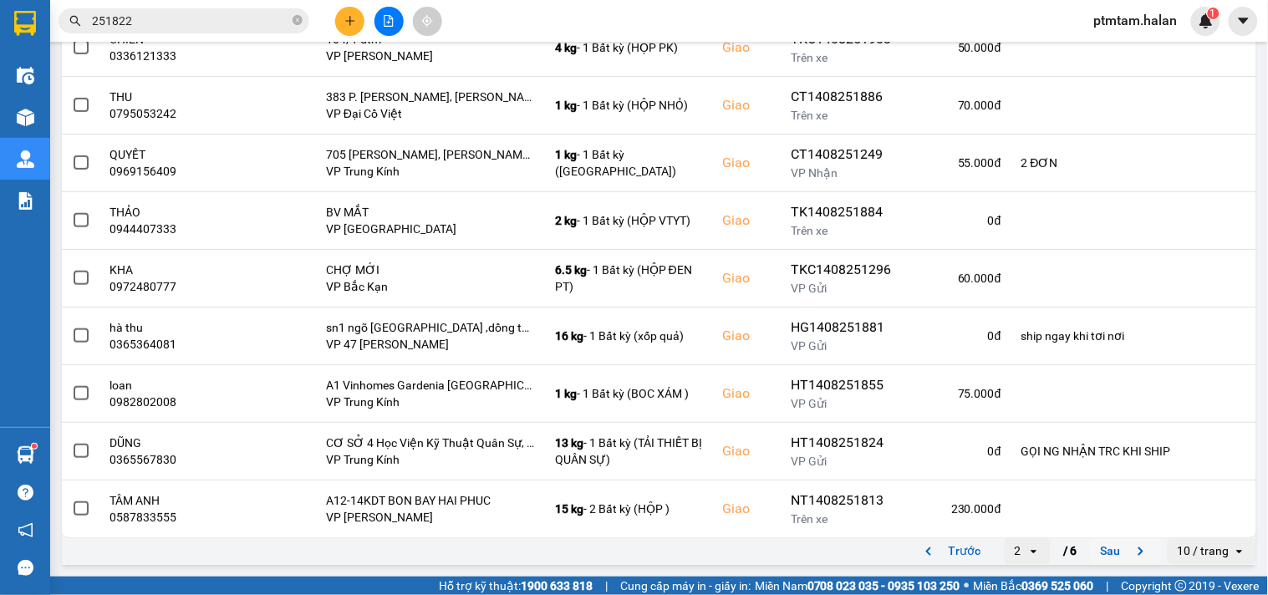
click at [1105, 553] on button "Sau" at bounding box center [1126, 551] width 70 height 25
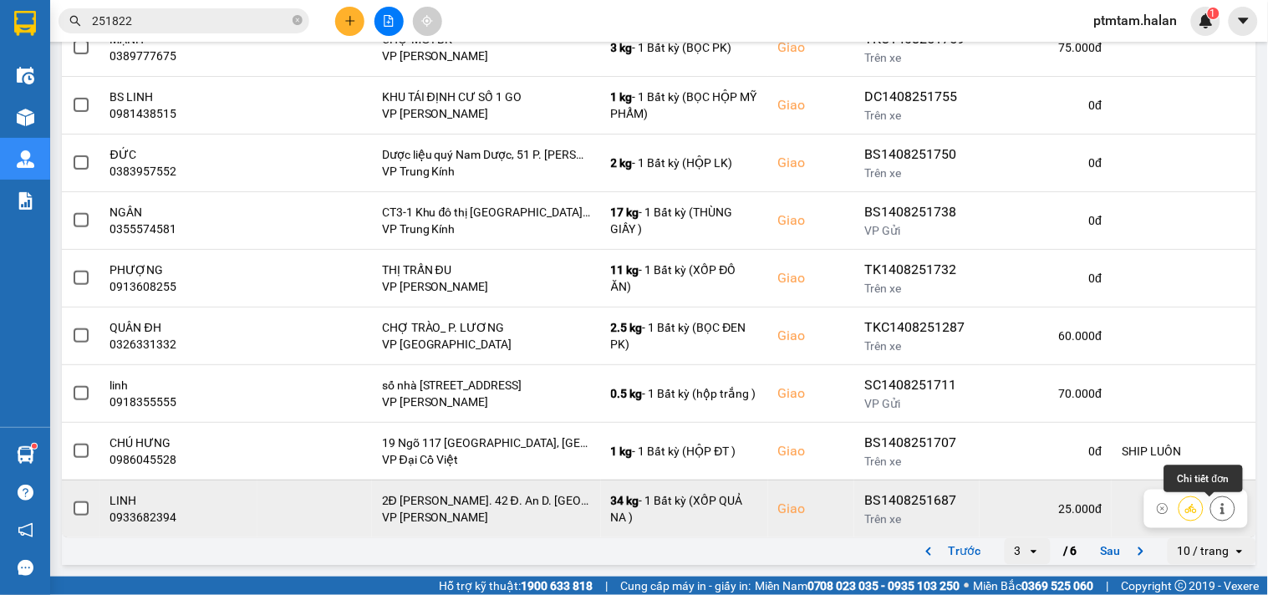
click at [1211, 502] on button at bounding box center [1222, 508] width 23 height 29
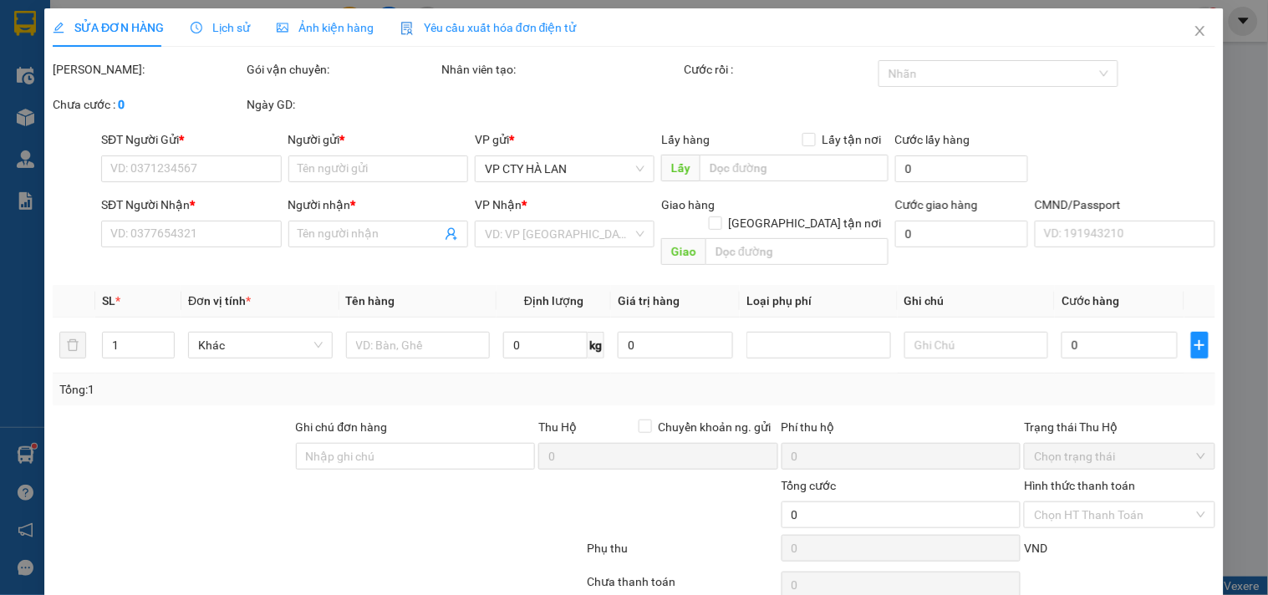
type input "0916715072"
type input "[PERSON_NAME]"
type input "0933682394"
type input "LINH"
checkbox input "true"
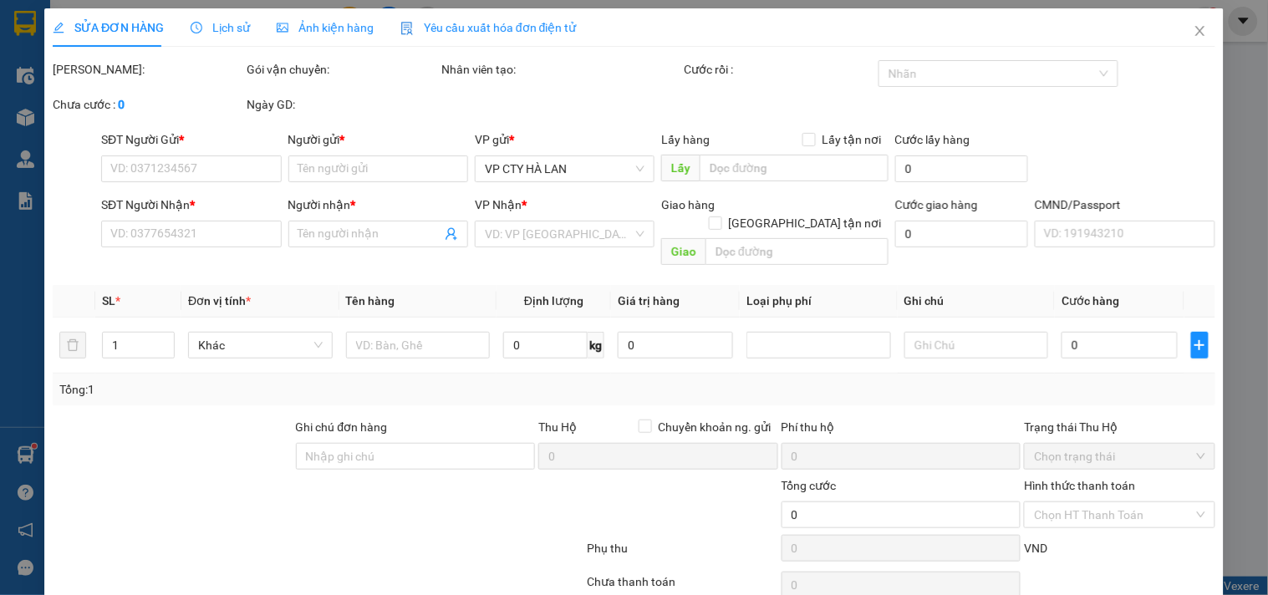
type input "2Đ [PERSON_NAME]. 42 Đ. An D. [GEOGRAPHIC_DATA], [GEOGRAPHIC_DATA], [GEOGRAPHIC…"
type input "100.000"
type input "75.000"
type input "25.000"
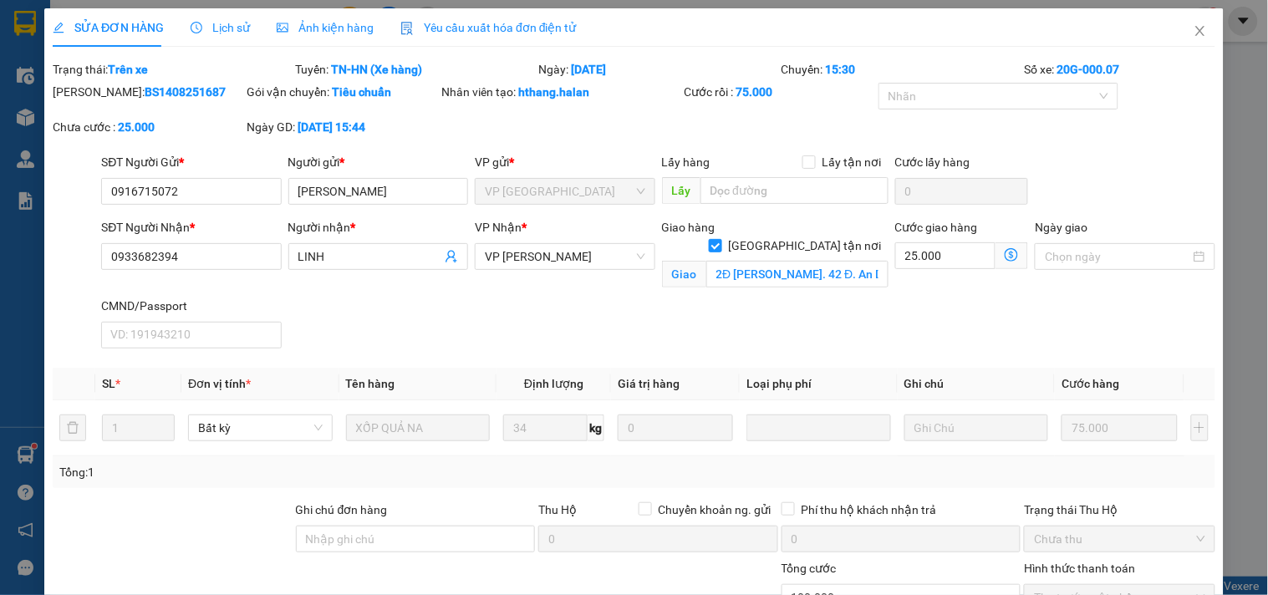
click at [1005, 255] on icon "dollar-circle" at bounding box center [1011, 254] width 13 height 13
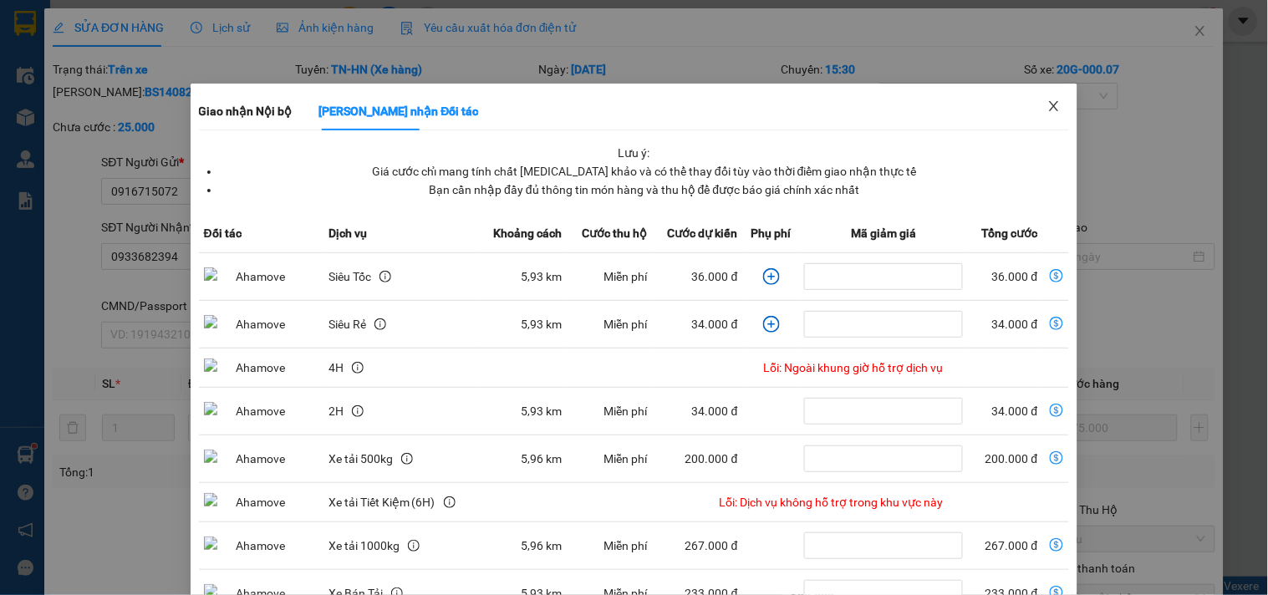
click at [1047, 106] on icon "close" at bounding box center [1053, 105] width 13 height 13
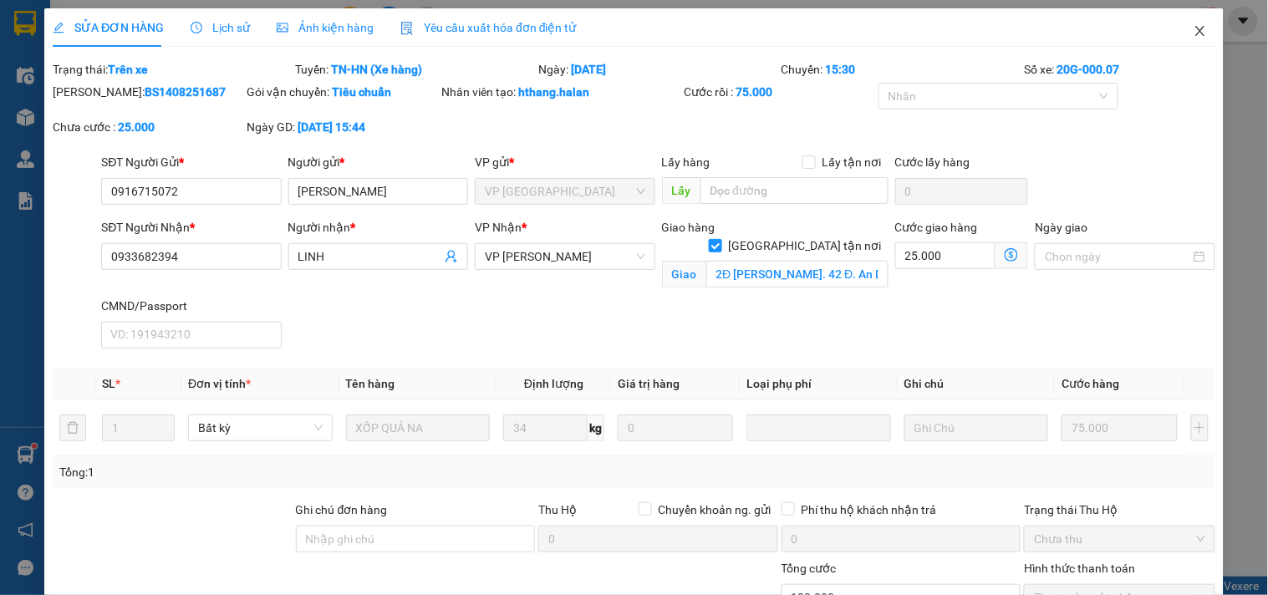
click at [1194, 36] on icon "close" at bounding box center [1200, 30] width 13 height 13
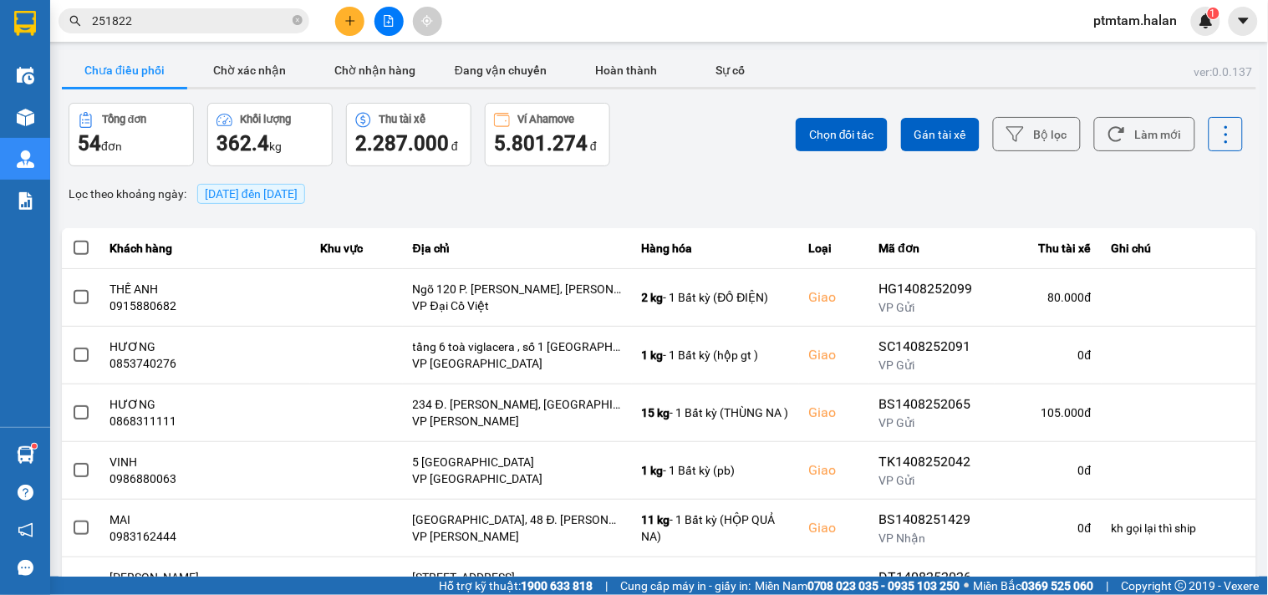
drag, startPoint x: 697, startPoint y: 185, endPoint x: 1152, endPoint y: 148, distance: 456.2
click at [700, 185] on div "Lọc theo khoảng ngày : [DATE] đến [DATE]" at bounding box center [659, 194] width 1194 height 28
click at [1172, 140] on button "Làm mới" at bounding box center [1144, 134] width 101 height 34
